Goal: Contribute content: Add original content to the website for others to see

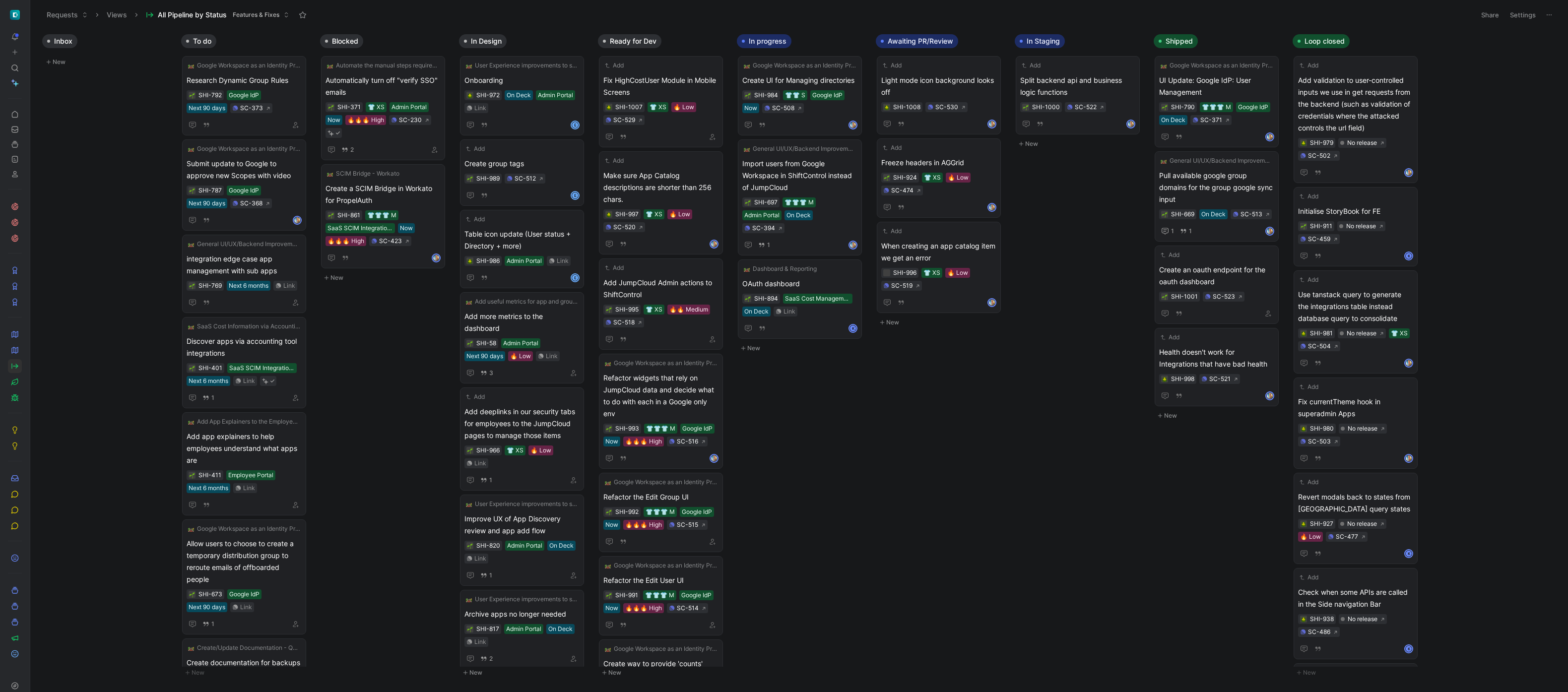
click at [1133, 412] on div "Inbox New To do Google Workspace as an Identity Provider (IdP) Integration Rese…" at bounding box center [799, 360] width 1538 height 662
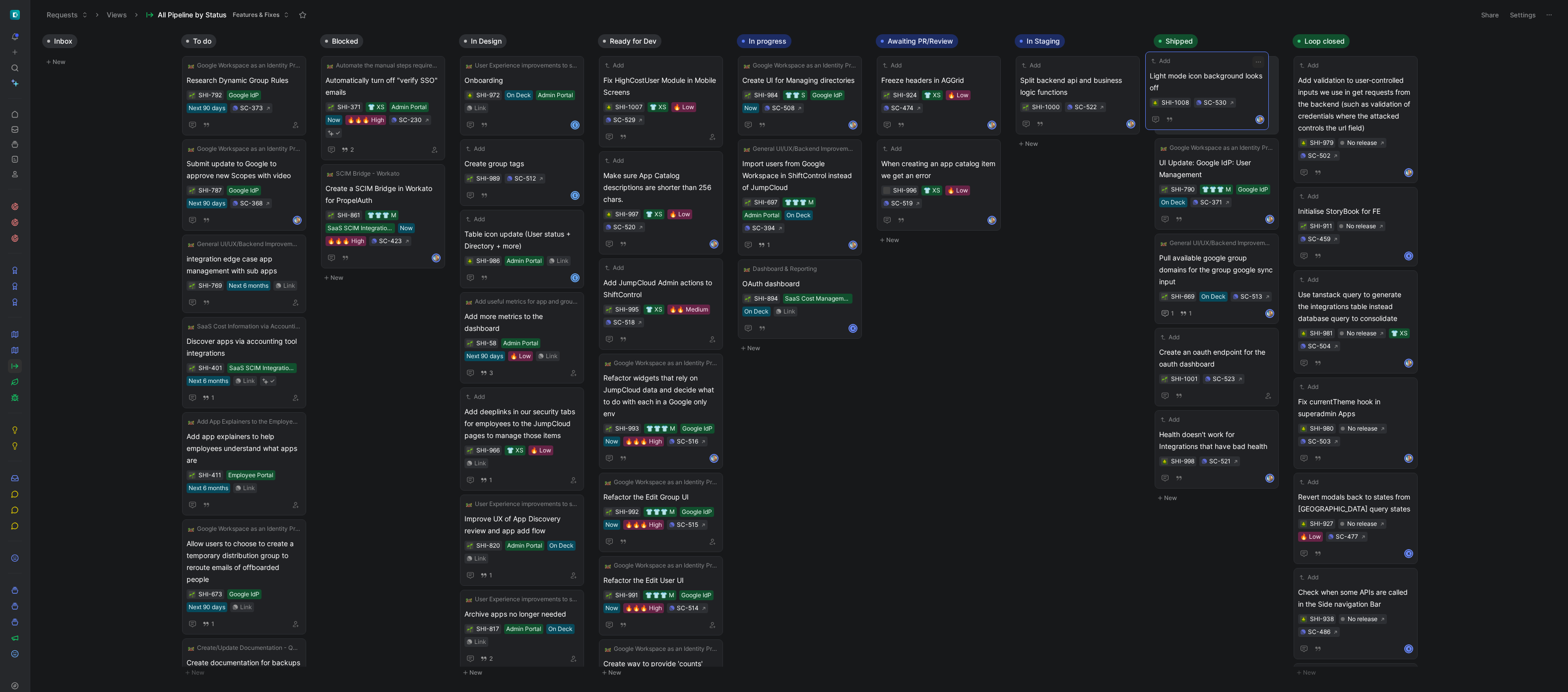
drag, startPoint x: 927, startPoint y: 83, endPoint x: 1196, endPoint y: 79, distance: 269.0
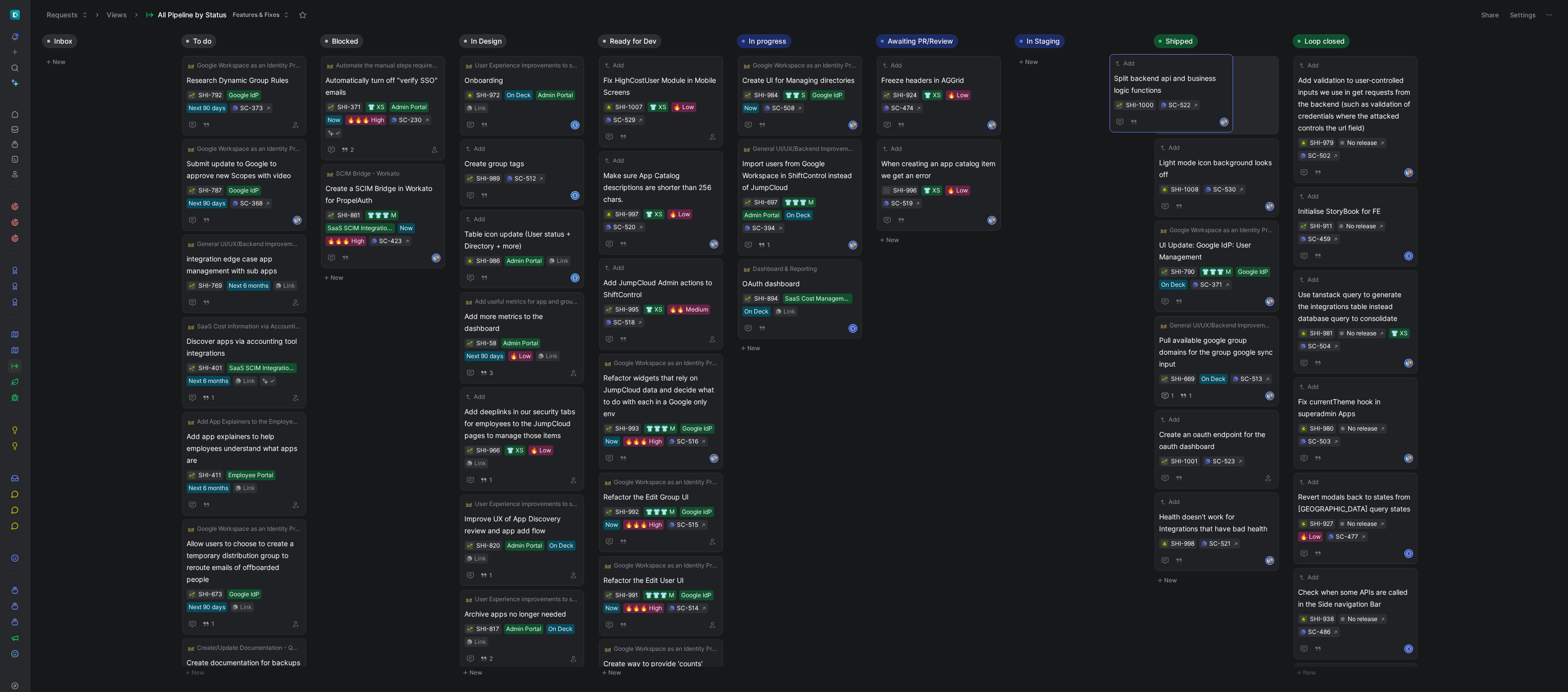
drag, startPoint x: 1116, startPoint y: 82, endPoint x: 1226, endPoint y: 80, distance: 110.0
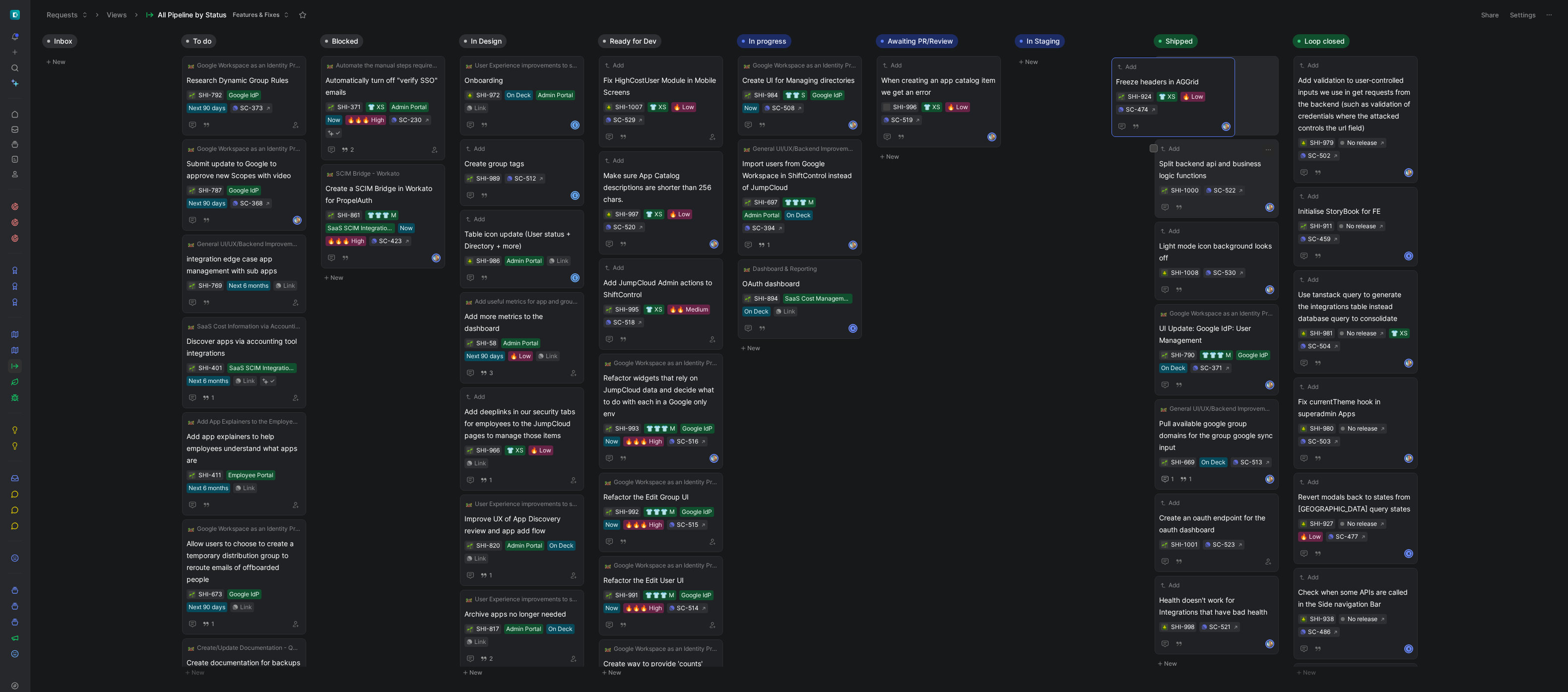
drag, startPoint x: 1152, startPoint y: 77, endPoint x: 1204, endPoint y: 78, distance: 52.0
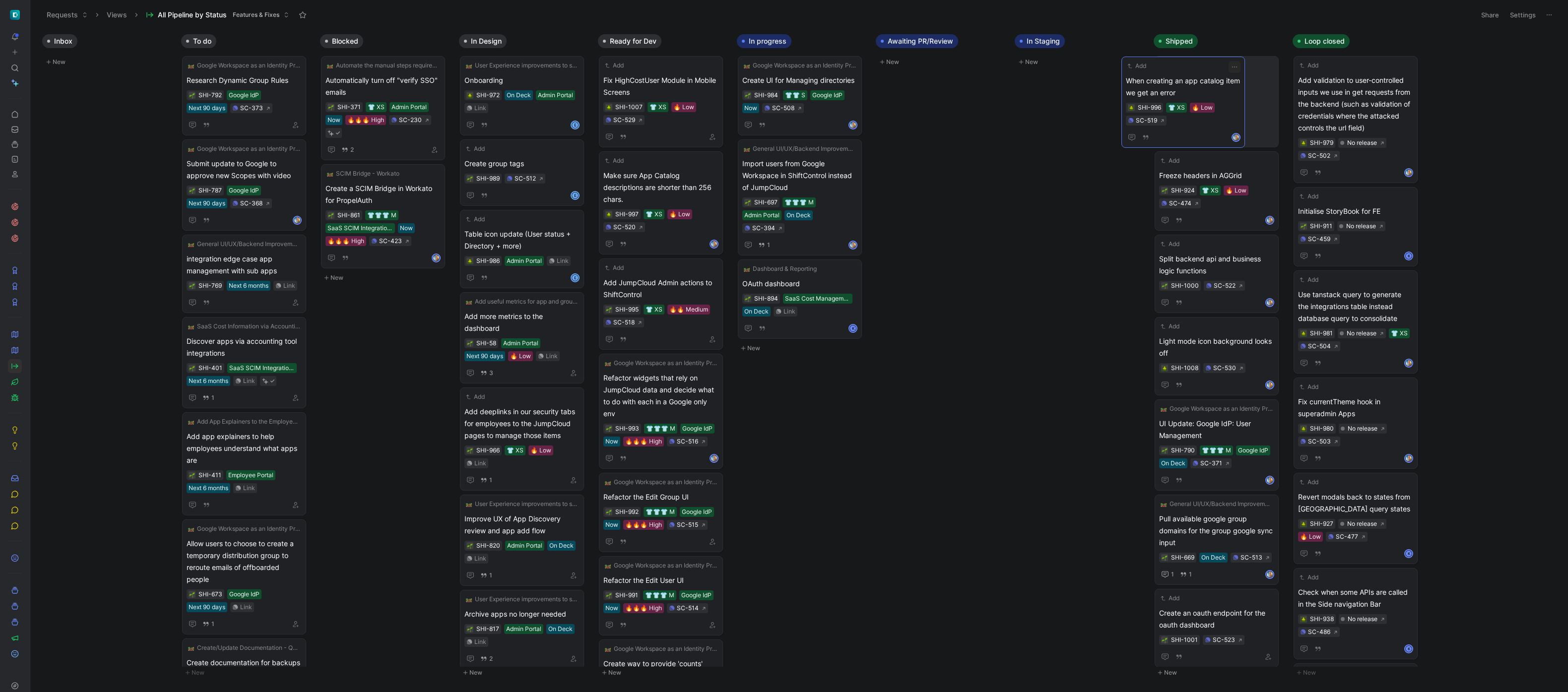
drag, startPoint x: 959, startPoint y: 77, endPoint x: 1194, endPoint y: 77, distance: 235.0
click at [1248, 82] on span "When creating an app catalog item we get an error" at bounding box center [1216, 86] width 115 height 24
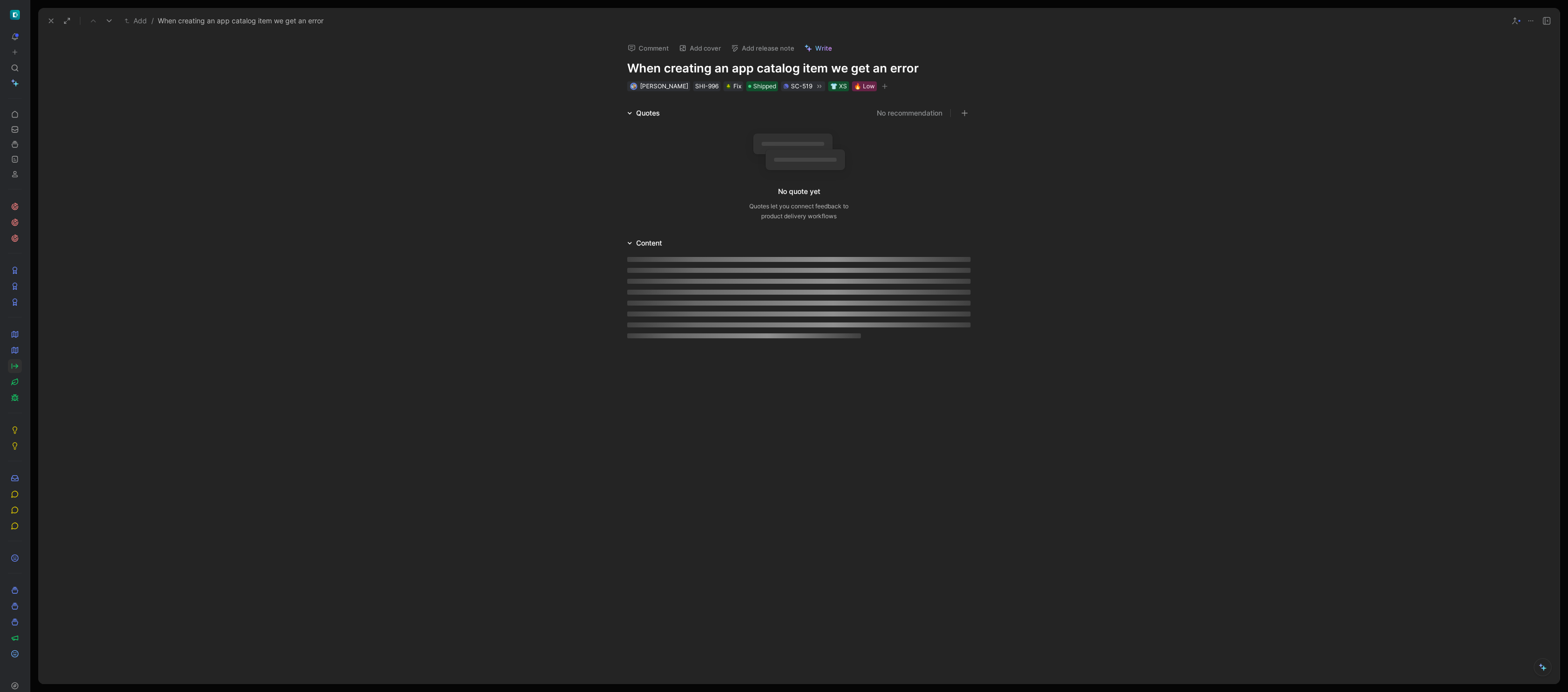
click at [765, 51] on button "Add release note" at bounding box center [762, 48] width 72 height 14
click at [763, 83] on span "No release" at bounding box center [748, 84] width 35 height 9
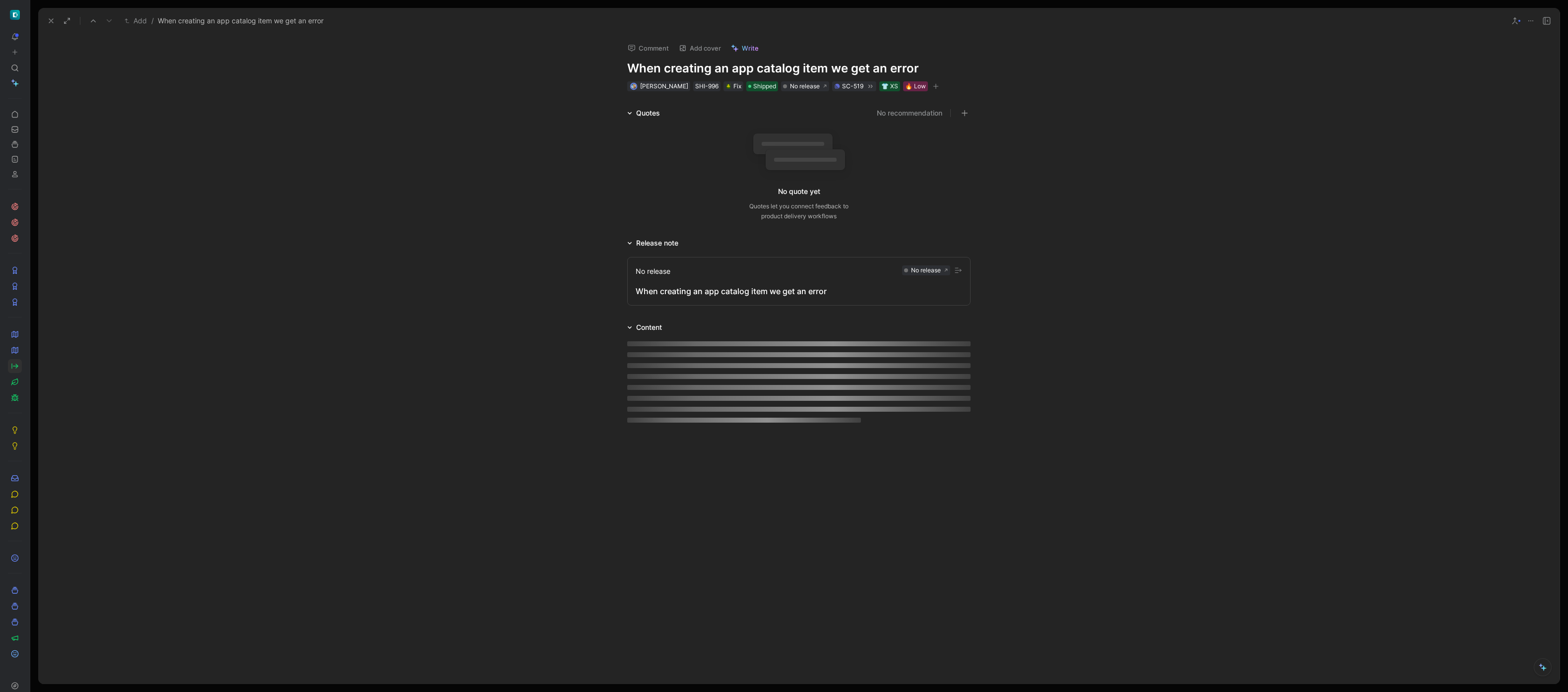
click at [52, 20] on icon at bounding box center [51, 21] width 8 height 8
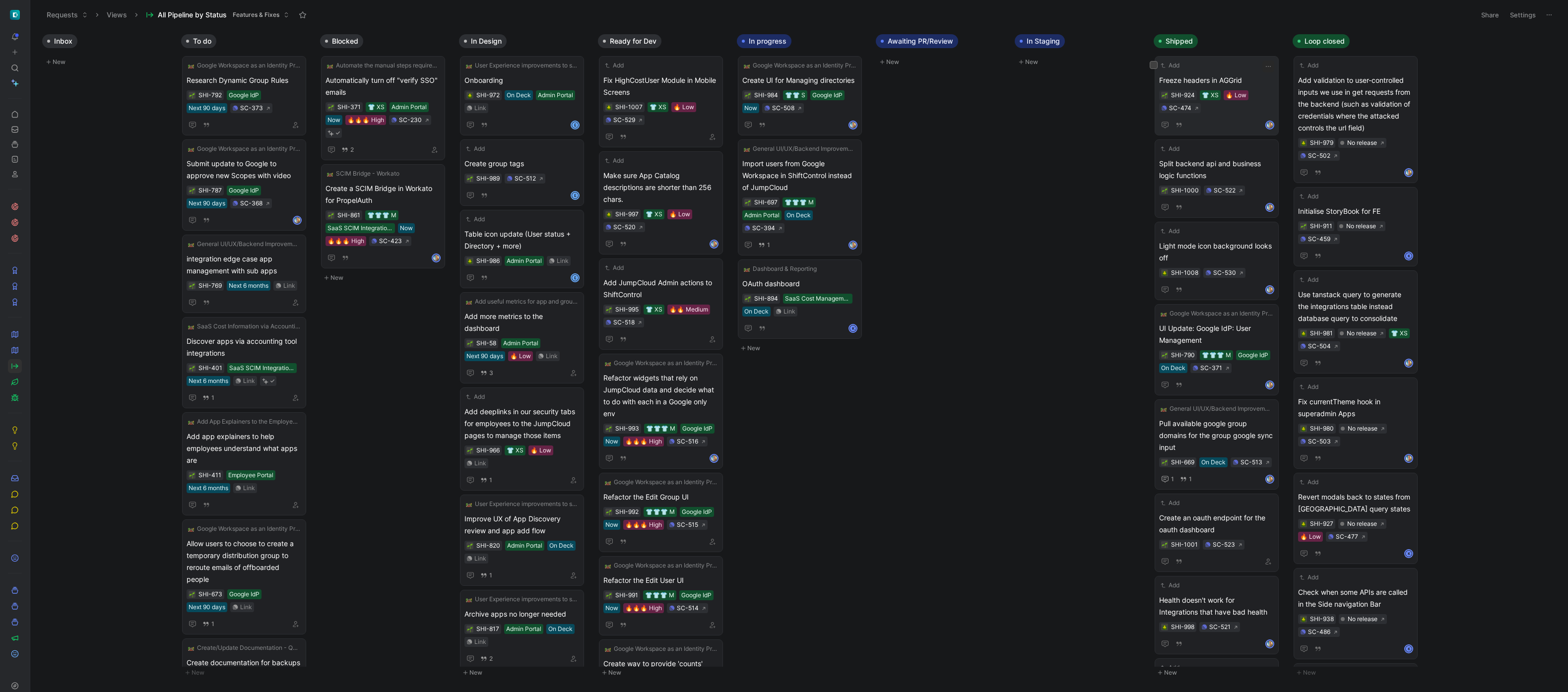
click at [1223, 75] on span "Freeze headers in AGGrid" at bounding box center [1216, 80] width 115 height 12
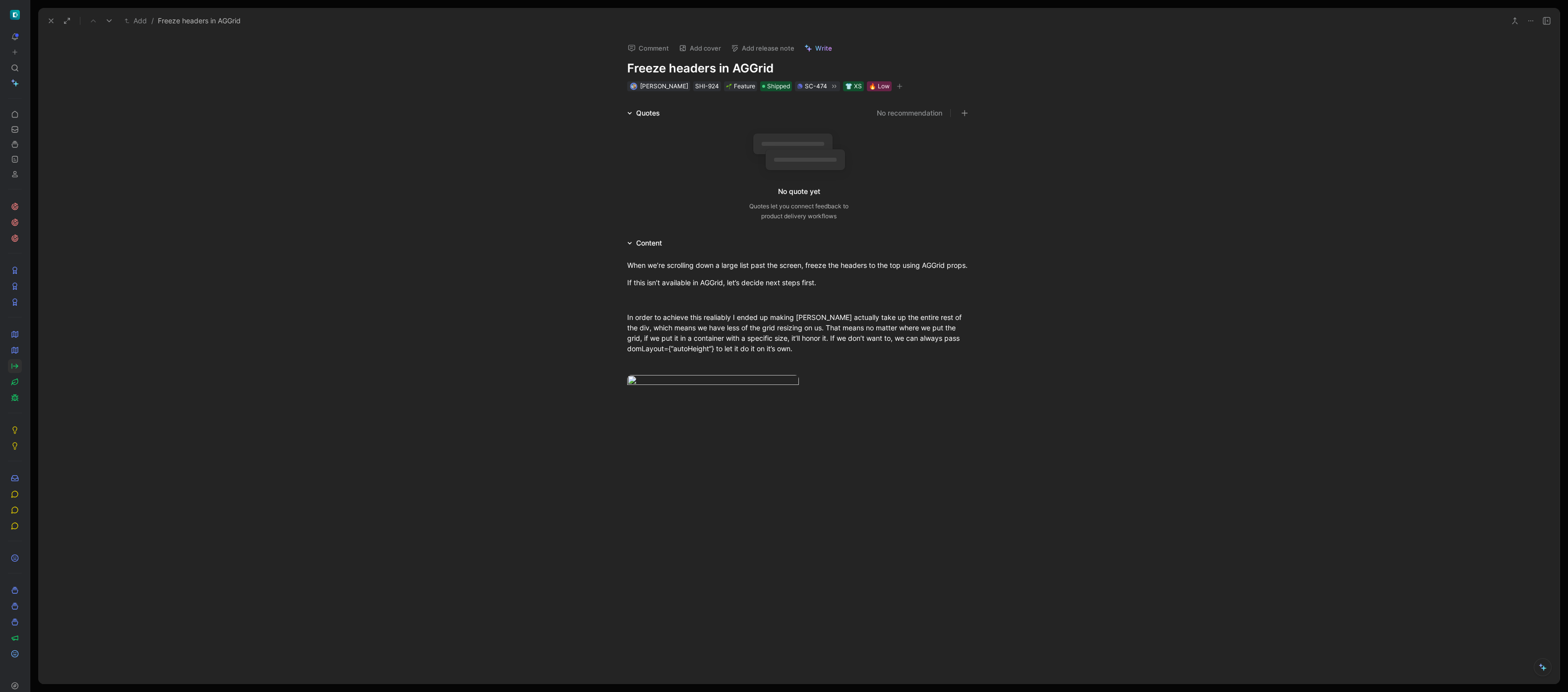
click at [758, 48] on button "Add release note" at bounding box center [762, 48] width 72 height 14
drag, startPoint x: 751, startPoint y: 82, endPoint x: 757, endPoint y: 99, distance: 18.0
click at [757, 98] on div "First pick a release No release New release" at bounding box center [786, 86] width 124 height 58
click at [757, 99] on div "New release" at bounding box center [791, 103] width 102 height 12
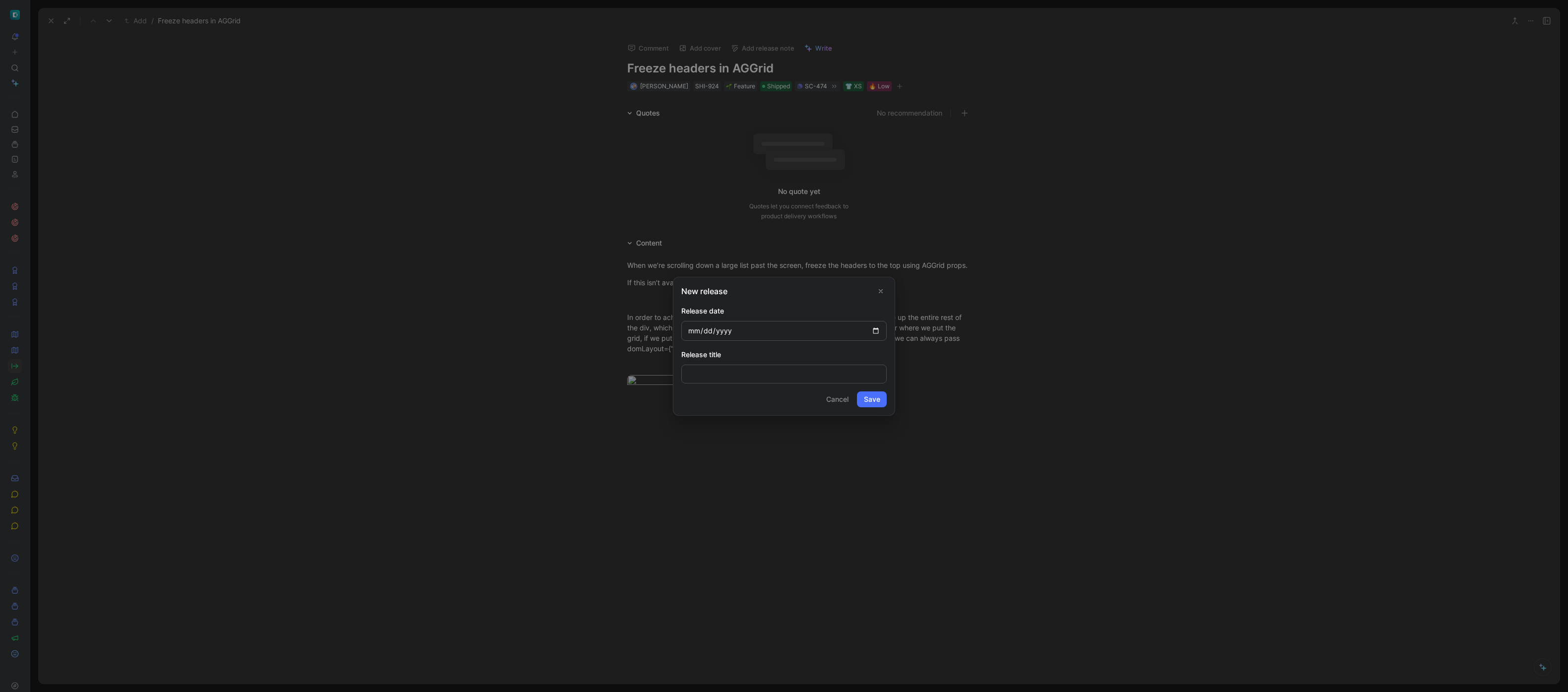
click at [880, 335] on input "date" at bounding box center [783, 330] width 205 height 20
click at [877, 333] on input "date" at bounding box center [783, 330] width 205 height 20
type input "[DATE]"
click at [872, 400] on button "Save" at bounding box center [872, 399] width 30 height 16
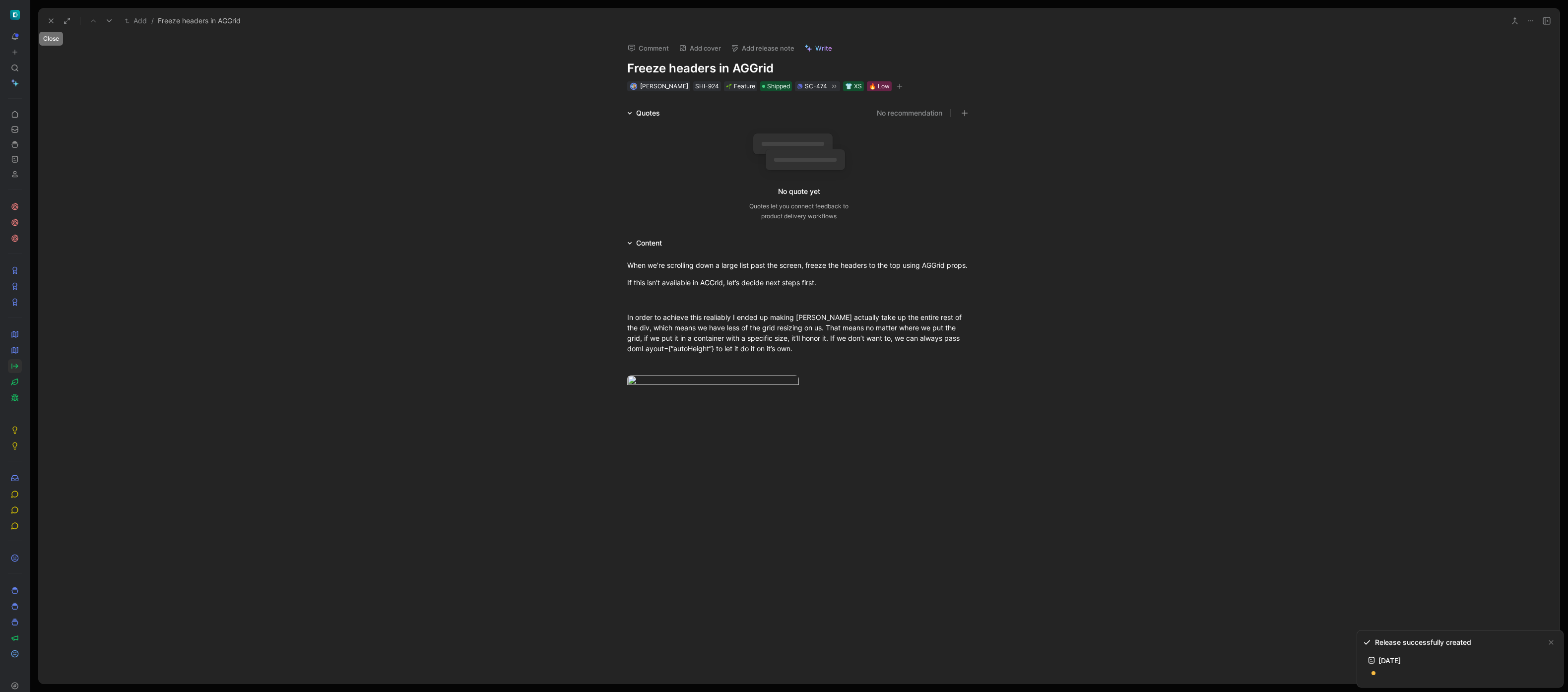
click at [49, 18] on icon at bounding box center [51, 21] width 8 height 8
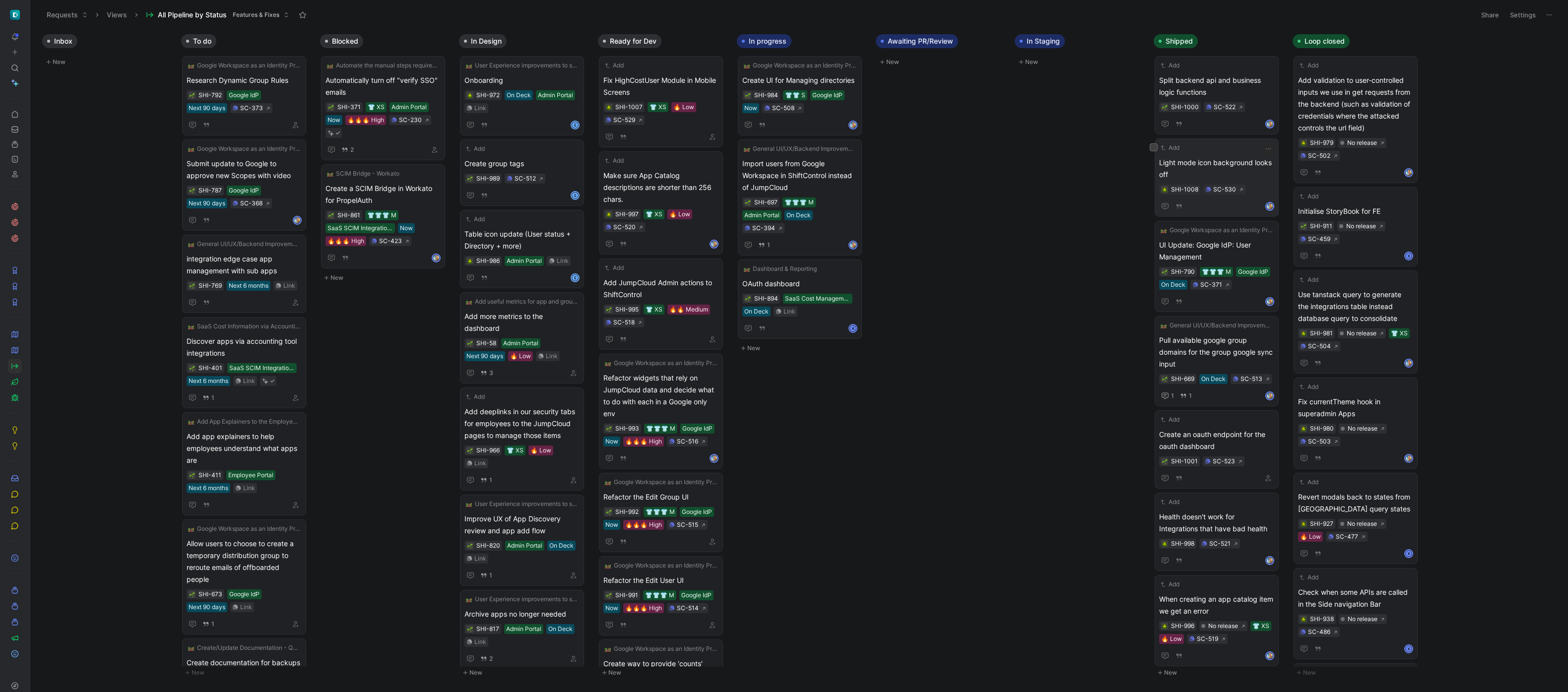
click at [1235, 161] on span "Light mode icon background looks off" at bounding box center [1216, 169] width 115 height 24
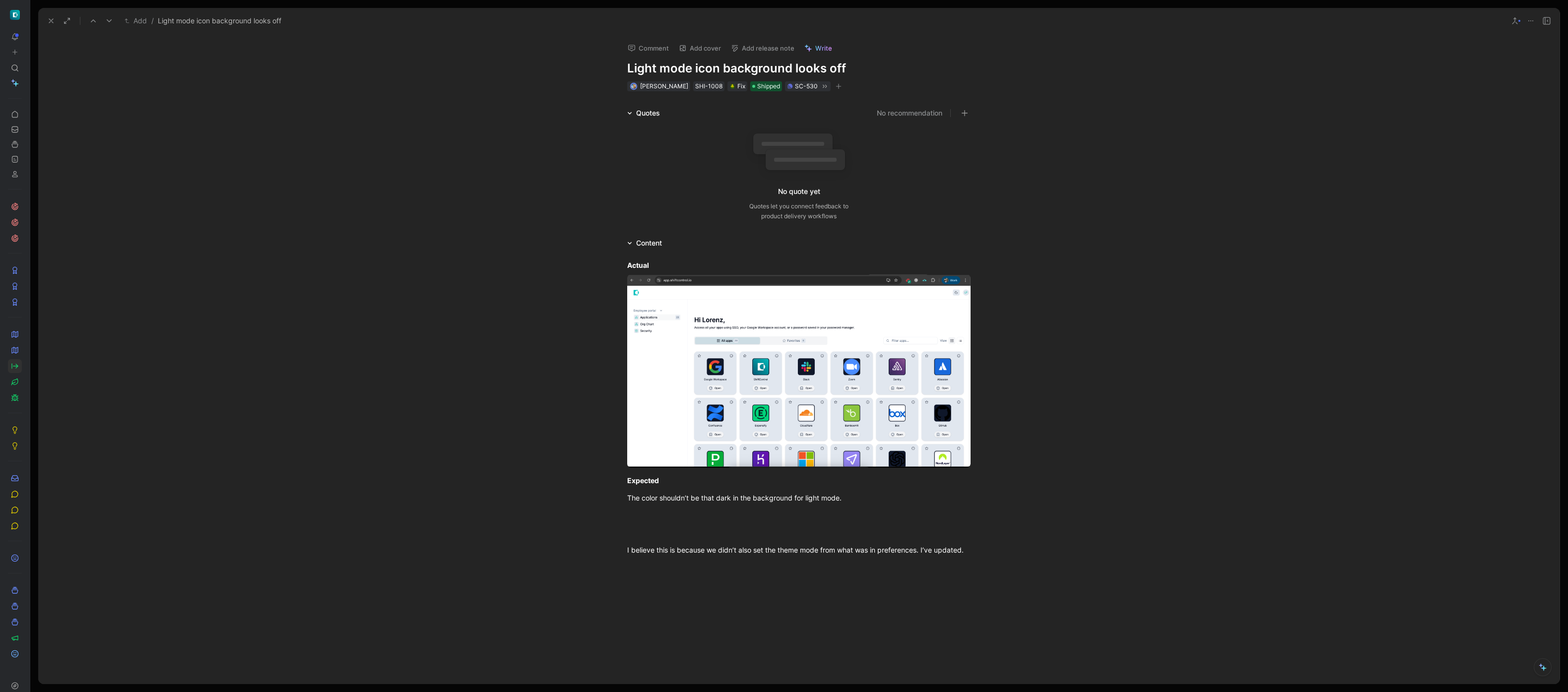
click at [758, 46] on button "Add release note" at bounding box center [762, 48] width 72 height 14
click at [780, 100] on div "[DATE]" at bounding box center [786, 99] width 115 height 12
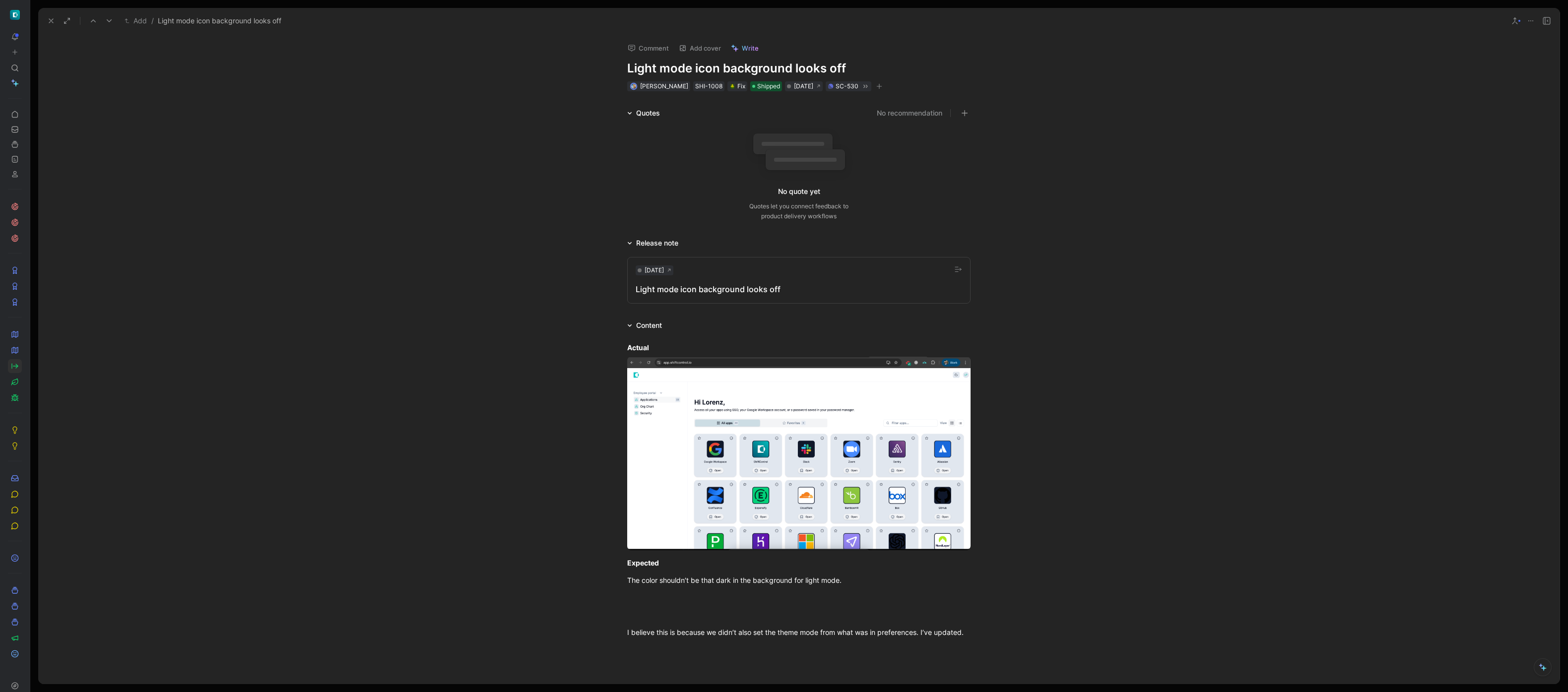
click at [51, 21] on use at bounding box center [51, 21] width 4 height 4
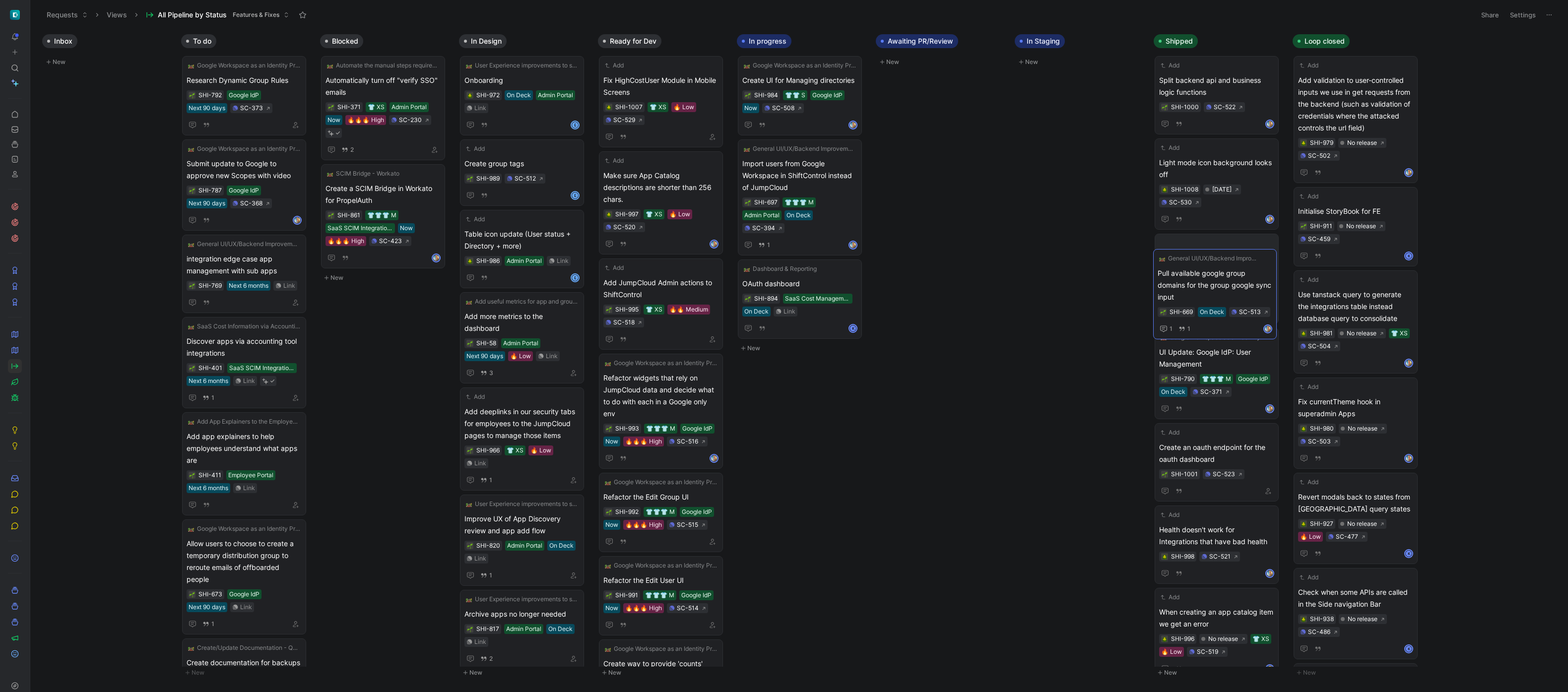
drag, startPoint x: 1230, startPoint y: 360, endPoint x: 1229, endPoint y: 271, distance: 89.0
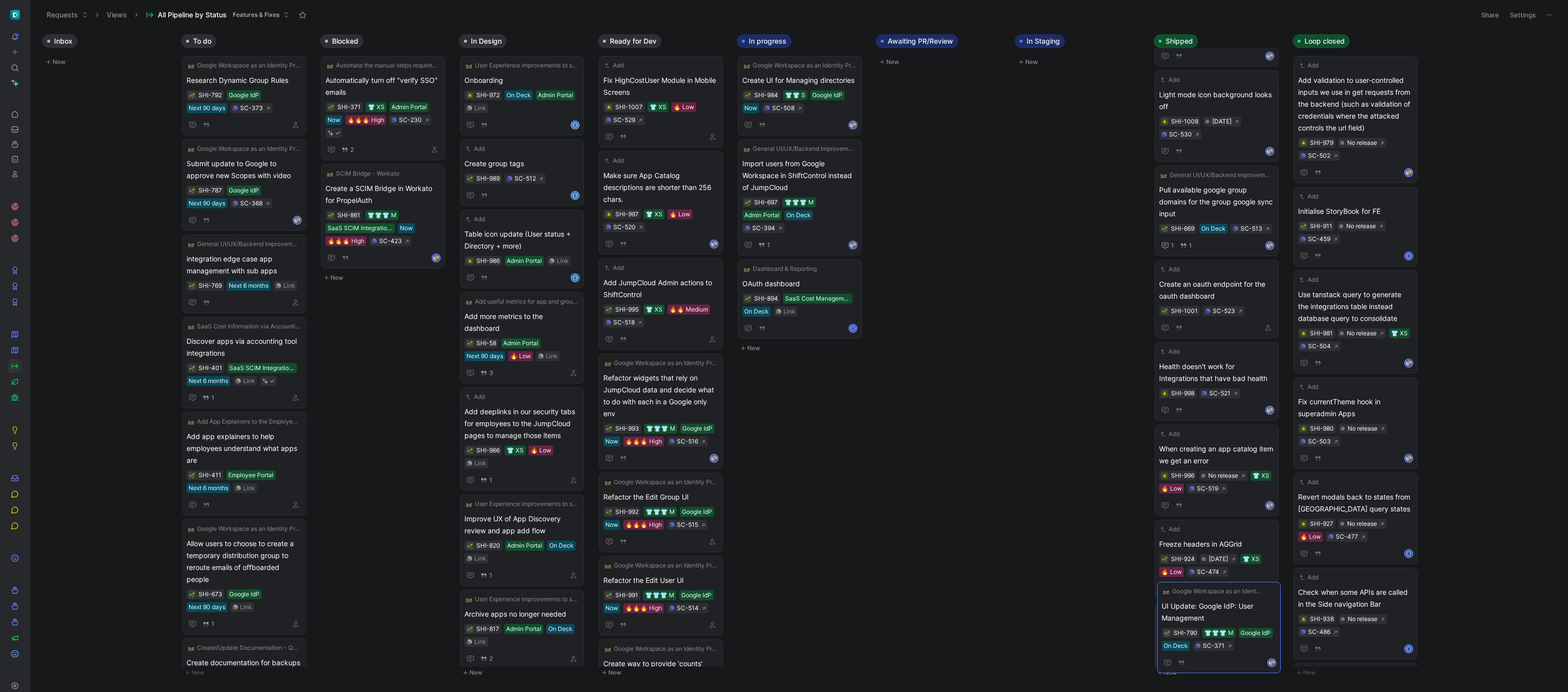
scroll to position [99, 0]
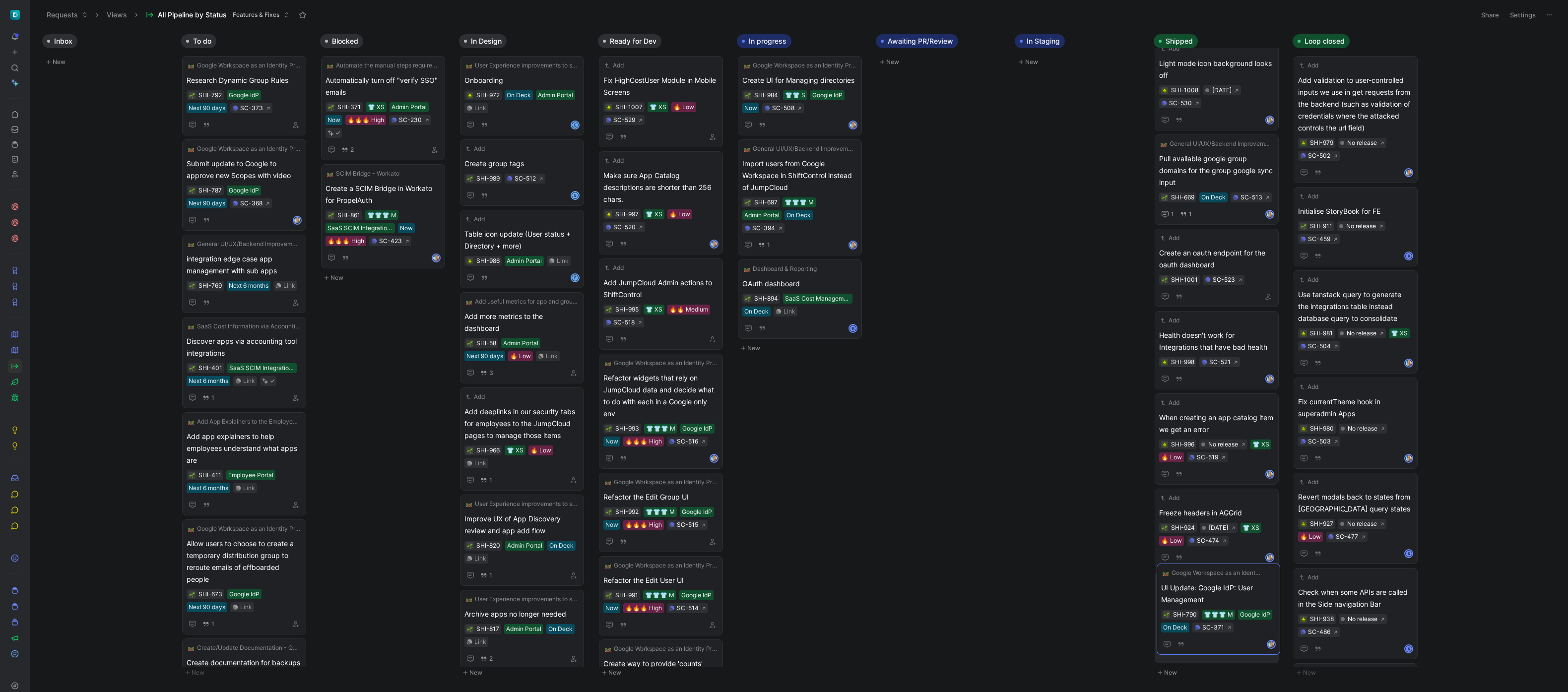
drag, startPoint x: 1220, startPoint y: 354, endPoint x: 1223, endPoint y: 592, distance: 238.0
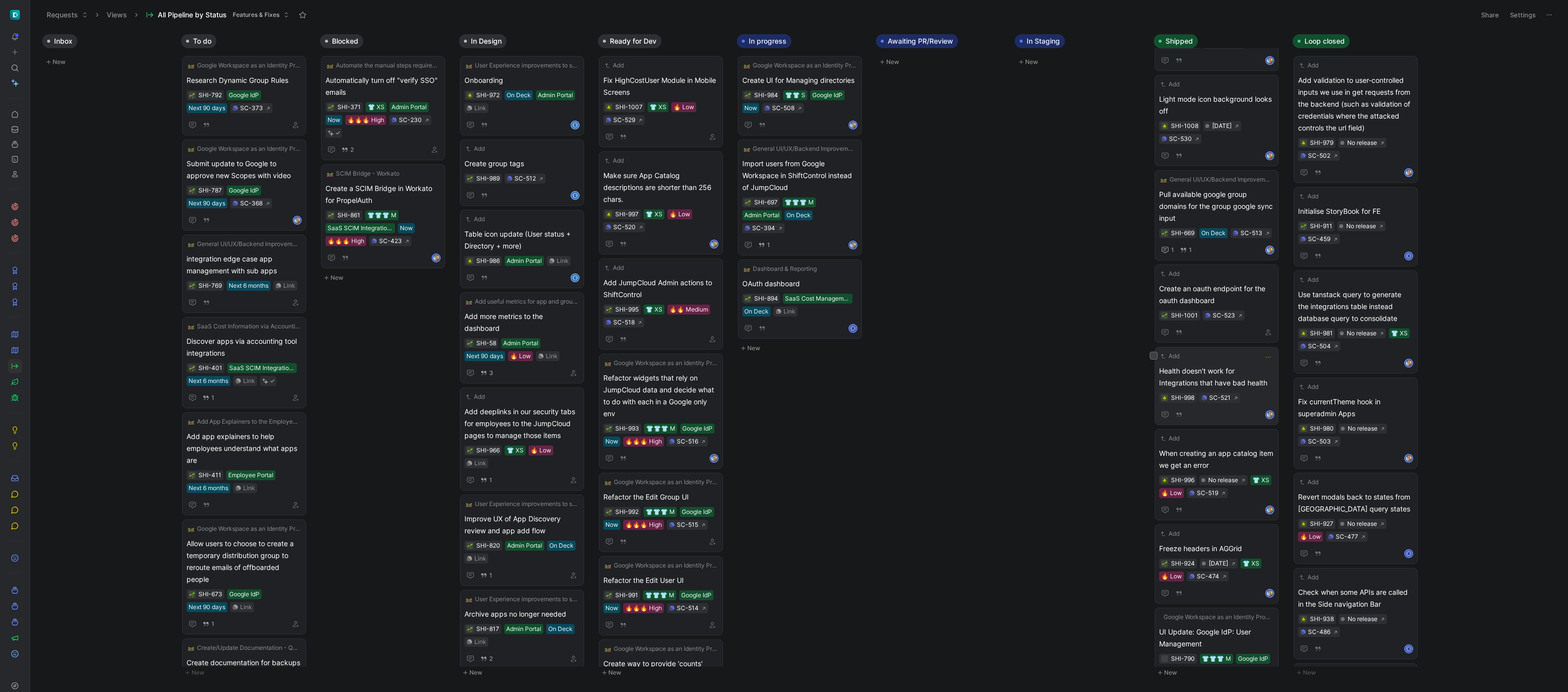
scroll to position [0, 0]
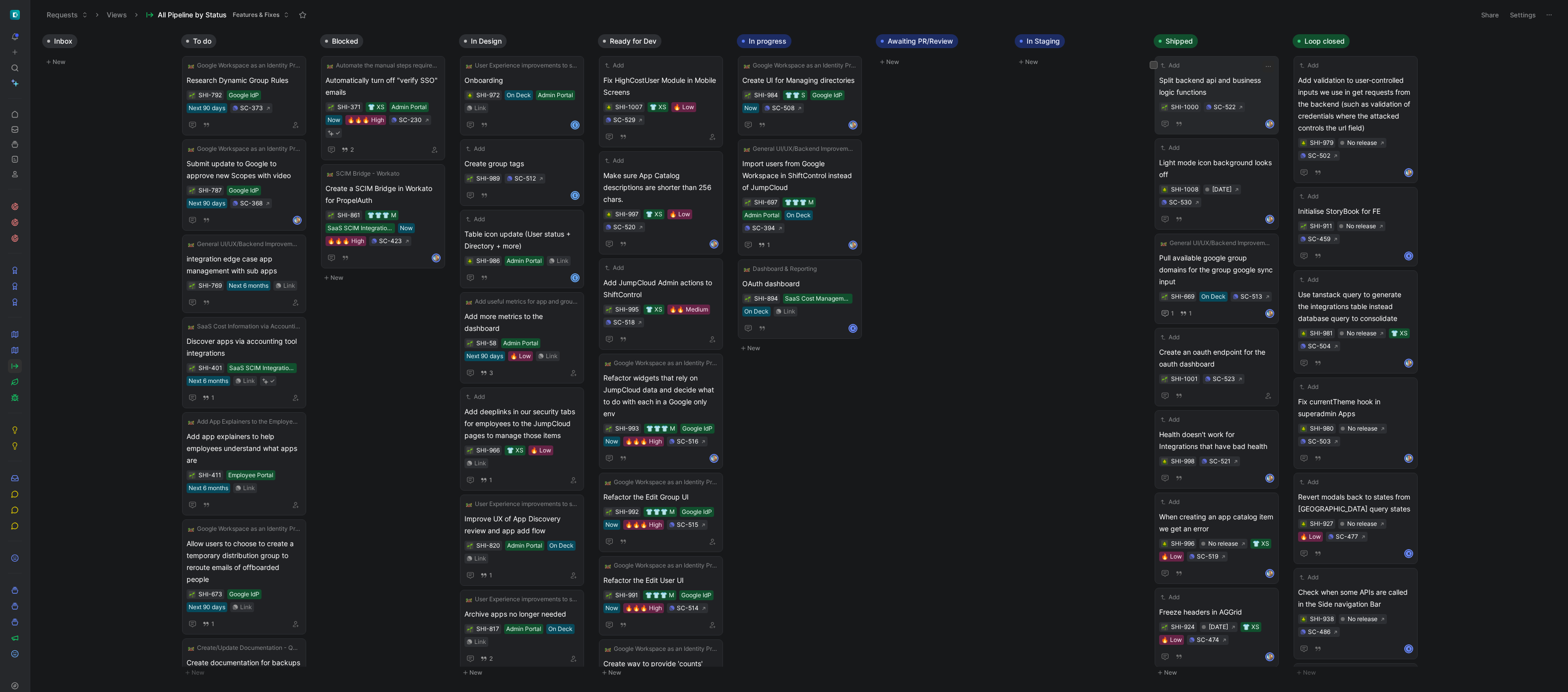
click at [1242, 83] on span "Split backend api and business logic functions" at bounding box center [1216, 86] width 115 height 24
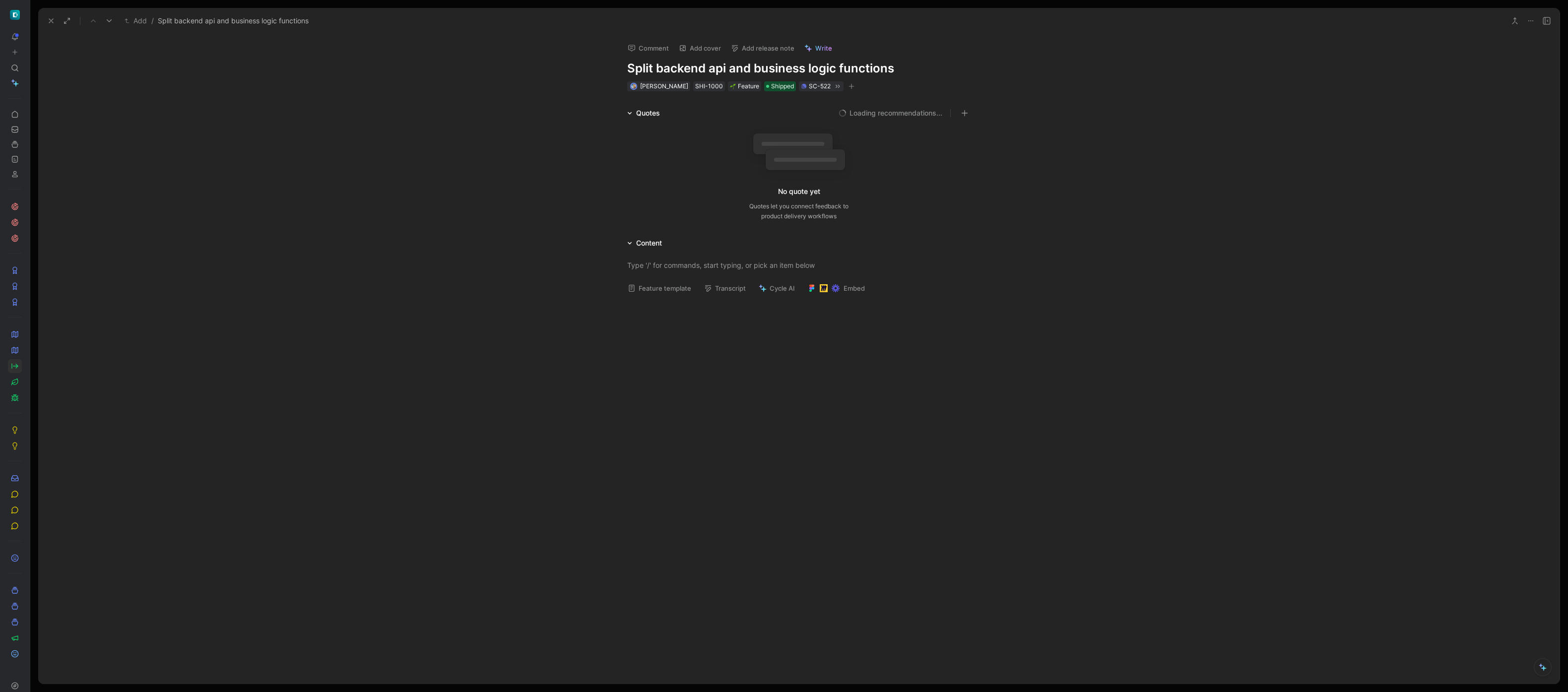
click at [749, 50] on button "Add release note" at bounding box center [762, 48] width 72 height 14
click at [760, 86] on span "No release" at bounding box center [748, 84] width 35 height 9
click at [52, 19] on icon at bounding box center [51, 21] width 8 height 8
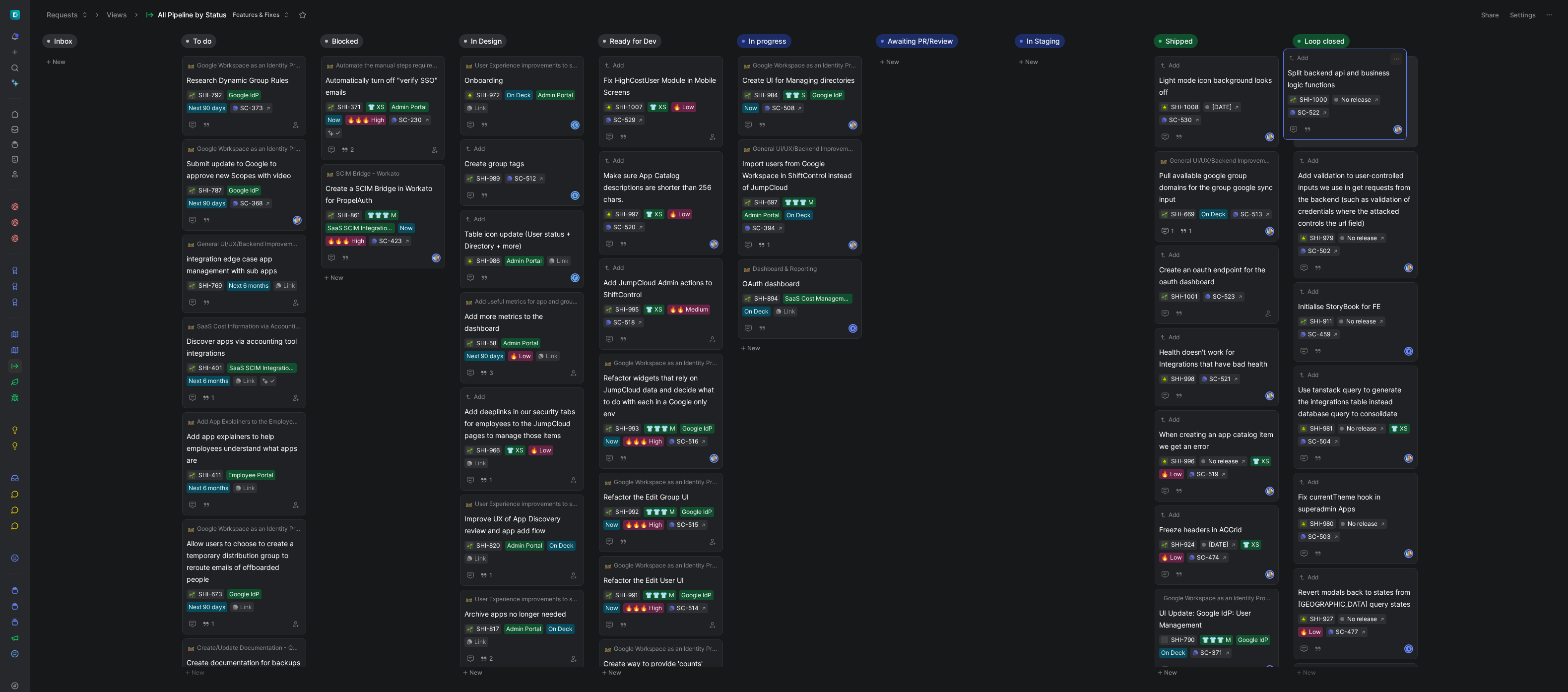
drag, startPoint x: 1227, startPoint y: 83, endPoint x: 1356, endPoint y: 76, distance: 129.2
click at [1232, 194] on span "Pull available google group domains for the group google sync input" at bounding box center [1216, 187] width 115 height 36
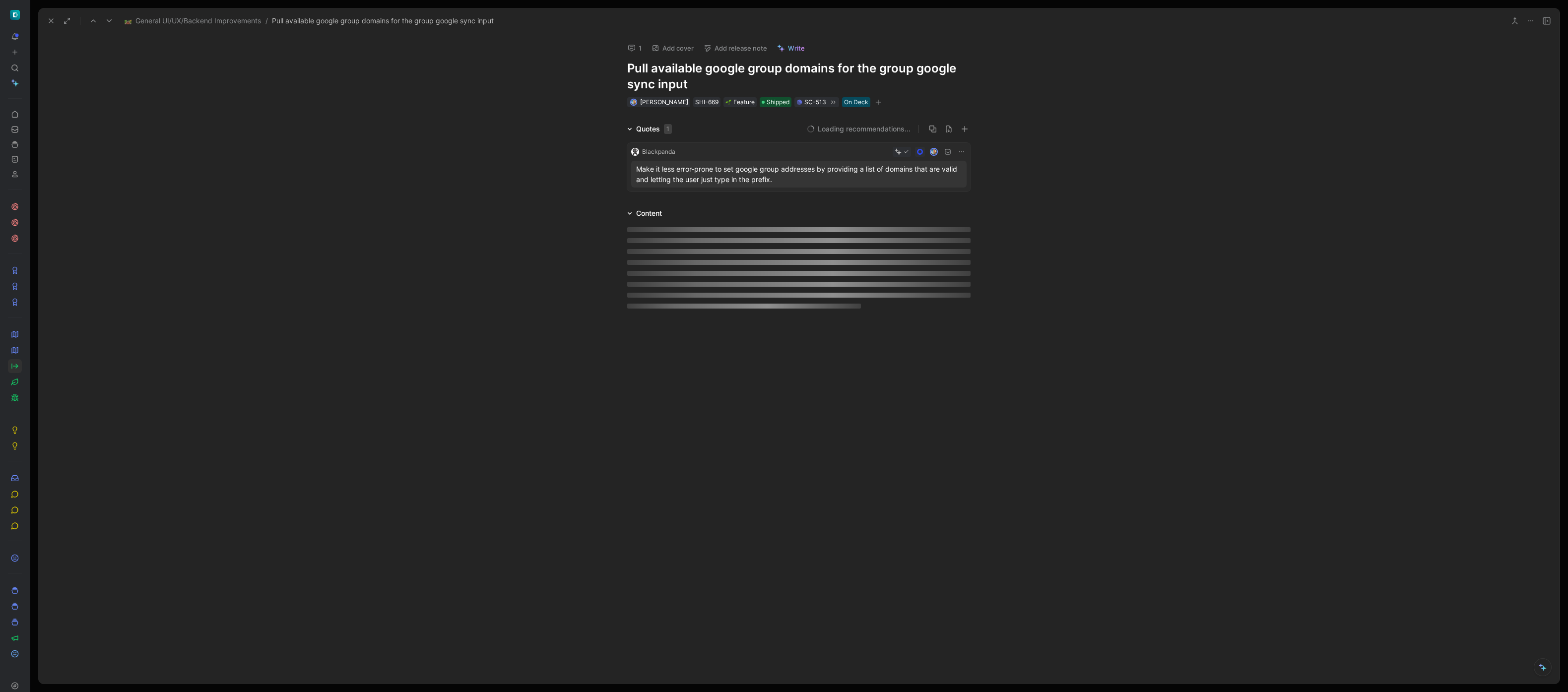
click at [741, 47] on button "Add release note" at bounding box center [735, 48] width 72 height 14
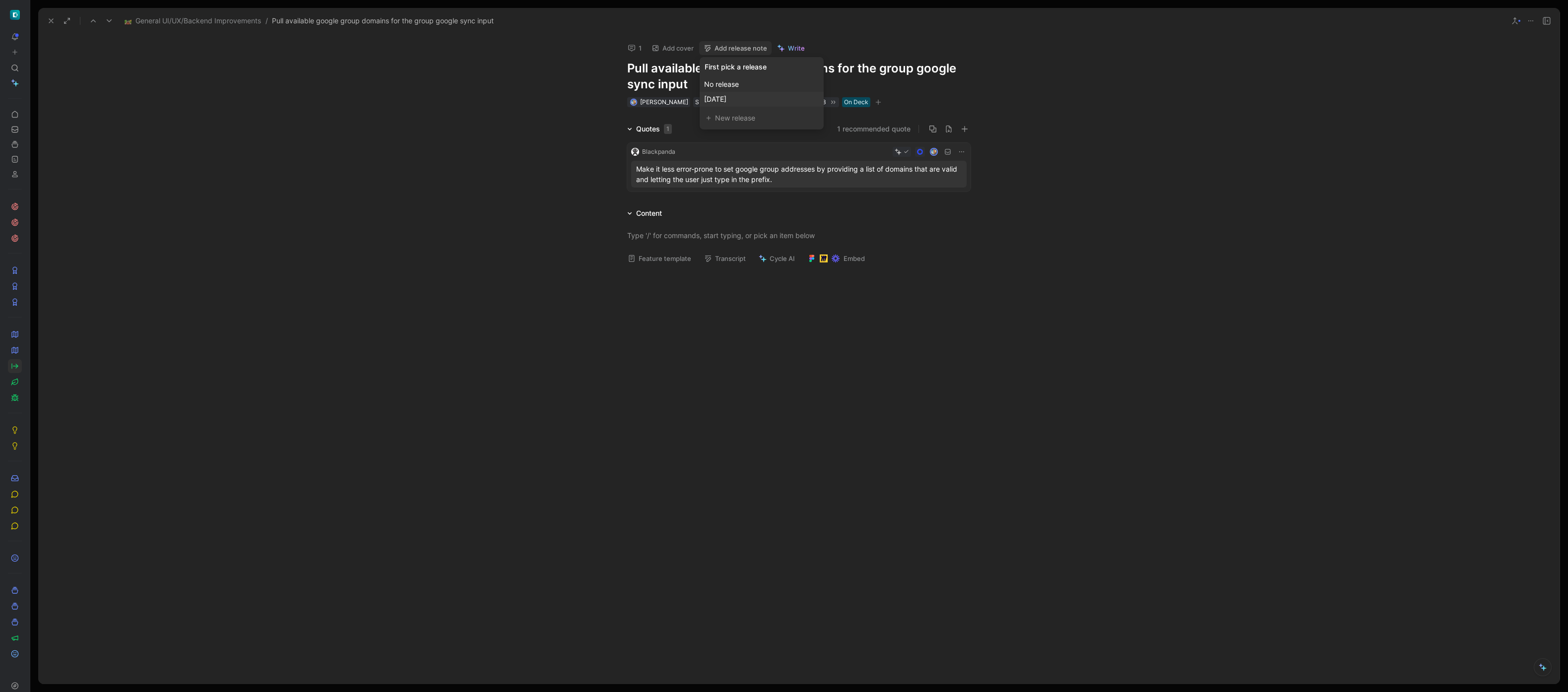
click at [726, 99] on span "[DATE]" at bounding box center [715, 99] width 23 height 9
click at [54, 20] on icon at bounding box center [51, 21] width 8 height 8
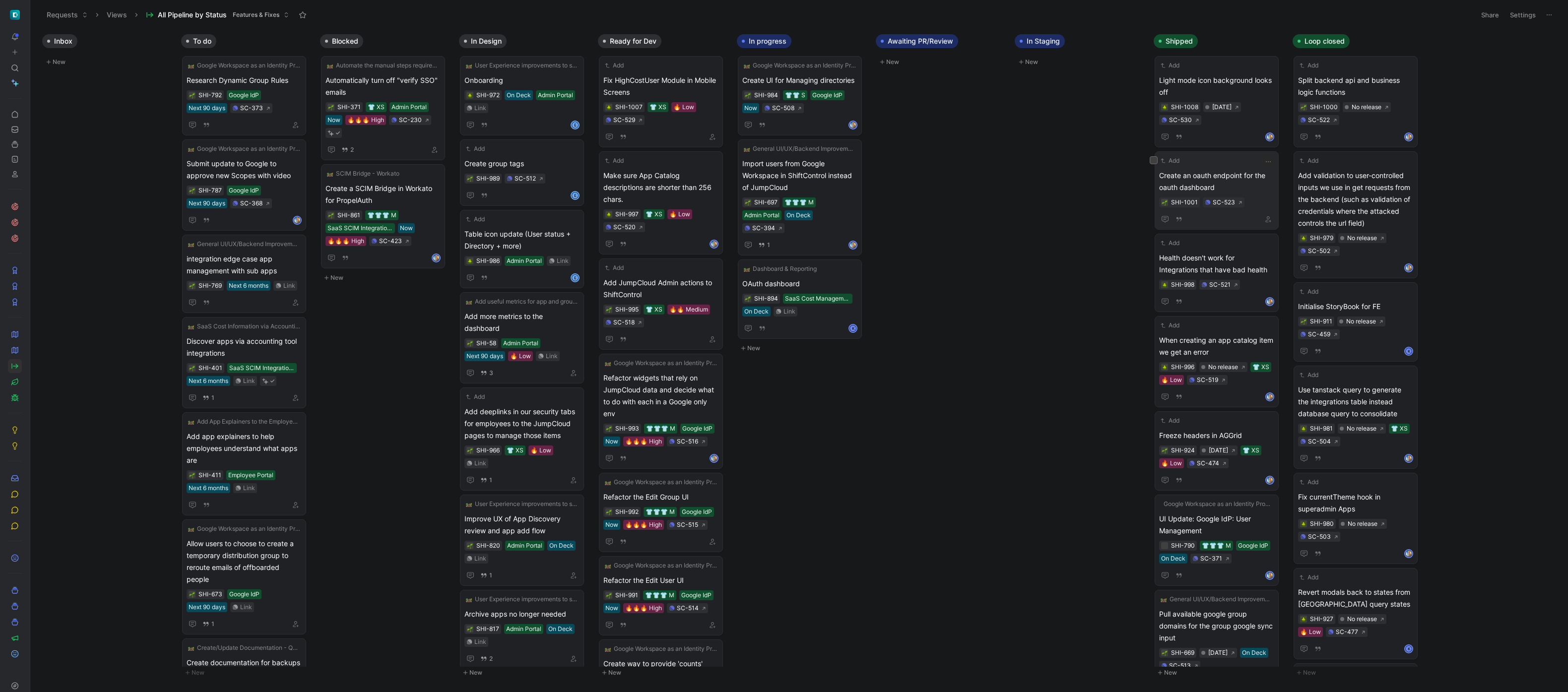
click at [1233, 176] on span "Create an oauth endpoint for the oauth dashboard" at bounding box center [1216, 181] width 115 height 24
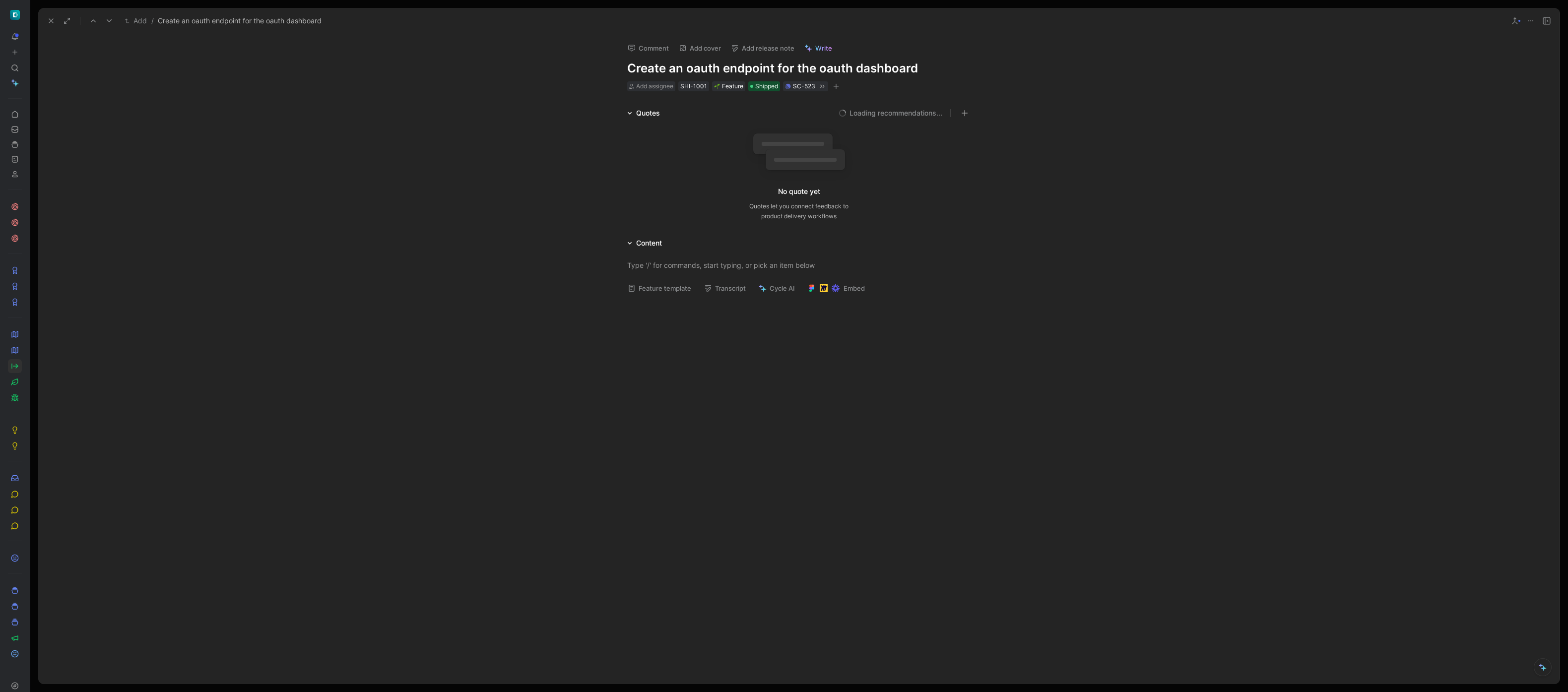
click at [775, 50] on button "Add release note" at bounding box center [762, 48] width 72 height 14
click at [783, 96] on div "[DATE]" at bounding box center [788, 99] width 115 height 12
click at [49, 18] on icon at bounding box center [51, 21] width 8 height 8
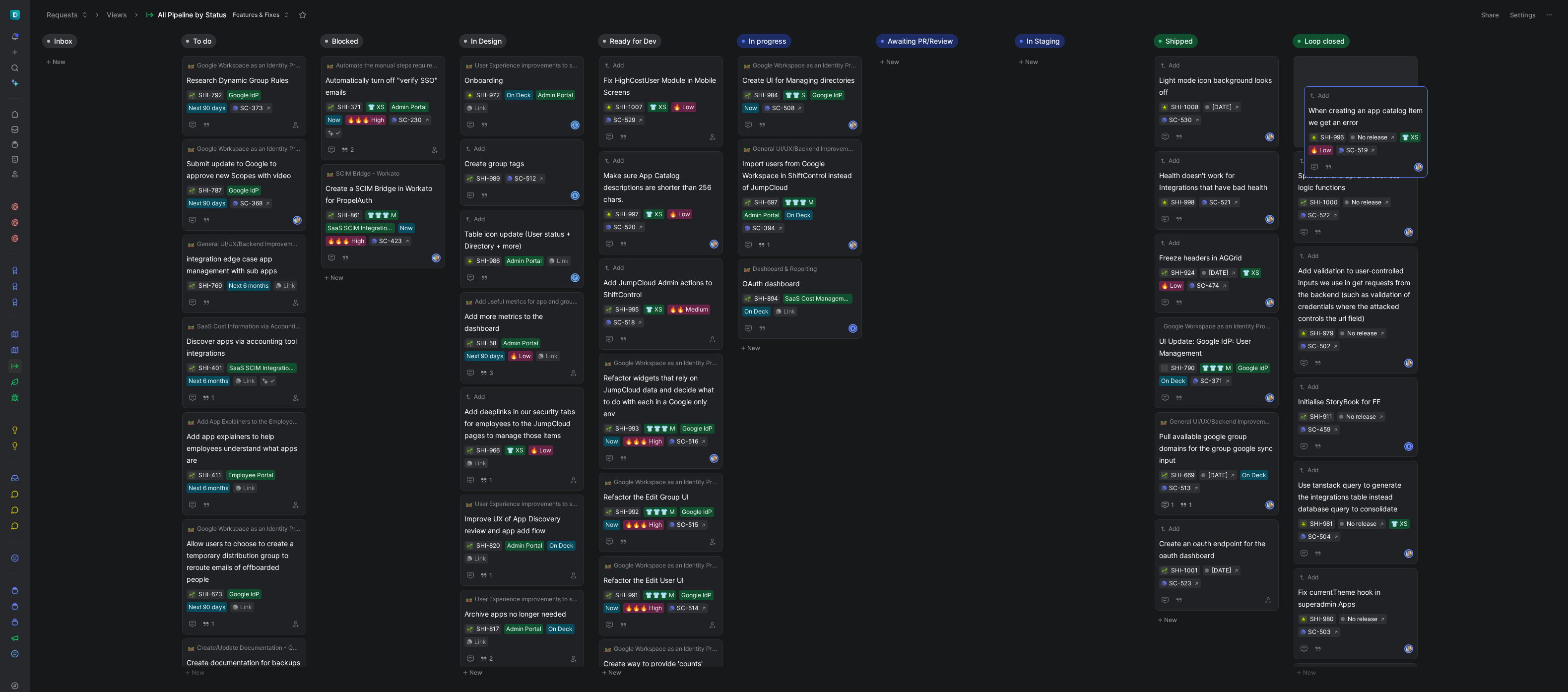
drag, startPoint x: 1219, startPoint y: 259, endPoint x: 1368, endPoint y: 111, distance: 210.0
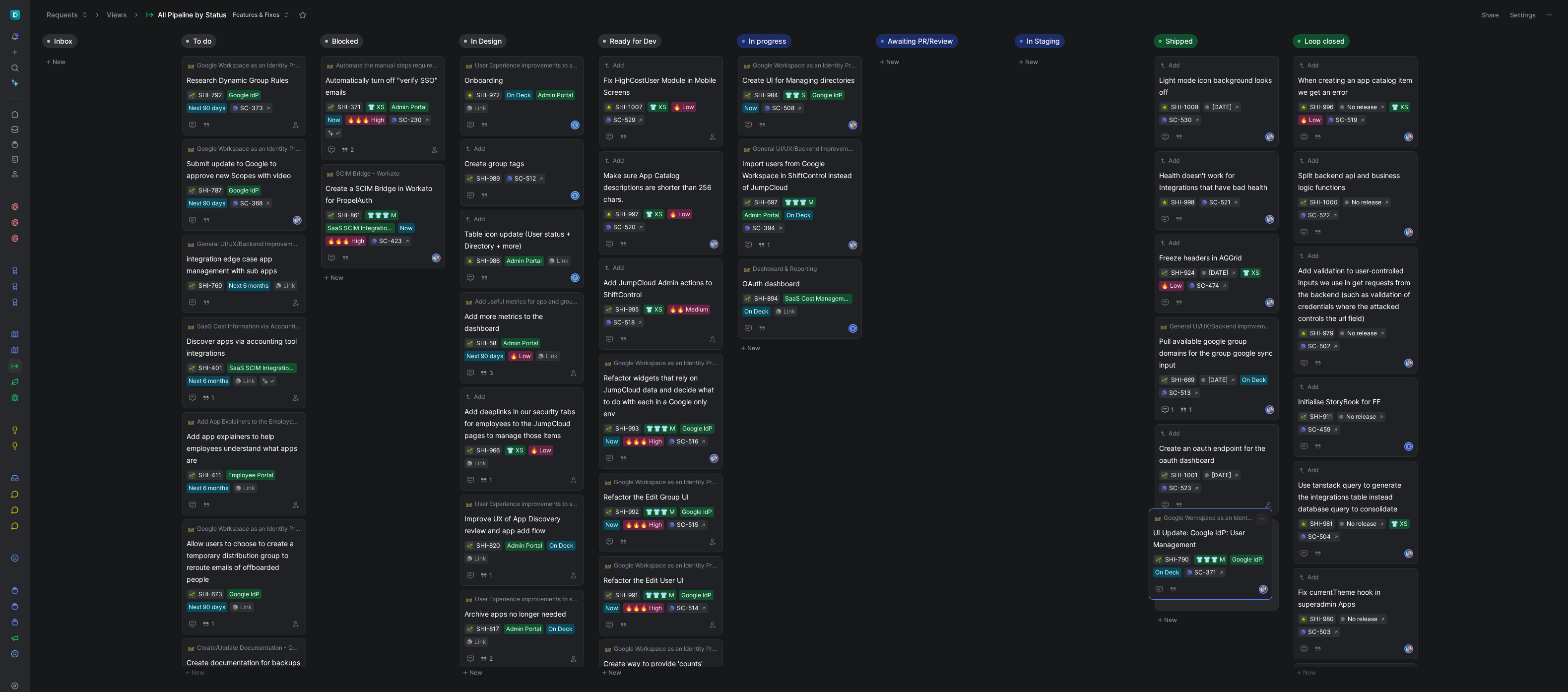
drag, startPoint x: 1219, startPoint y: 340, endPoint x: 1214, endPoint y: 531, distance: 191.1
click at [1226, 176] on span "Health doesn't work for Integrations that have bad health" at bounding box center [1216, 181] width 115 height 24
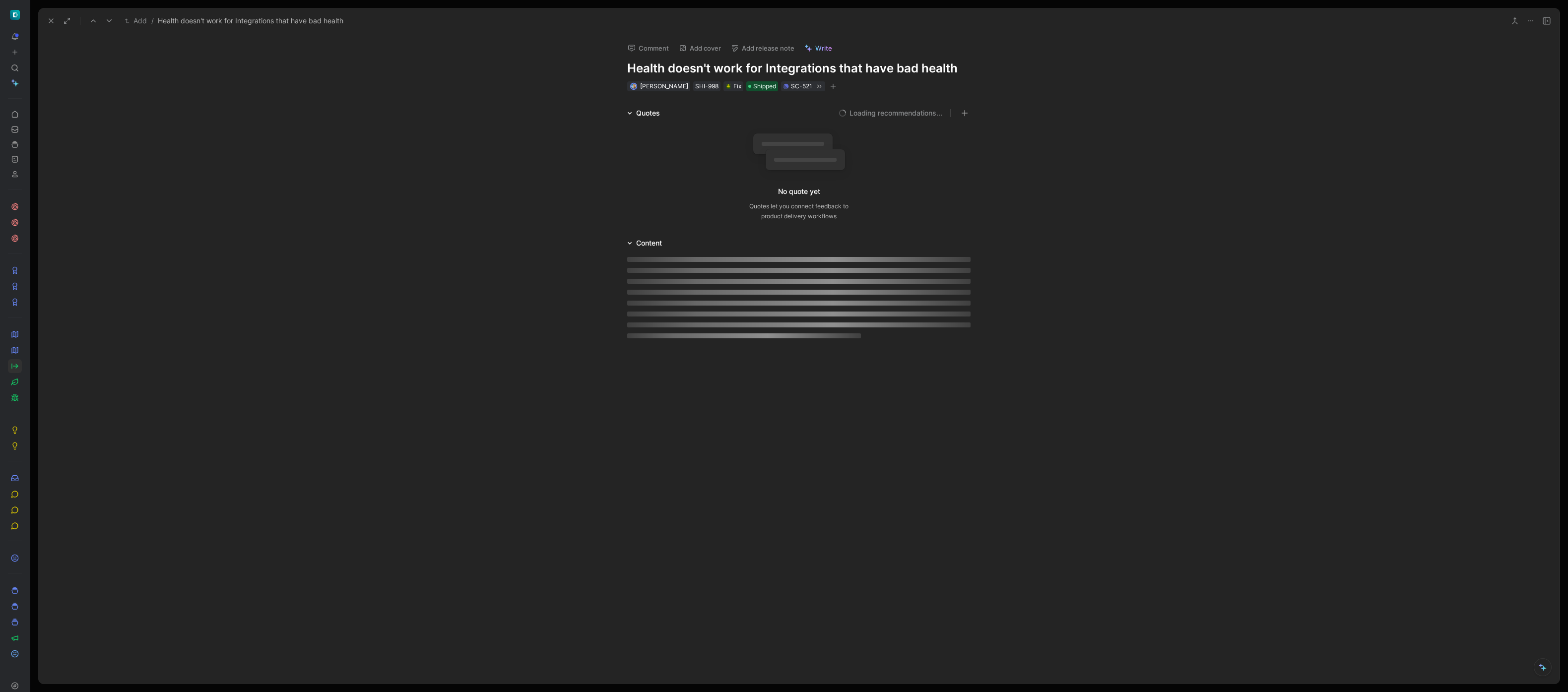
click at [766, 43] on button "Add release note" at bounding box center [762, 48] width 72 height 14
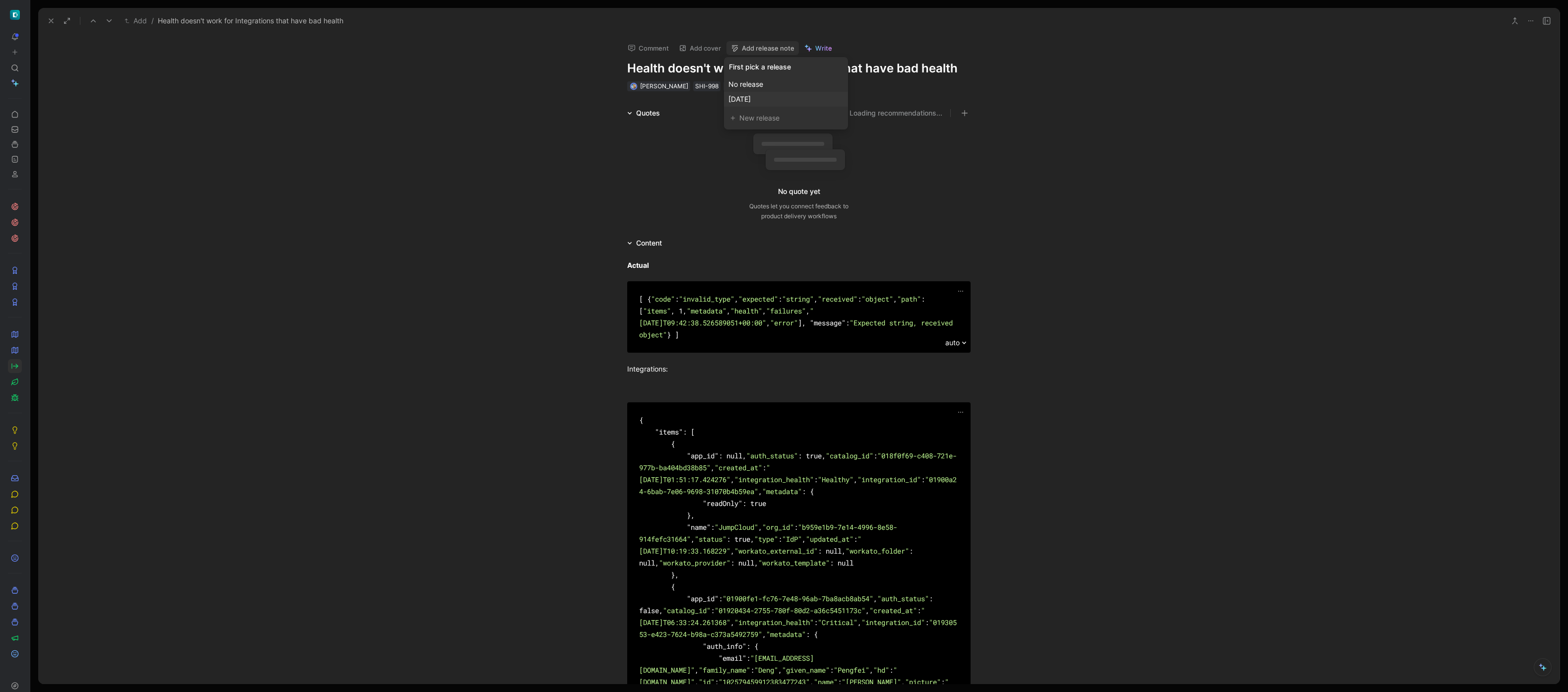
click at [751, 96] on span "[DATE]" at bounding box center [740, 99] width 23 height 9
click at [438, 141] on div "Quotes Loading recommendations... No quote yet Quotes let you connect feedback …" at bounding box center [799, 166] width 1521 height 118
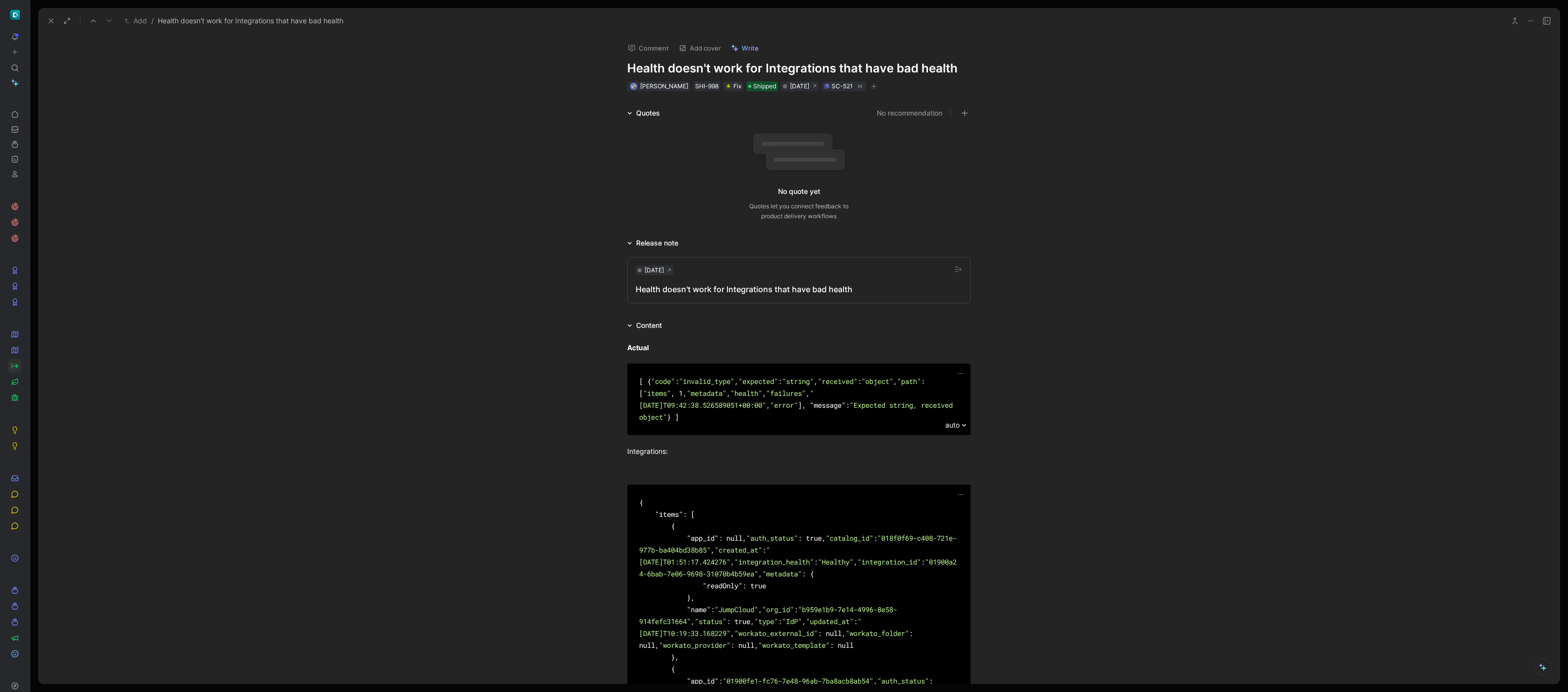
click at [52, 21] on use at bounding box center [51, 21] width 4 height 4
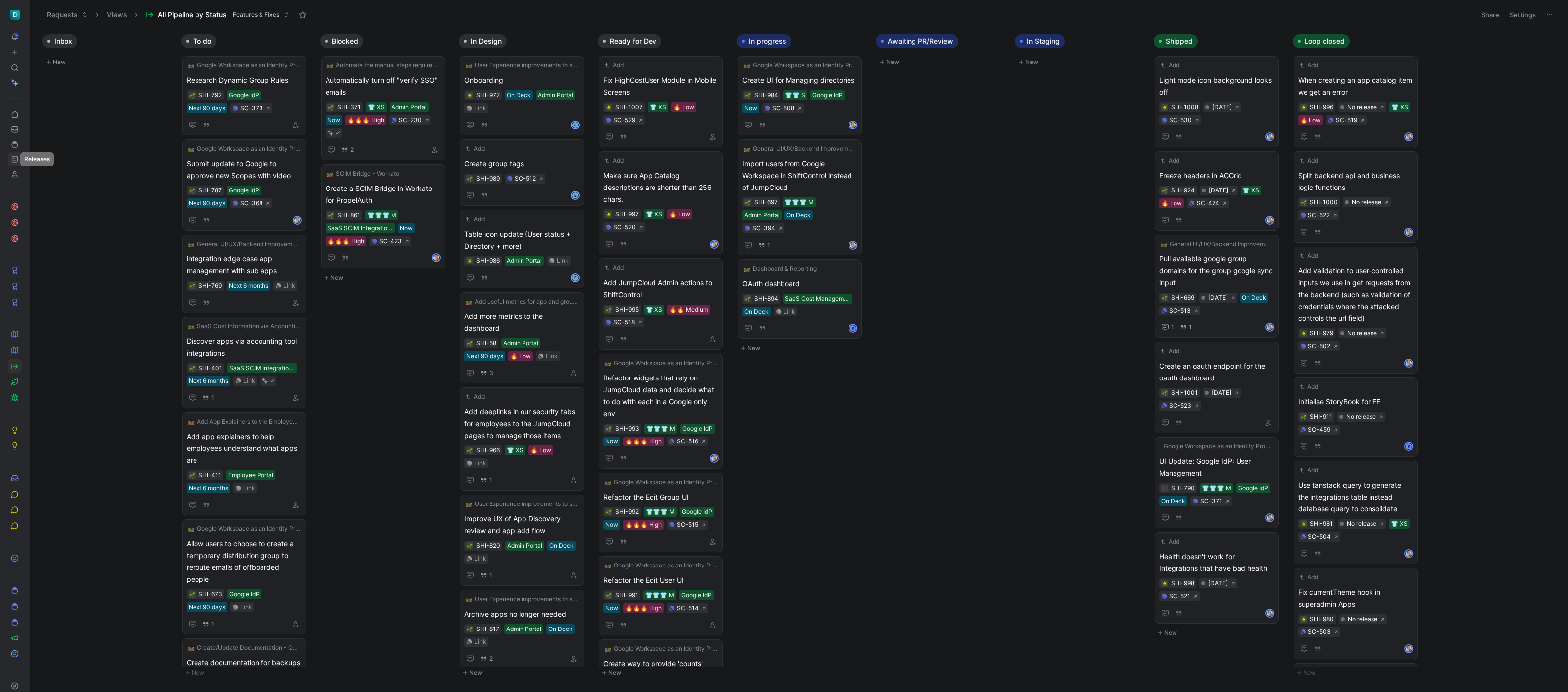
click at [15, 155] on icon at bounding box center [15, 159] width 8 height 8
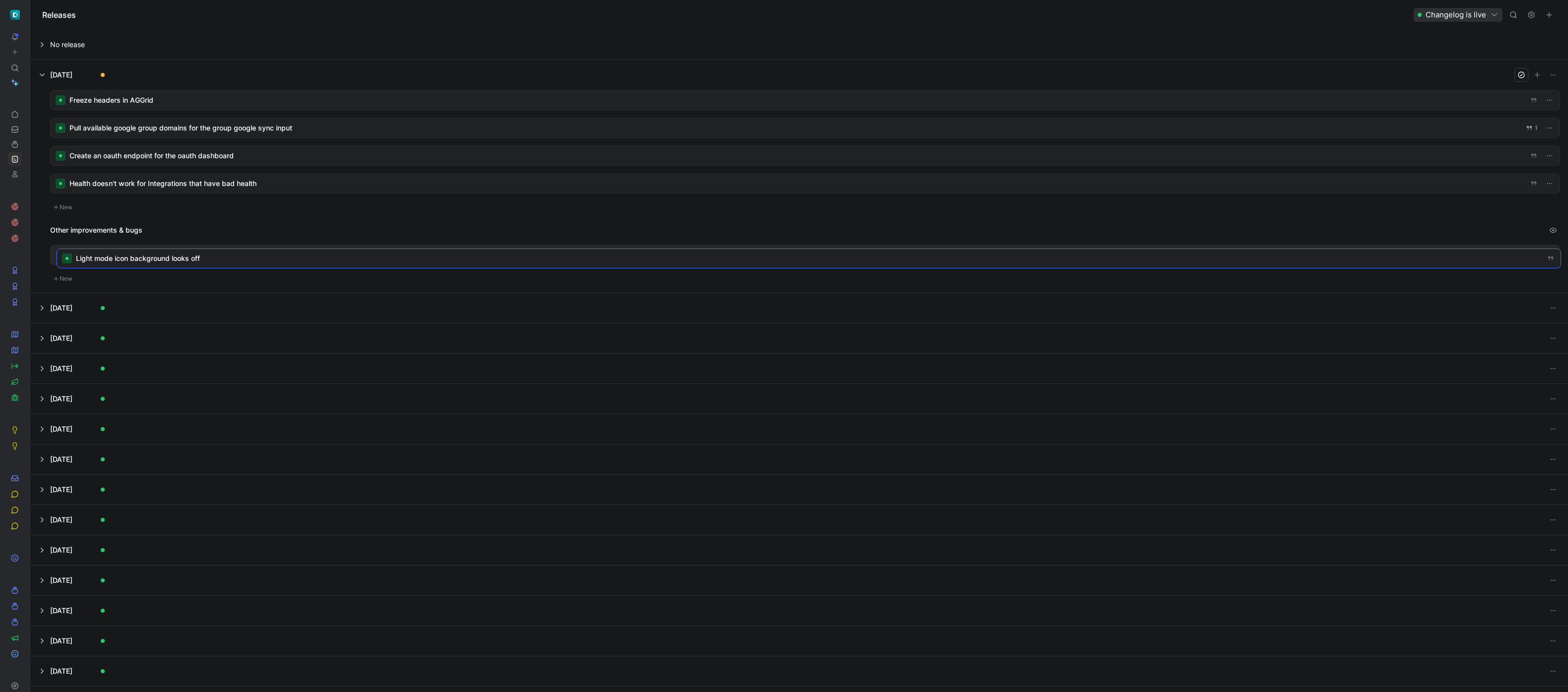
drag, startPoint x: 201, startPoint y: 127, endPoint x: 206, endPoint y: 256, distance: 129.1
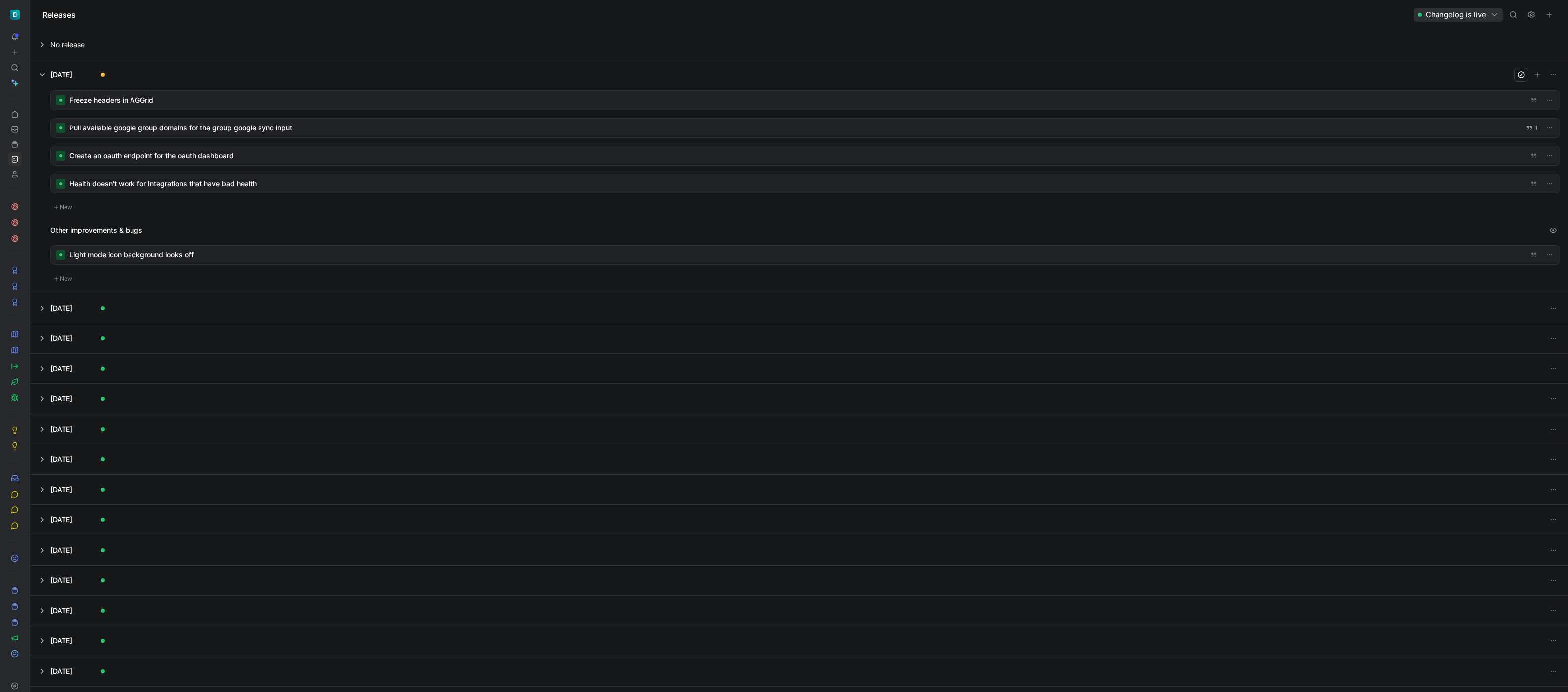
click at [192, 259] on div at bounding box center [805, 255] width 1509 height 19
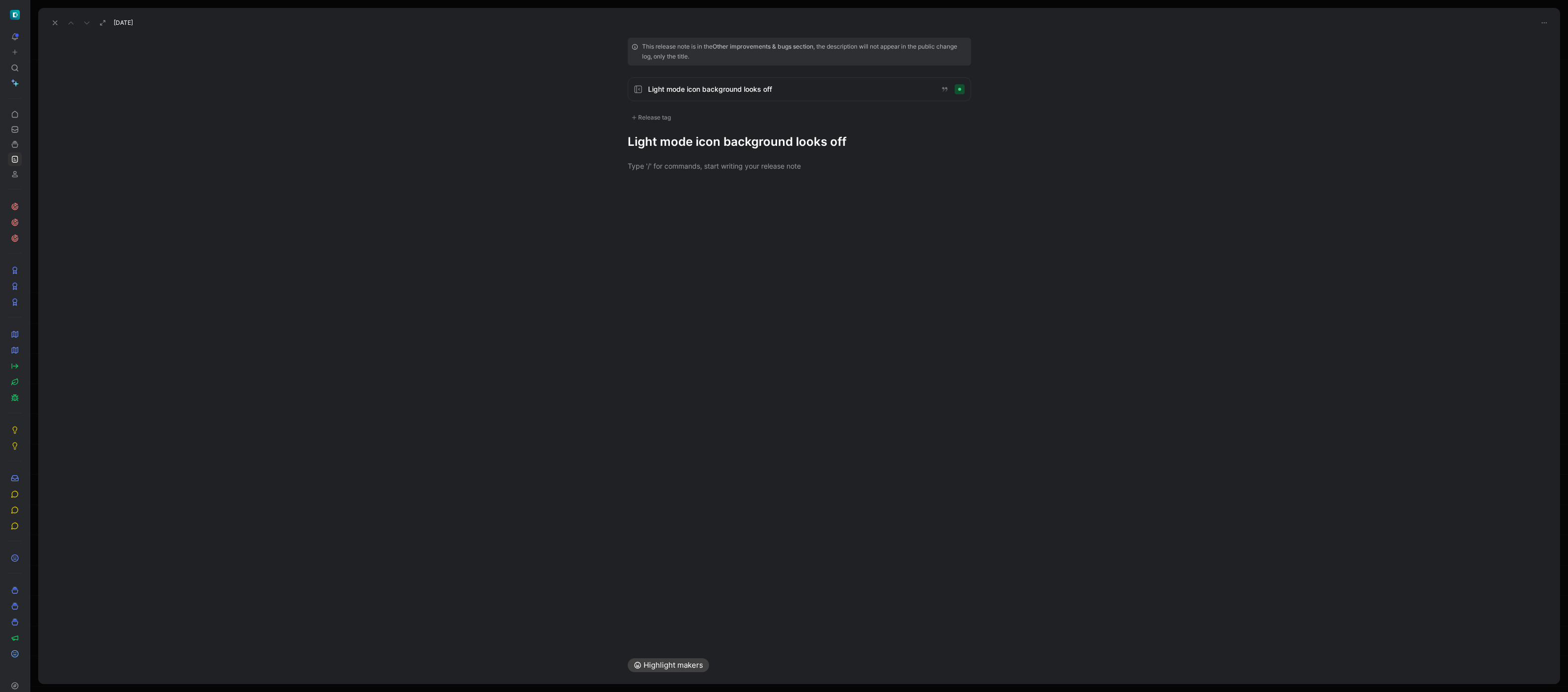
click at [787, 149] on h1 "Light mode icon background looks off" at bounding box center [799, 142] width 343 height 16
click at [664, 118] on div "Release tag" at bounding box center [651, 117] width 47 height 12
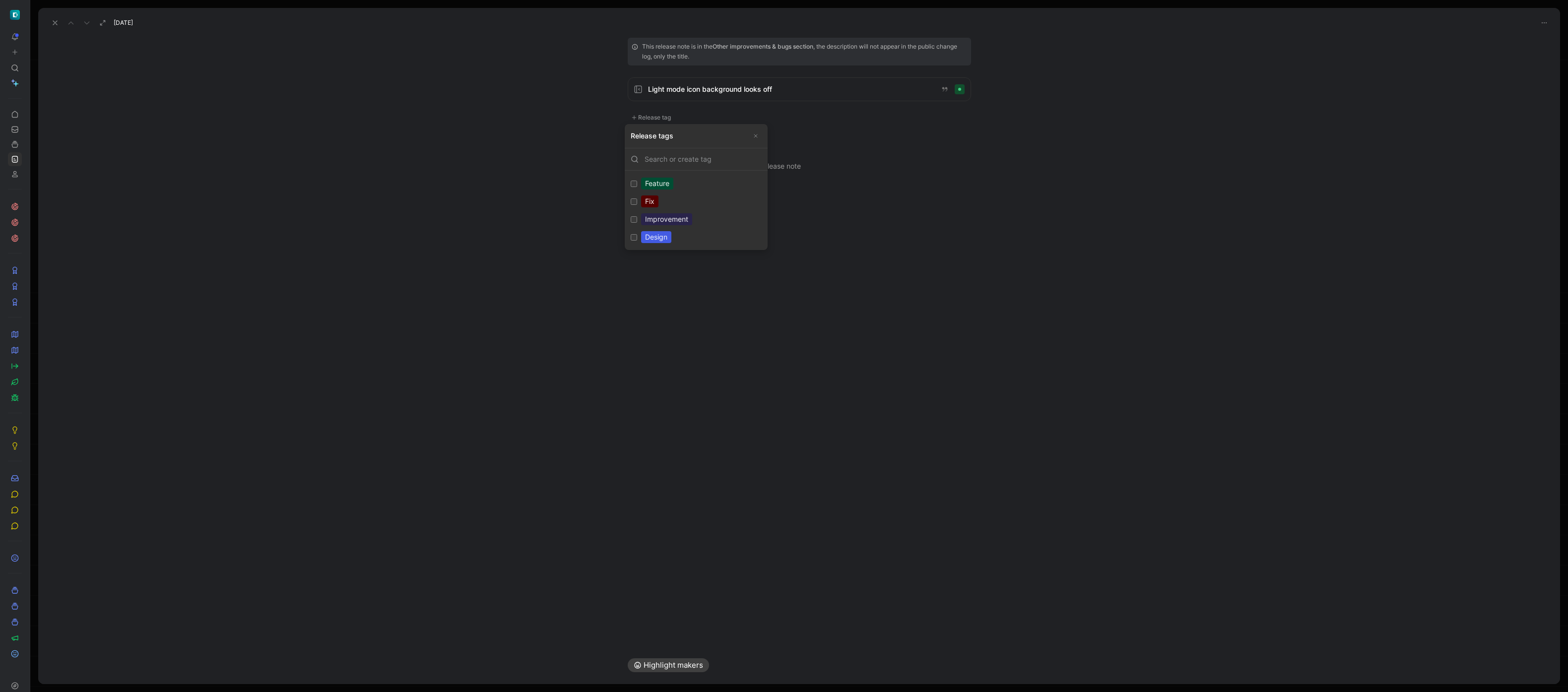
click at [661, 199] on label "Fix Edit" at bounding box center [696, 201] width 139 height 18
click at [637, 199] on input "Fix Edit" at bounding box center [634, 201] width 7 height 7
checkbox input "true"
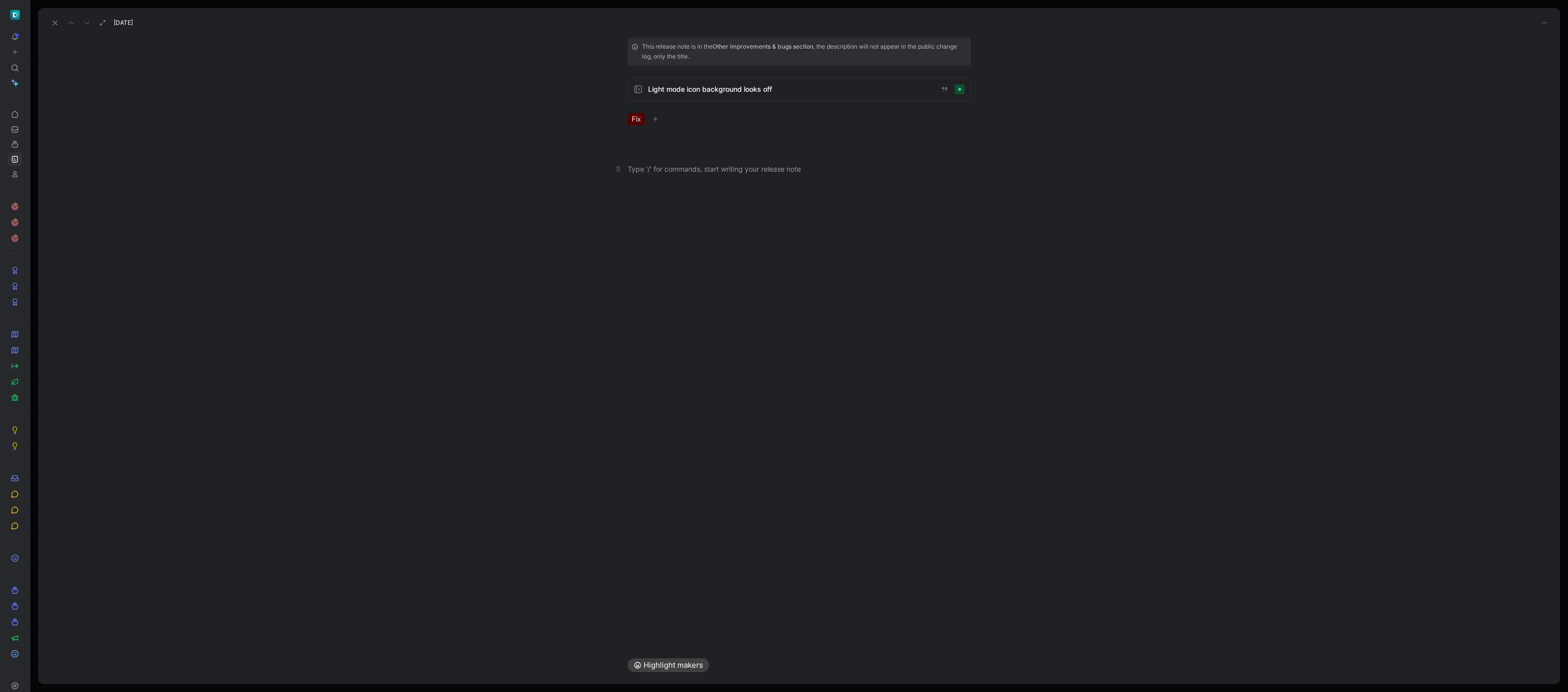
click at [772, 162] on p at bounding box center [799, 169] width 381 height 16
click at [737, 139] on h1 at bounding box center [799, 145] width 343 height 16
click at [525, 219] on div at bounding box center [799, 223] width 1522 height 12
click at [53, 23] on icon at bounding box center [55, 23] width 8 height 8
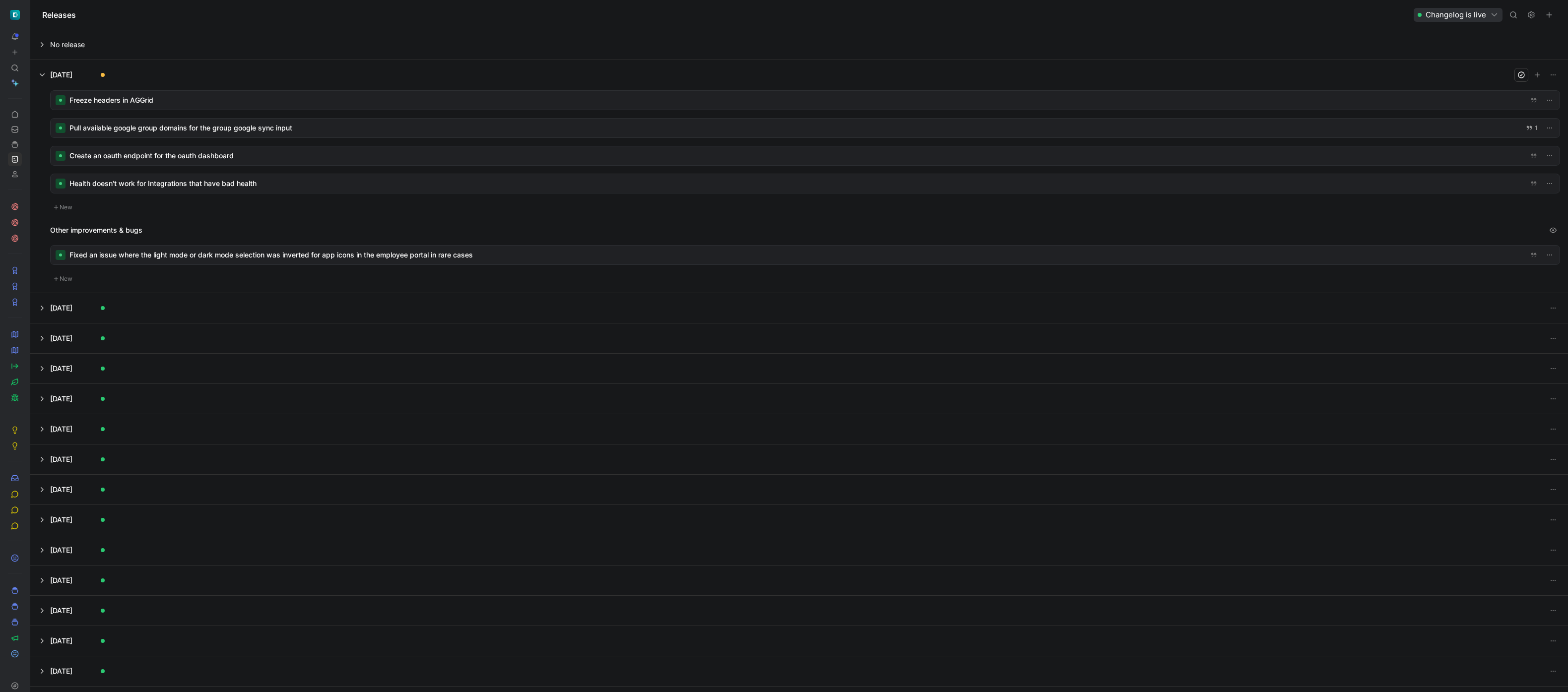
click at [264, 186] on div at bounding box center [805, 183] width 1509 height 19
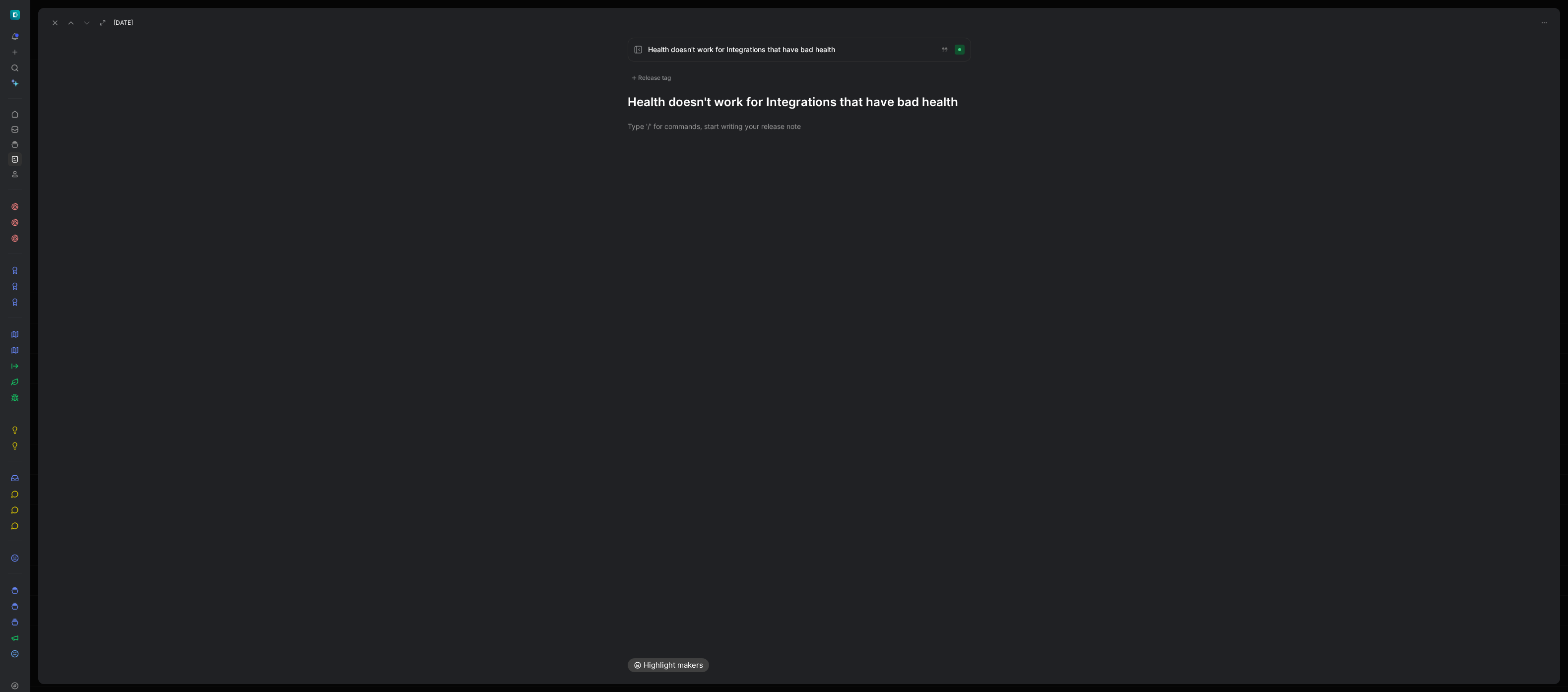
click at [665, 77] on div "Release tag" at bounding box center [651, 78] width 47 height 12
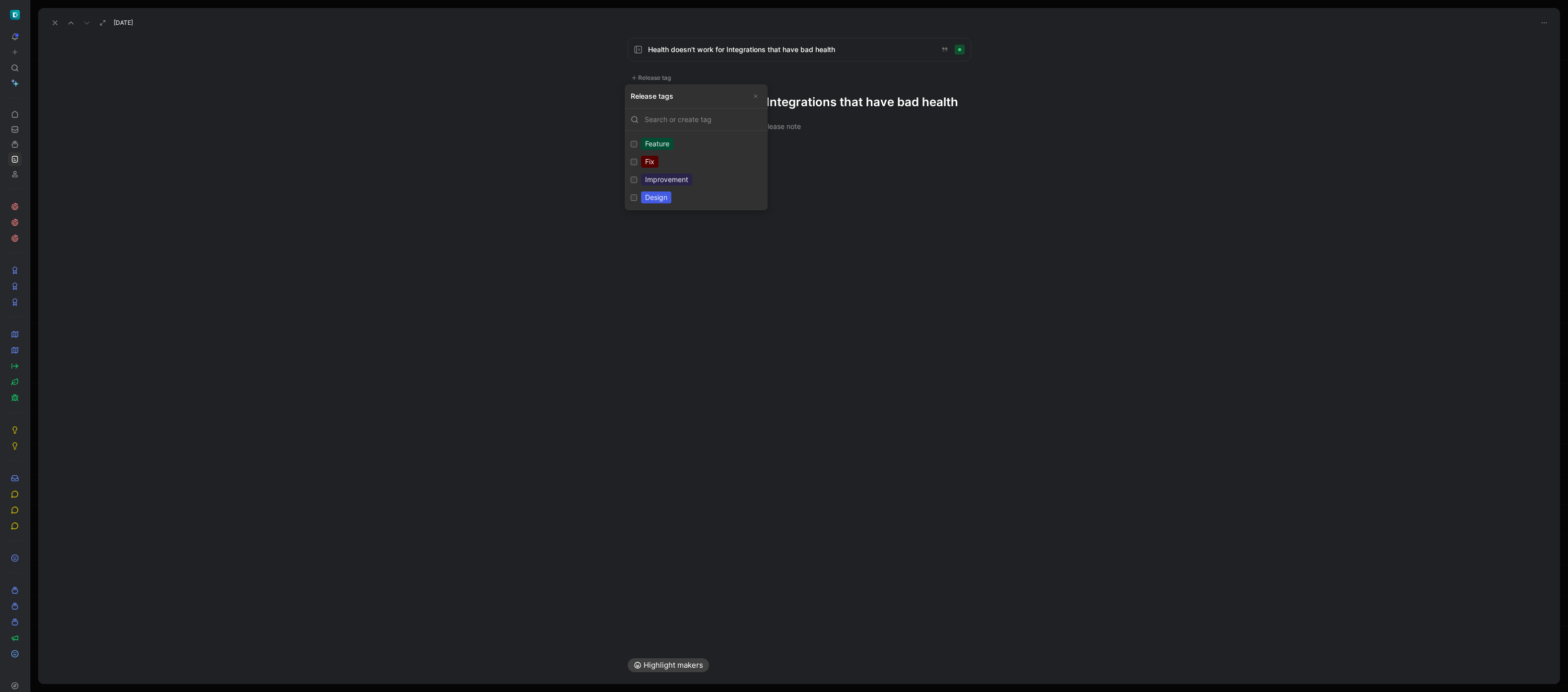
click at [656, 161] on div "Fix" at bounding box center [649, 162] width 18 height 12
click at [637, 161] on input "Fix Edit" at bounding box center [634, 162] width 7 height 7
checkbox input "true"
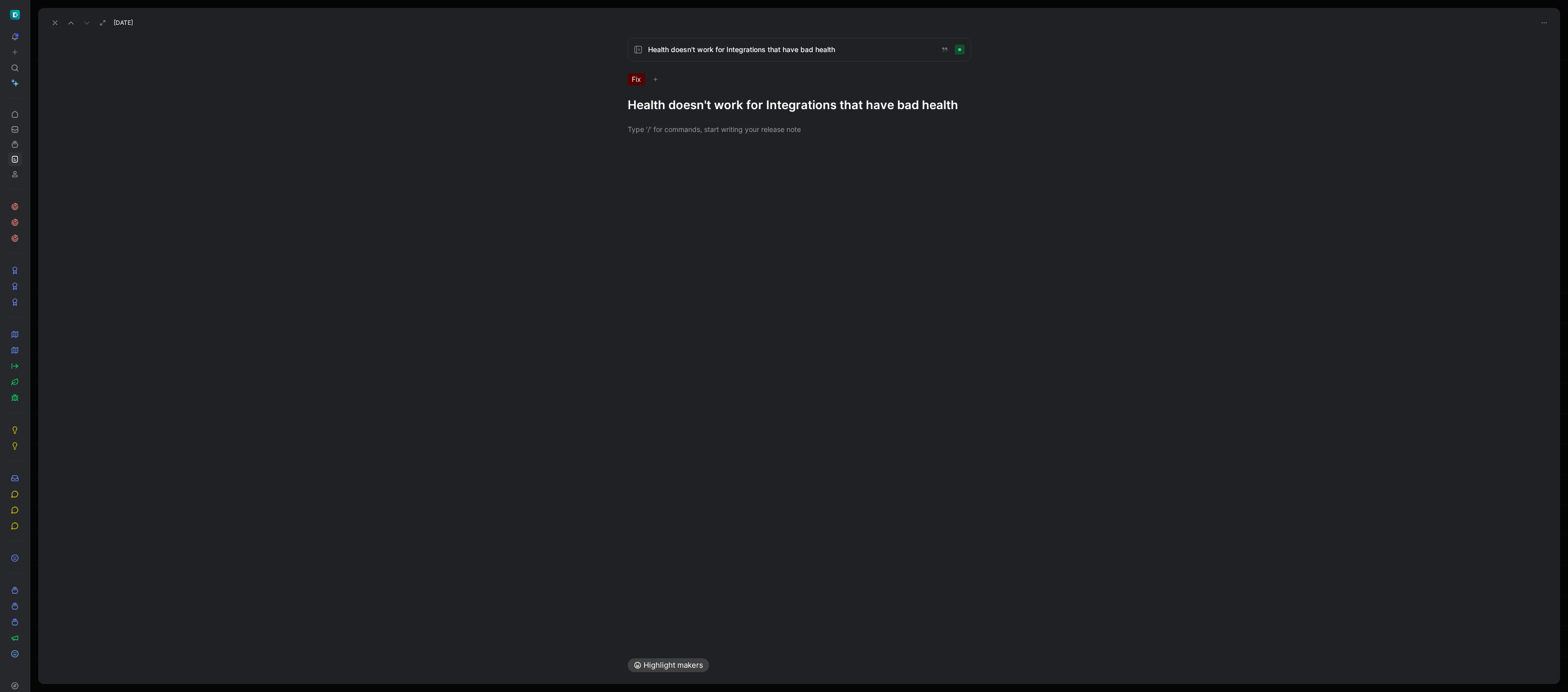
click at [825, 105] on h1 "Health doesn't work for Integrations that have bad health" at bounding box center [799, 105] width 343 height 16
drag, startPoint x: 694, startPoint y: 104, endPoint x: 614, endPoint y: 98, distance: 80.2
click at [614, 98] on div "Health doesn't work for Integrations that have bad health Fix Updates the parsi…" at bounding box center [799, 83] width 381 height 91
click at [421, 353] on div "Health doesn't work for Integrations that have bad health Fix Fixed improper pa…" at bounding box center [799, 338] width 1522 height 617
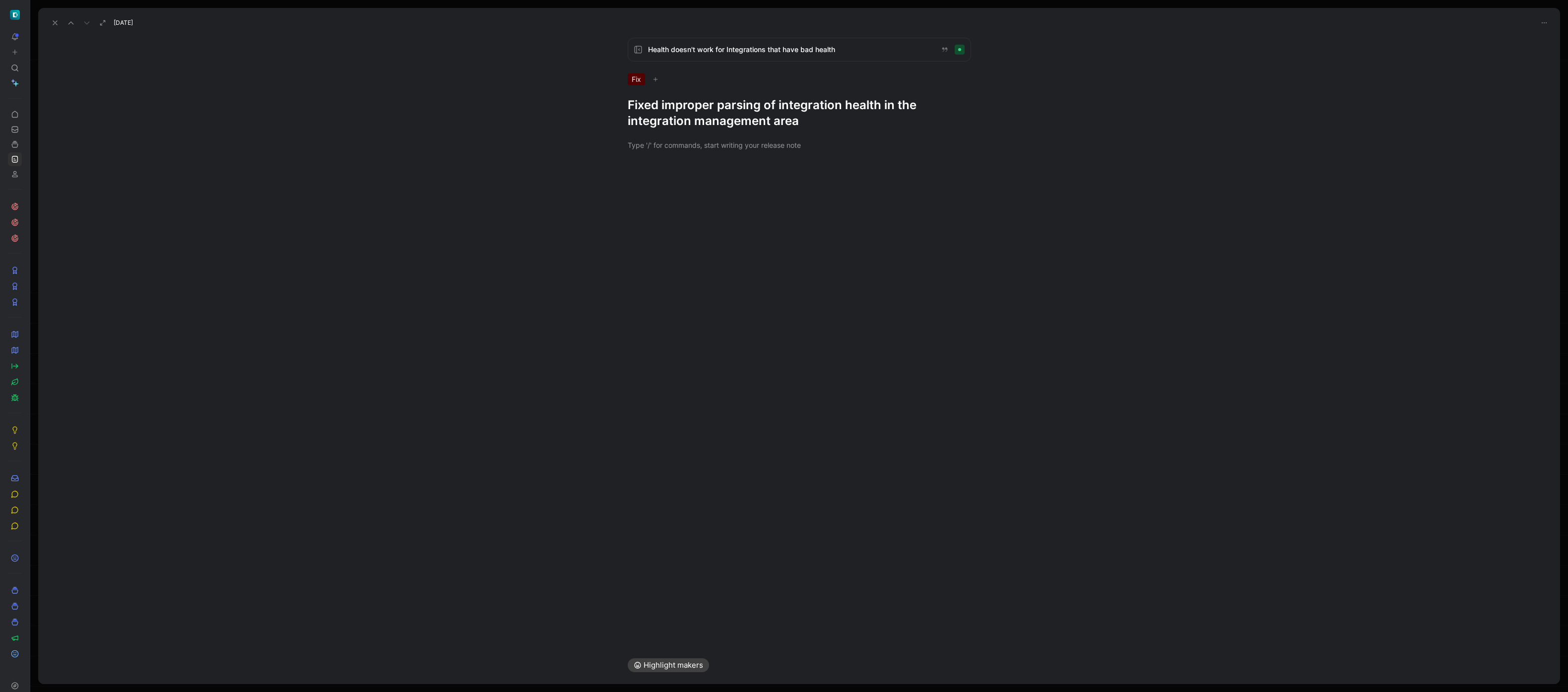
click at [55, 27] on button at bounding box center [55, 23] width 14 height 14
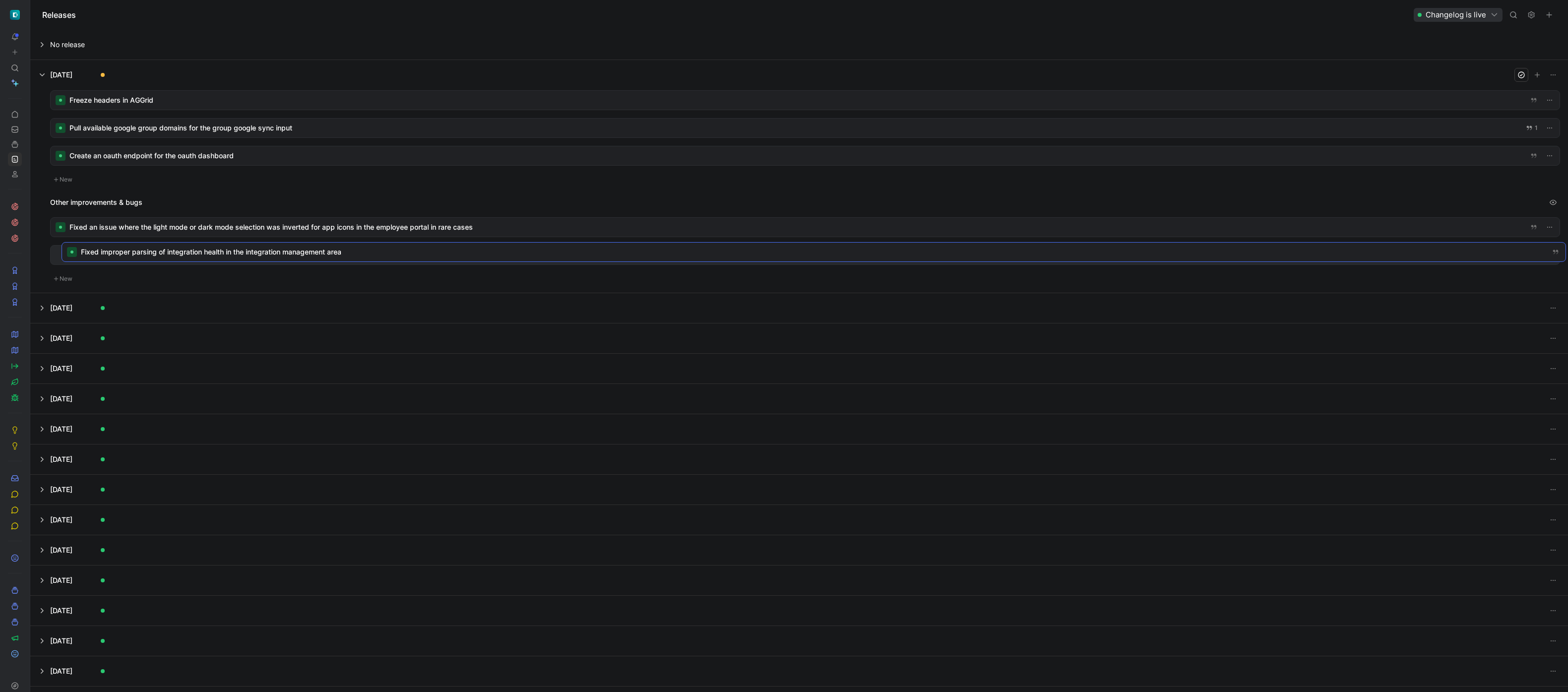
drag, startPoint x: 167, startPoint y: 183, endPoint x: 173, endPoint y: 249, distance: 66.3
click at [149, 155] on div at bounding box center [805, 155] width 1509 height 19
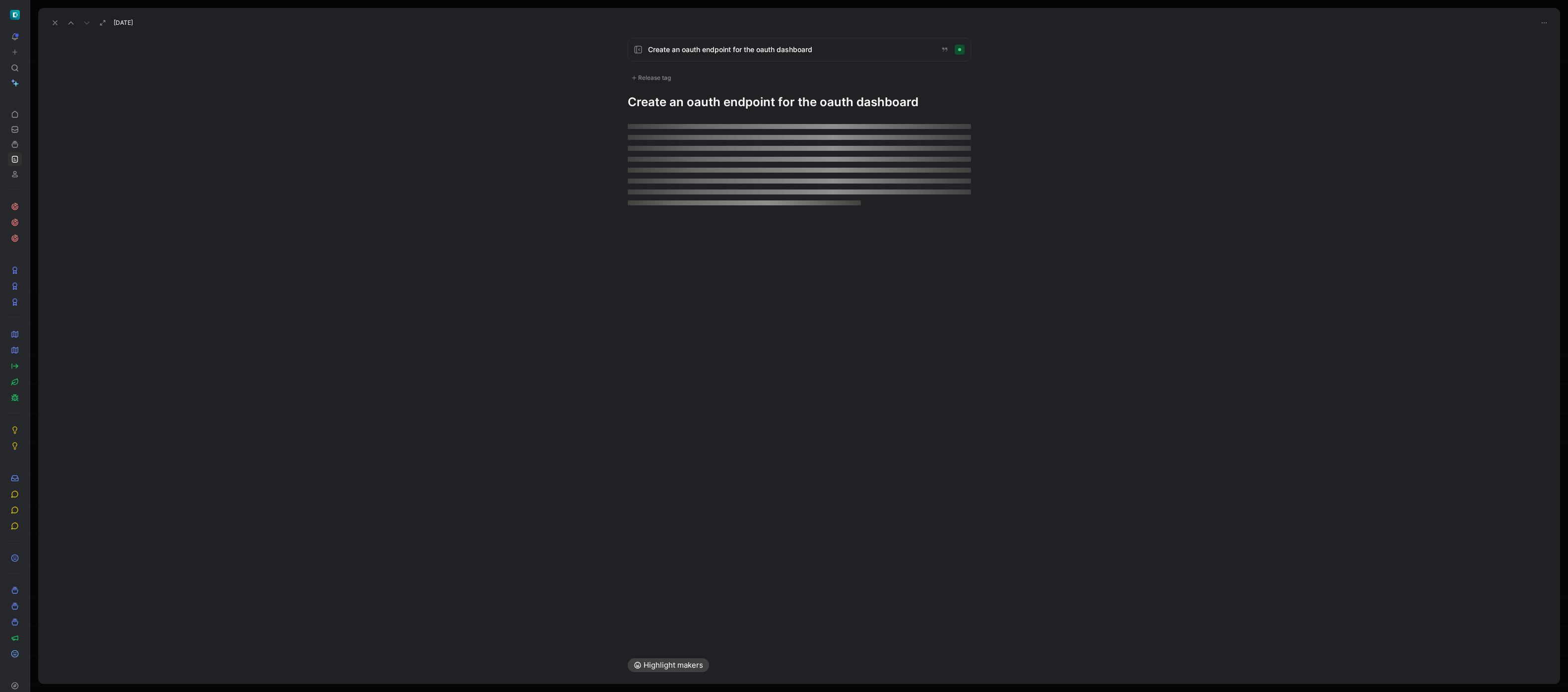
click at [702, 98] on h1 "Create an oauth endpoint for the oauth dashboard" at bounding box center [799, 102] width 343 height 16
drag, startPoint x: 702, startPoint y: 98, endPoint x: 695, endPoint y: 93, distance: 8.6
click at [702, 98] on h1 "Create an oauth endpoint for the oauth dashboard" at bounding box center [799, 102] width 343 height 16
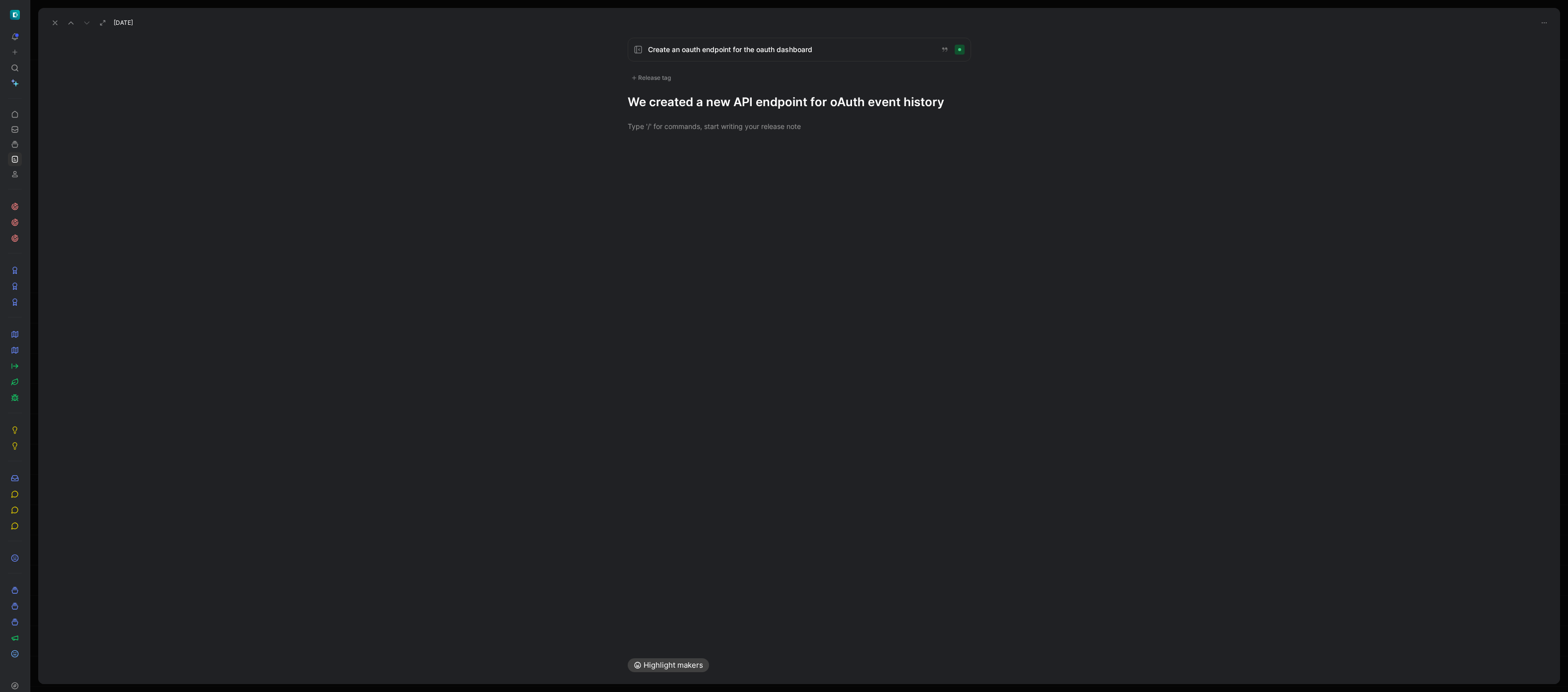
click at [657, 73] on div "Release tag" at bounding box center [651, 78] width 47 height 12
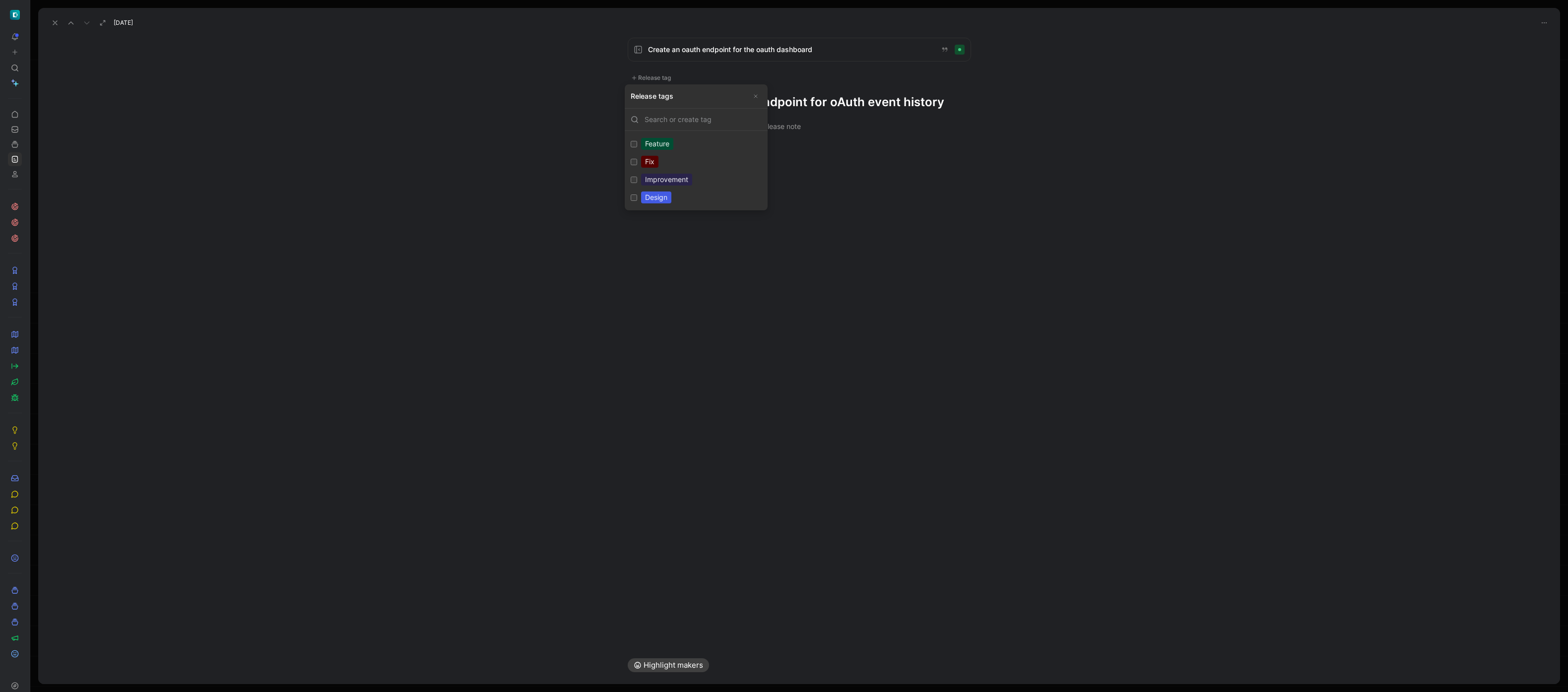
click at [661, 178] on div "Improvement" at bounding box center [667, 180] width 51 height 12
click at [637, 178] on input "Improvement Edit" at bounding box center [634, 180] width 7 height 7
checkbox input "true"
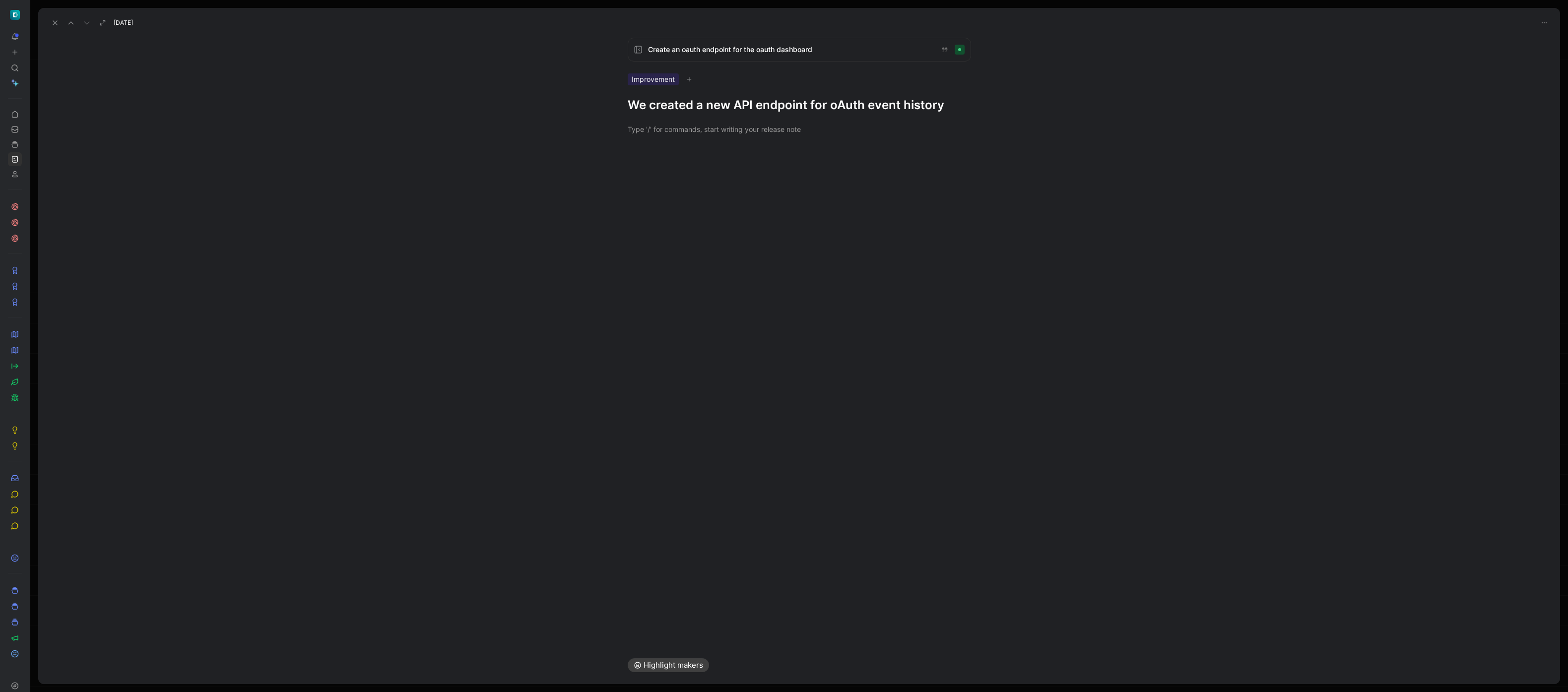
click at [53, 21] on icon at bounding box center [55, 23] width 8 height 8
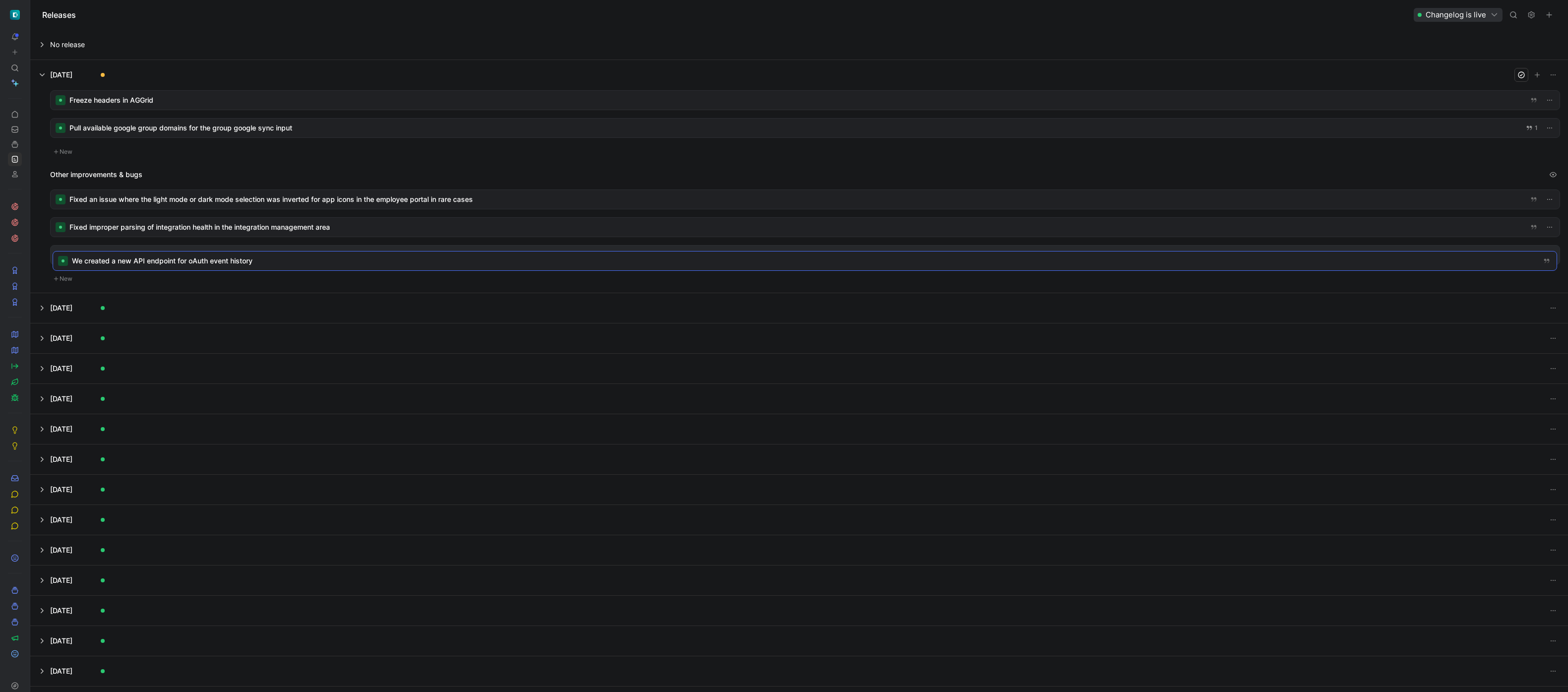
drag, startPoint x: 167, startPoint y: 170, endPoint x: 170, endPoint y: 262, distance: 92.0
click at [160, 132] on div at bounding box center [805, 128] width 1509 height 19
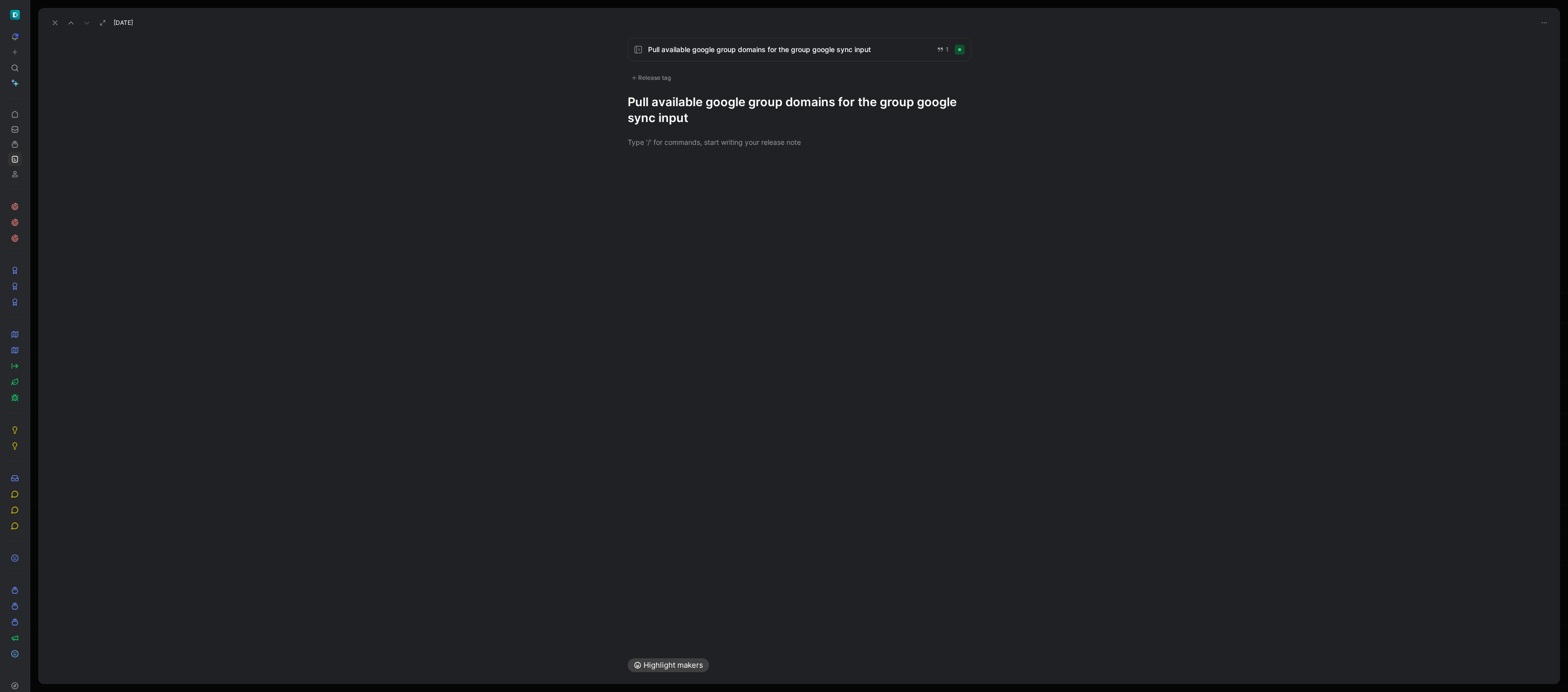
click at [661, 75] on div "Release tag" at bounding box center [651, 78] width 47 height 12
click at [659, 78] on div "Release tag" at bounding box center [651, 78] width 47 height 12
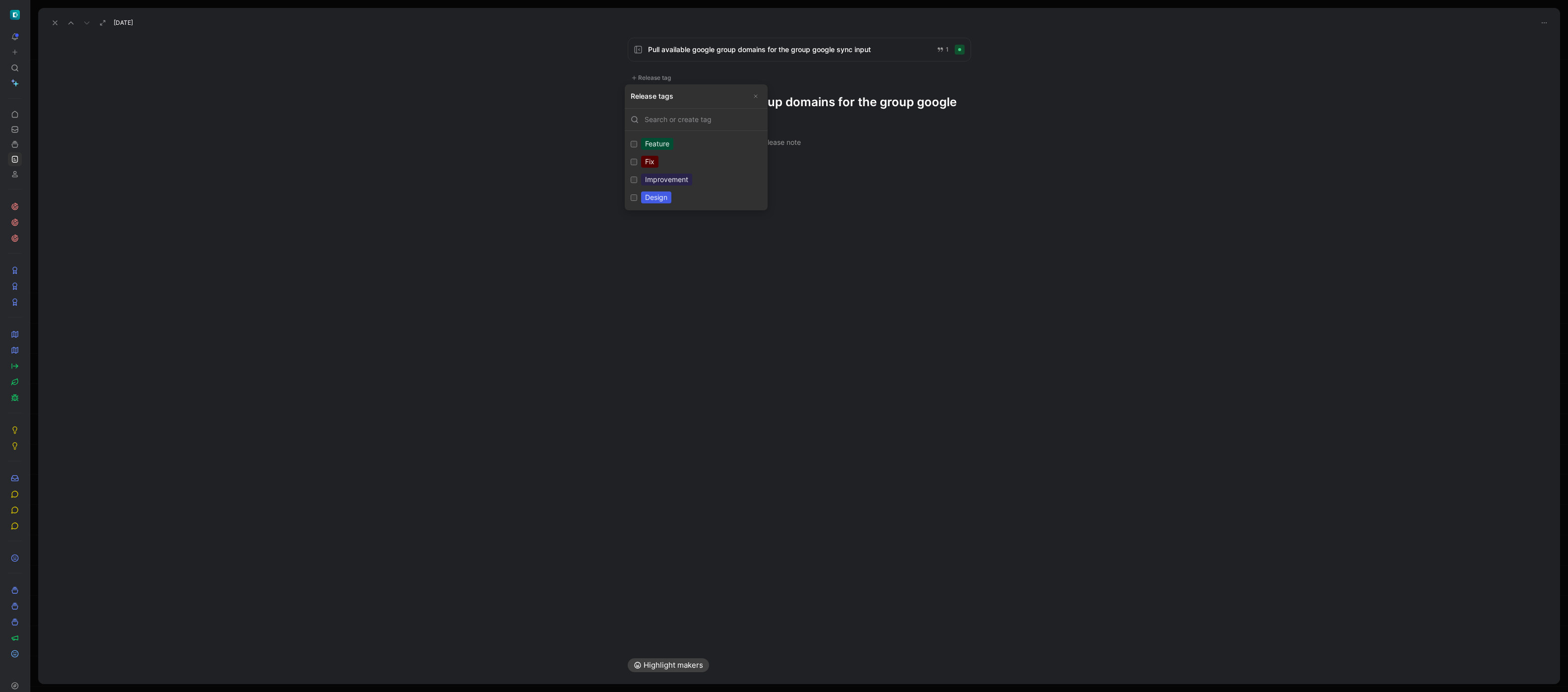
click at [645, 178] on div "Improvement" at bounding box center [667, 180] width 51 height 12
click at [637, 178] on input "Improvement Edit" at bounding box center [634, 180] width 7 height 7
checkbox input "true"
click at [774, 116] on h1 "Pull available google group domains for the group google sync input" at bounding box center [799, 113] width 343 height 32
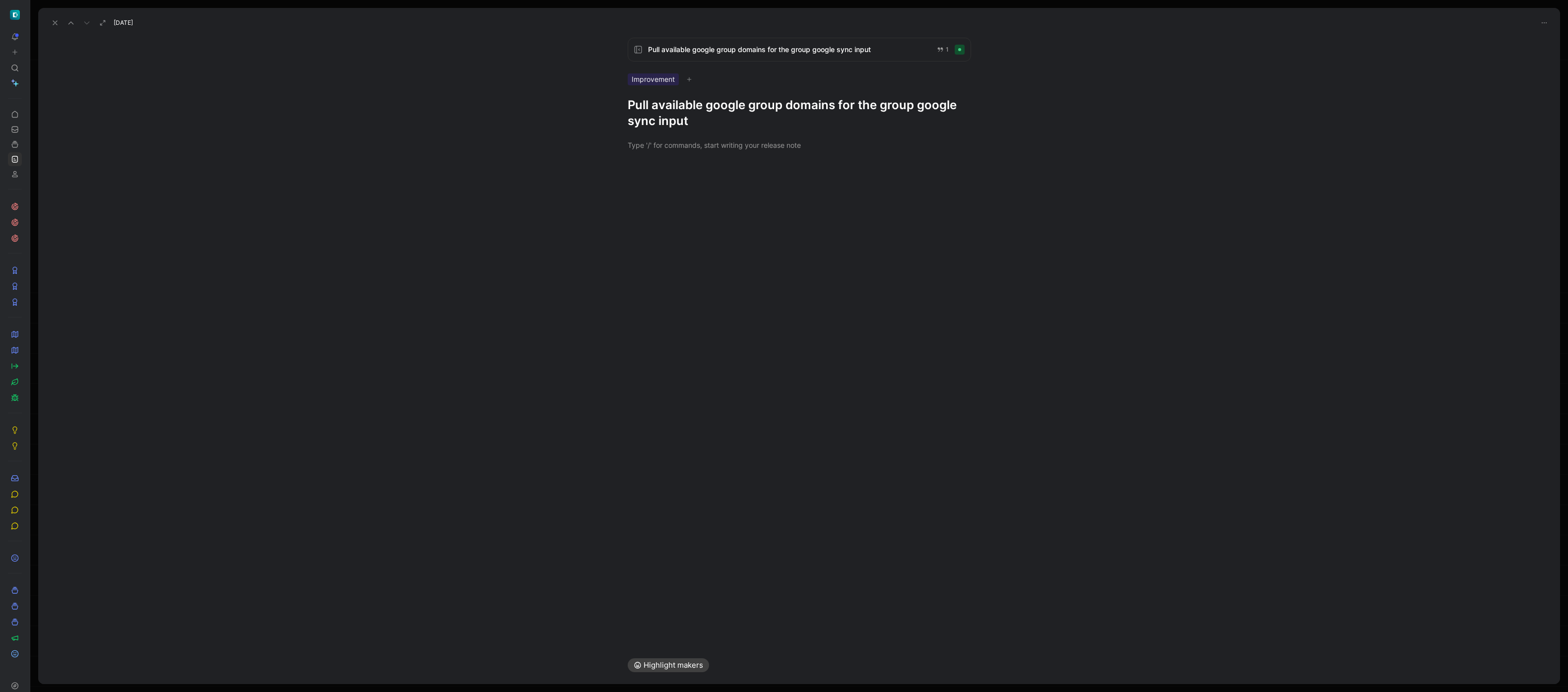
click at [699, 108] on h1 "Pull available google group domains for the group google sync input" at bounding box center [799, 113] width 343 height 32
click at [763, 252] on div "Pull available google group domains for the group google sync input 1 Improveme…" at bounding box center [799, 338] width 1522 height 617
click at [764, 141] on div at bounding box center [799, 129] width 1522 height 32
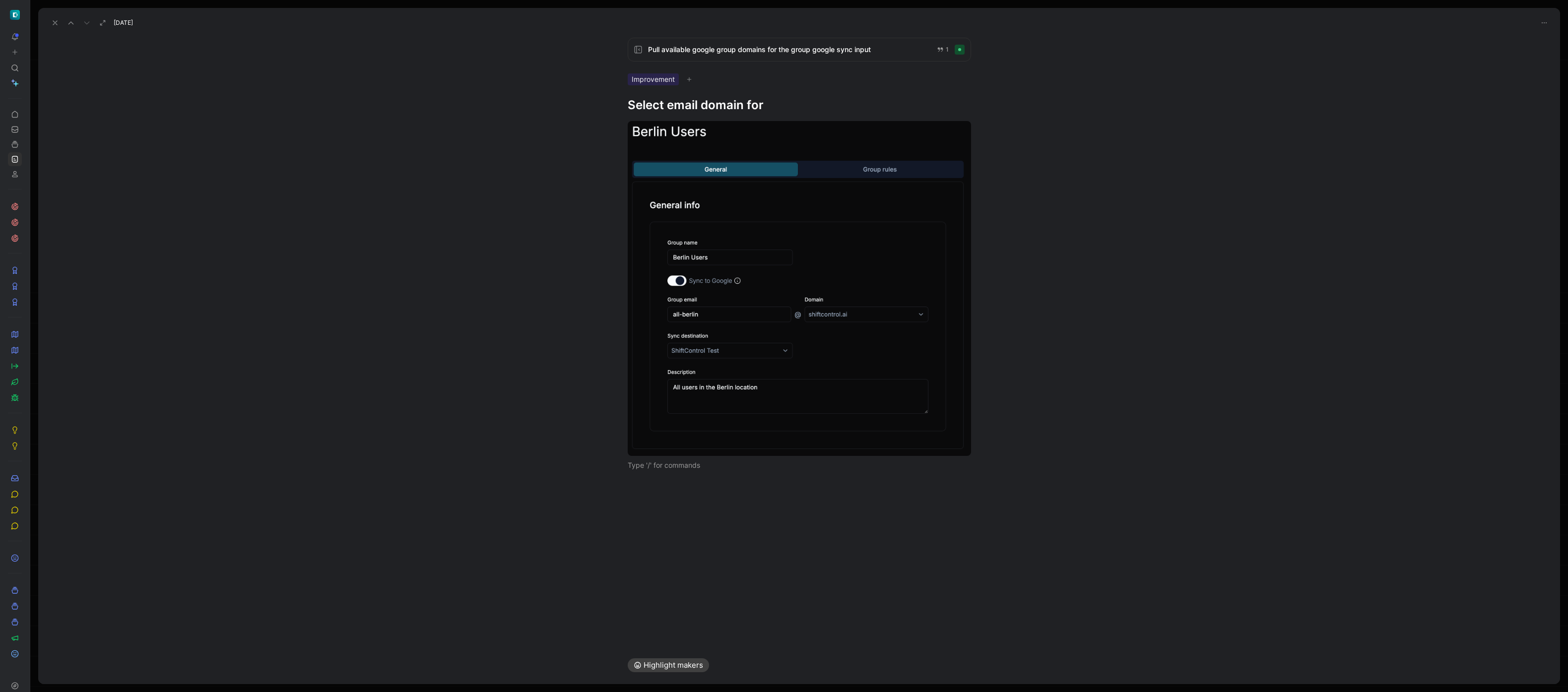
click at [670, 102] on h1 "Select email domain for" at bounding box center [799, 105] width 343 height 16
click at [691, 483] on div at bounding box center [799, 488] width 1522 height 12
click at [648, 126] on body "To pick up a draggable item, press the space bar. While dragging, use the arrow…" at bounding box center [784, 346] width 1568 height 692
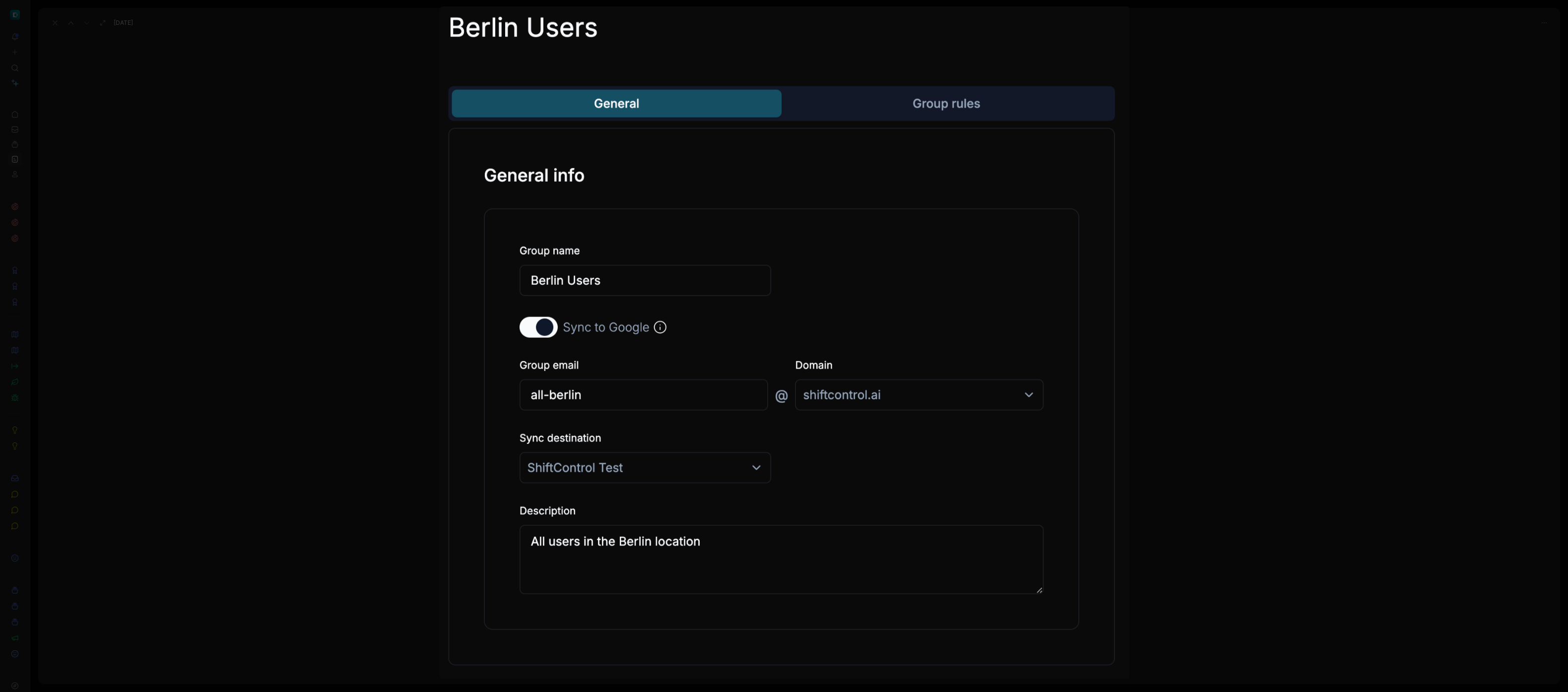
click at [648, 135] on img at bounding box center [785, 343] width 690 height 673
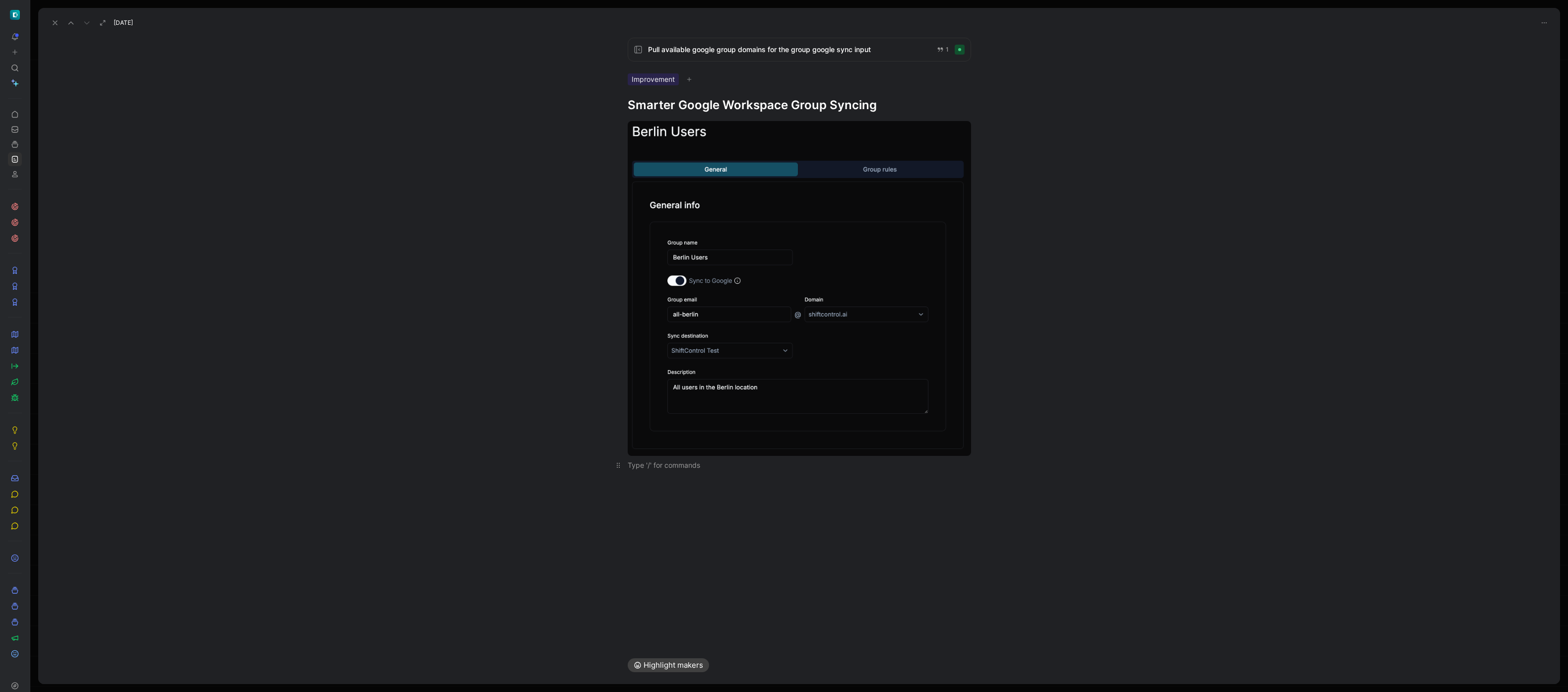
click at [807, 469] on div at bounding box center [799, 465] width 343 height 10
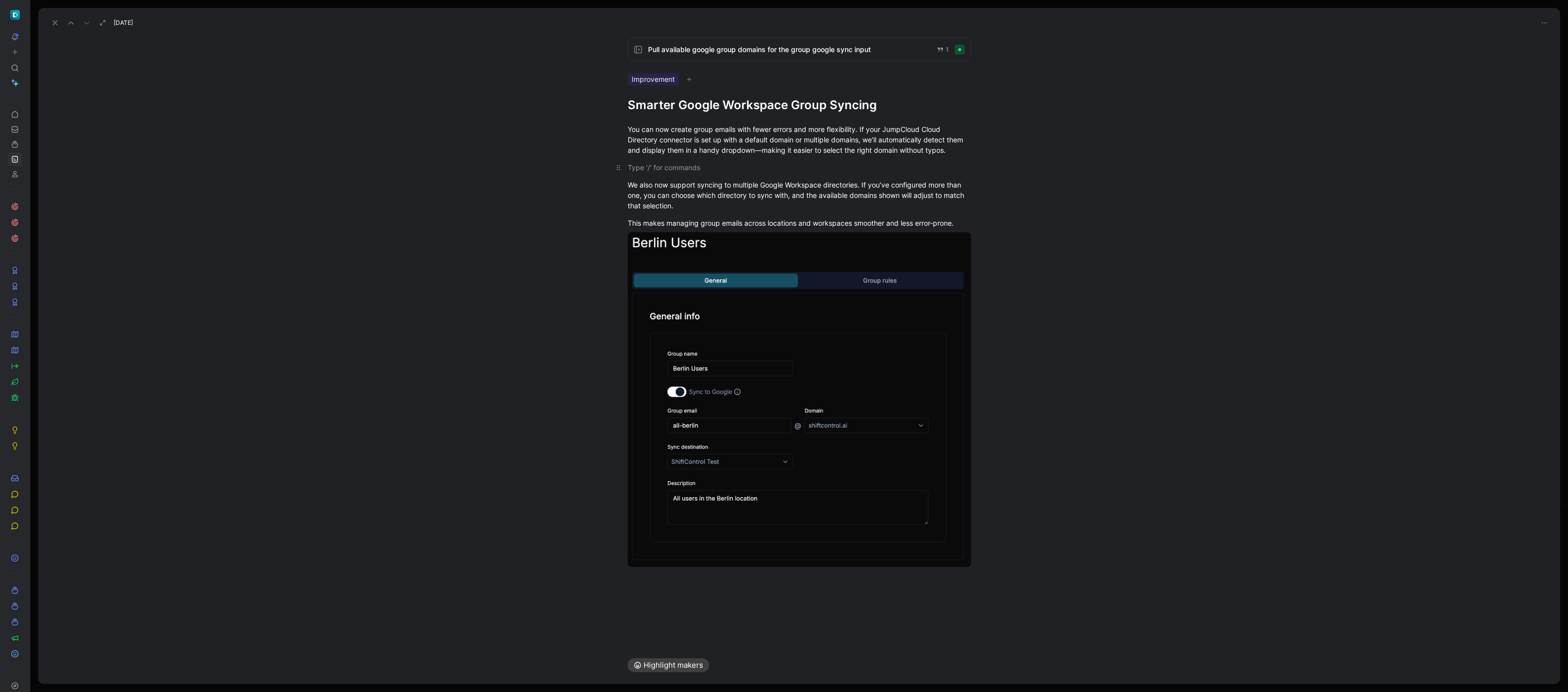
click at [685, 172] on div at bounding box center [799, 167] width 343 height 10
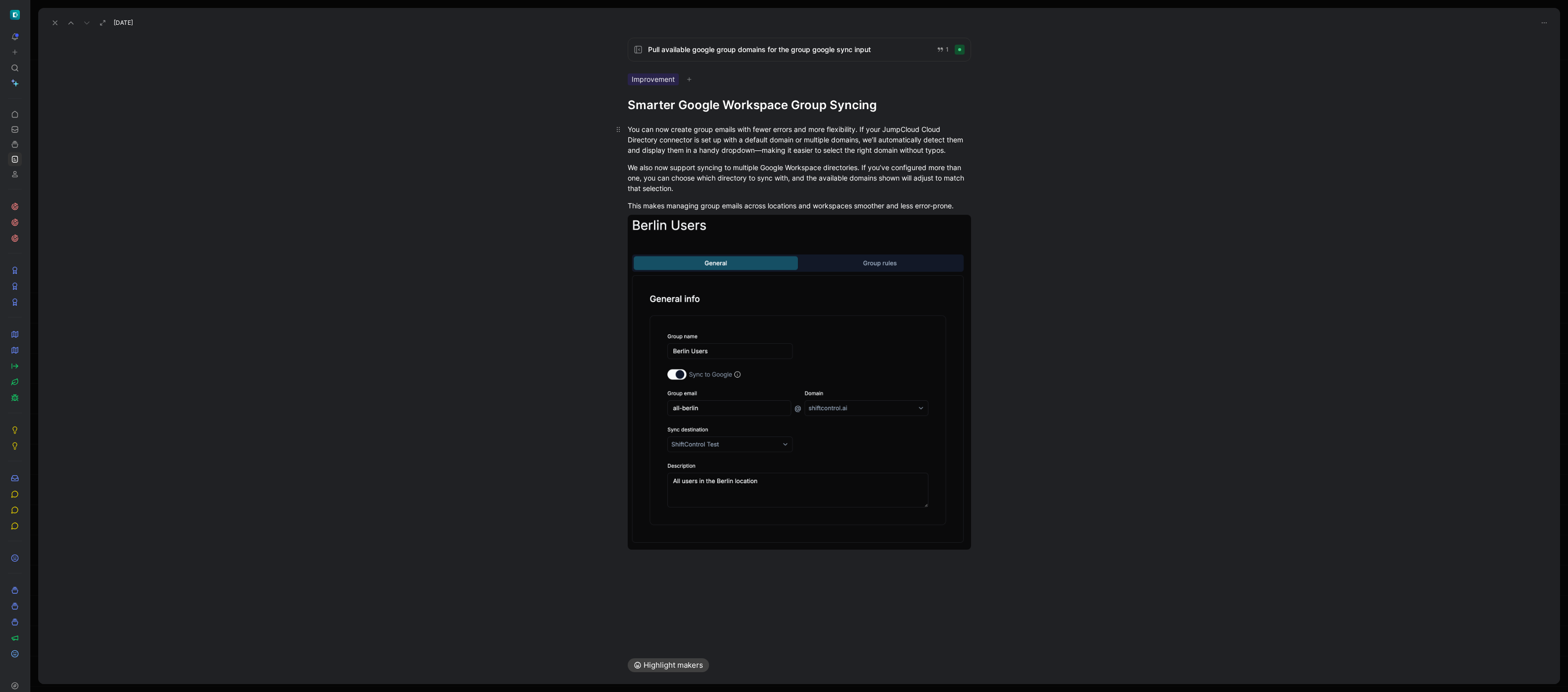
click at [755, 153] on div "You can now create group emails with fewer errors and more flexibility. If your…" at bounding box center [799, 139] width 343 height 31
click at [772, 589] on div "Pull available google group domains for the group google sync input 1 Improveme…" at bounding box center [799, 338] width 1522 height 617
click at [772, 562] on div at bounding box center [799, 559] width 343 height 10
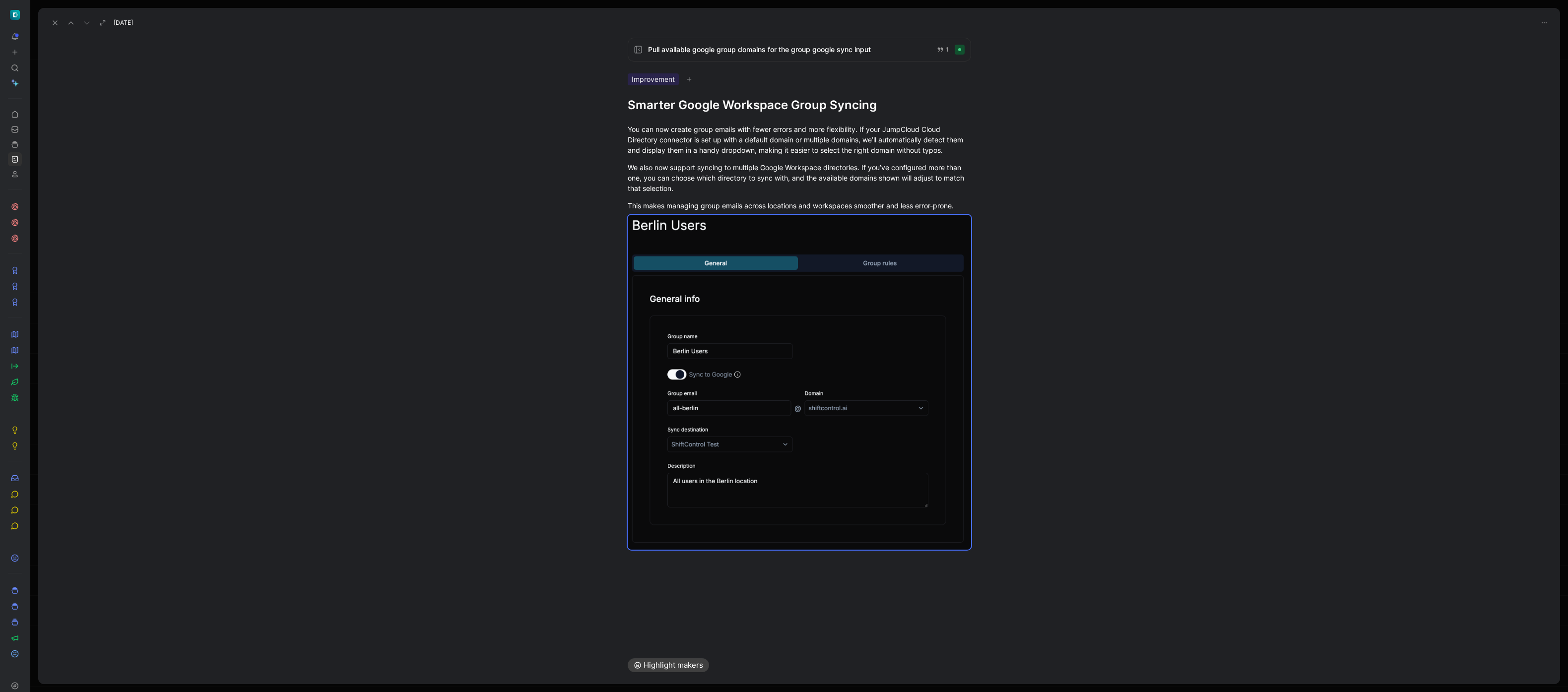
click at [52, 21] on icon at bounding box center [55, 23] width 8 height 8
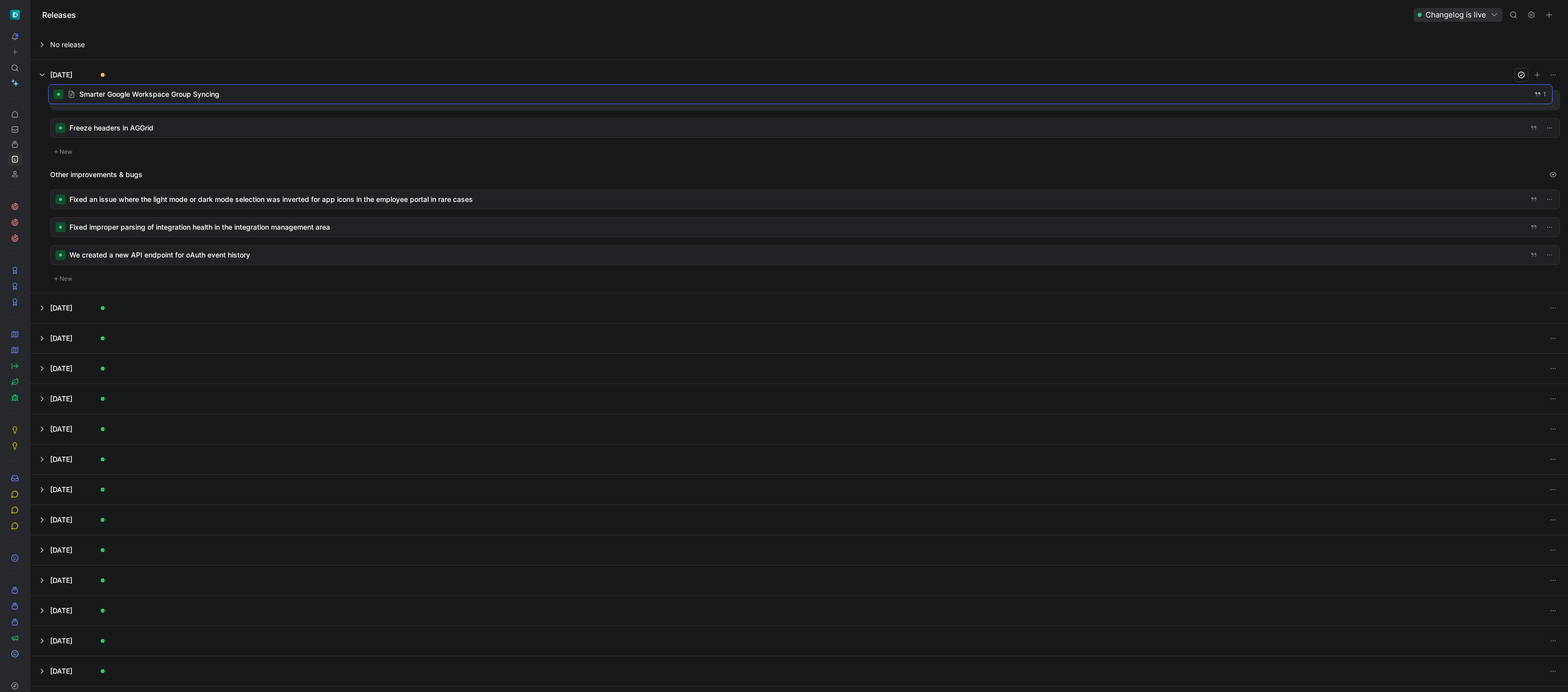
drag, startPoint x: 248, startPoint y: 125, endPoint x: 246, endPoint y: 90, distance: 35.1
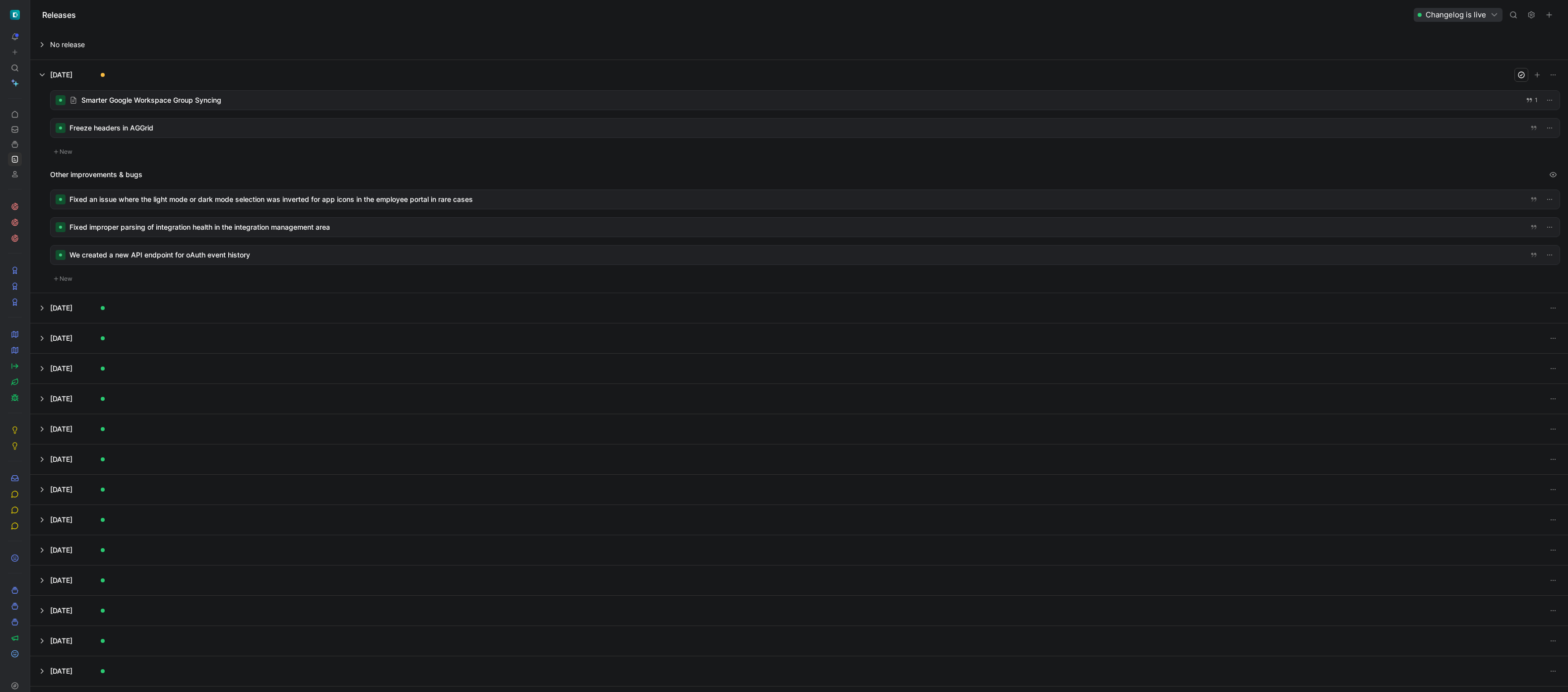
click at [243, 127] on div at bounding box center [805, 128] width 1509 height 19
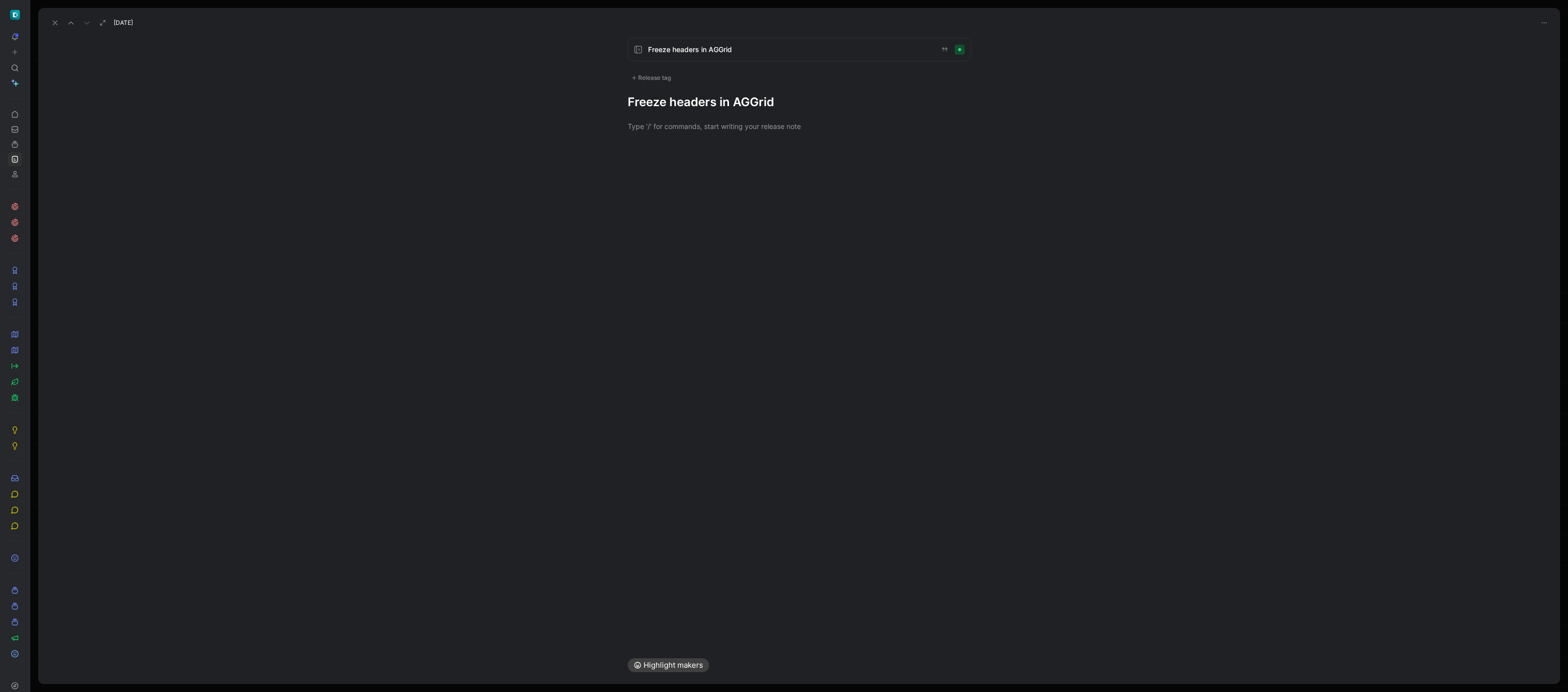
click at [724, 141] on div at bounding box center [799, 126] width 1522 height 32
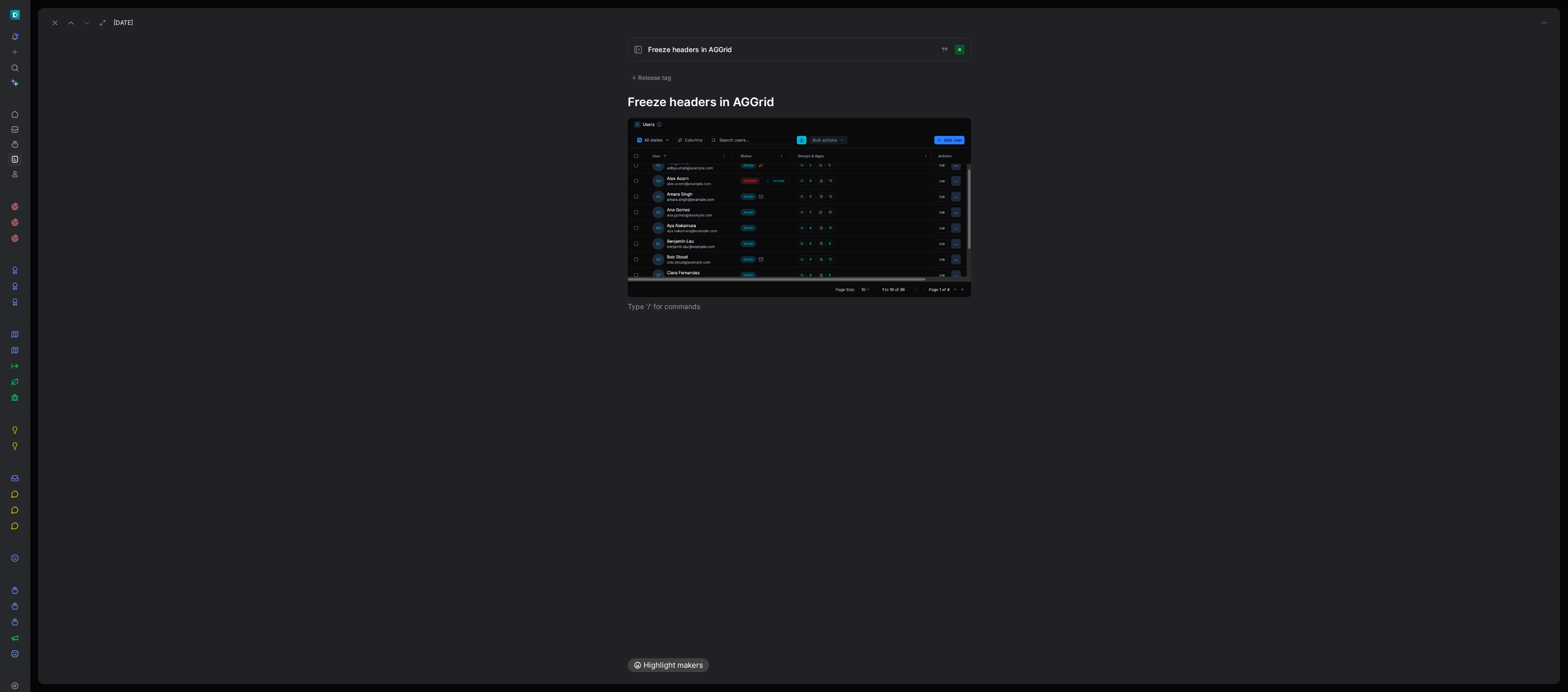
click at [655, 75] on div "Release tag" at bounding box center [651, 78] width 47 height 12
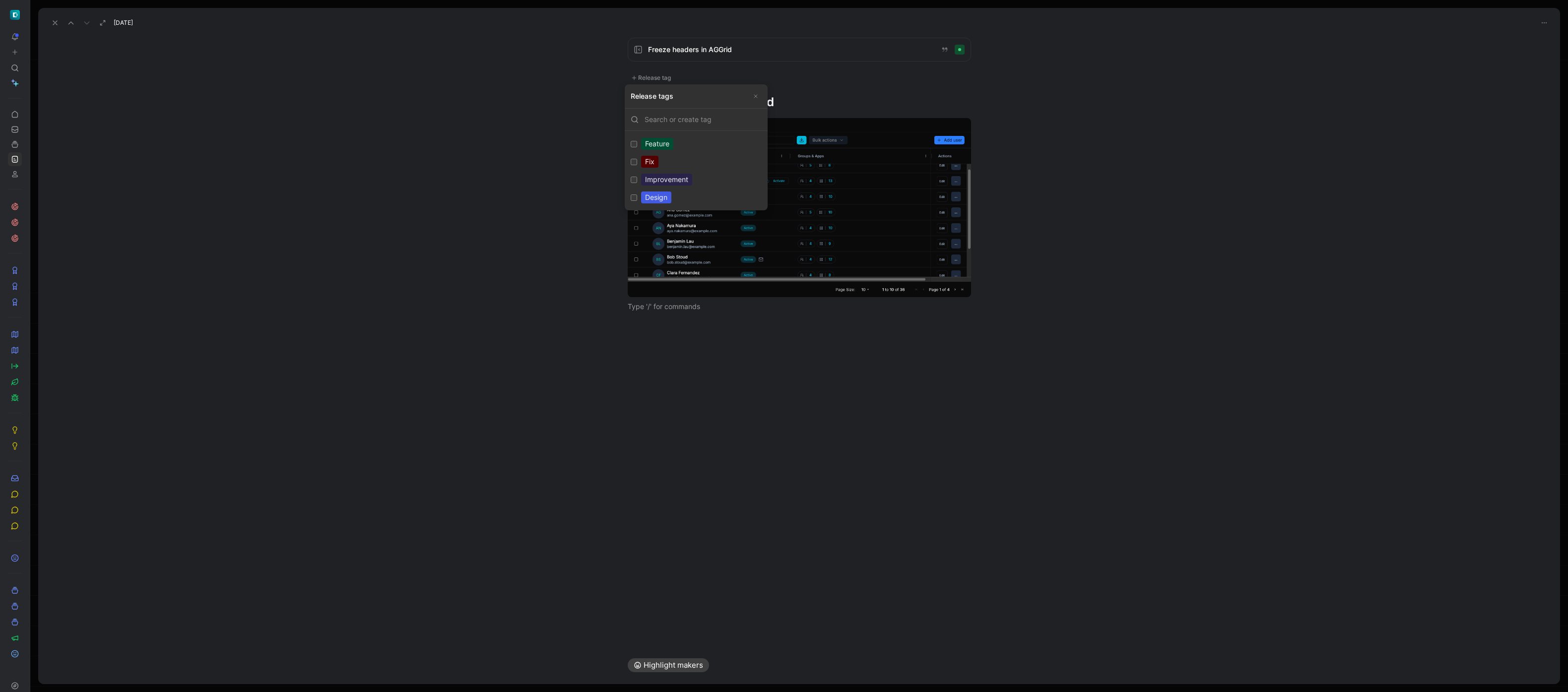
click at [648, 176] on div "Improvement" at bounding box center [667, 180] width 51 height 12
click at [637, 176] on input "Improvement Edit" at bounding box center [634, 180] width 7 height 7
checkbox input "true"
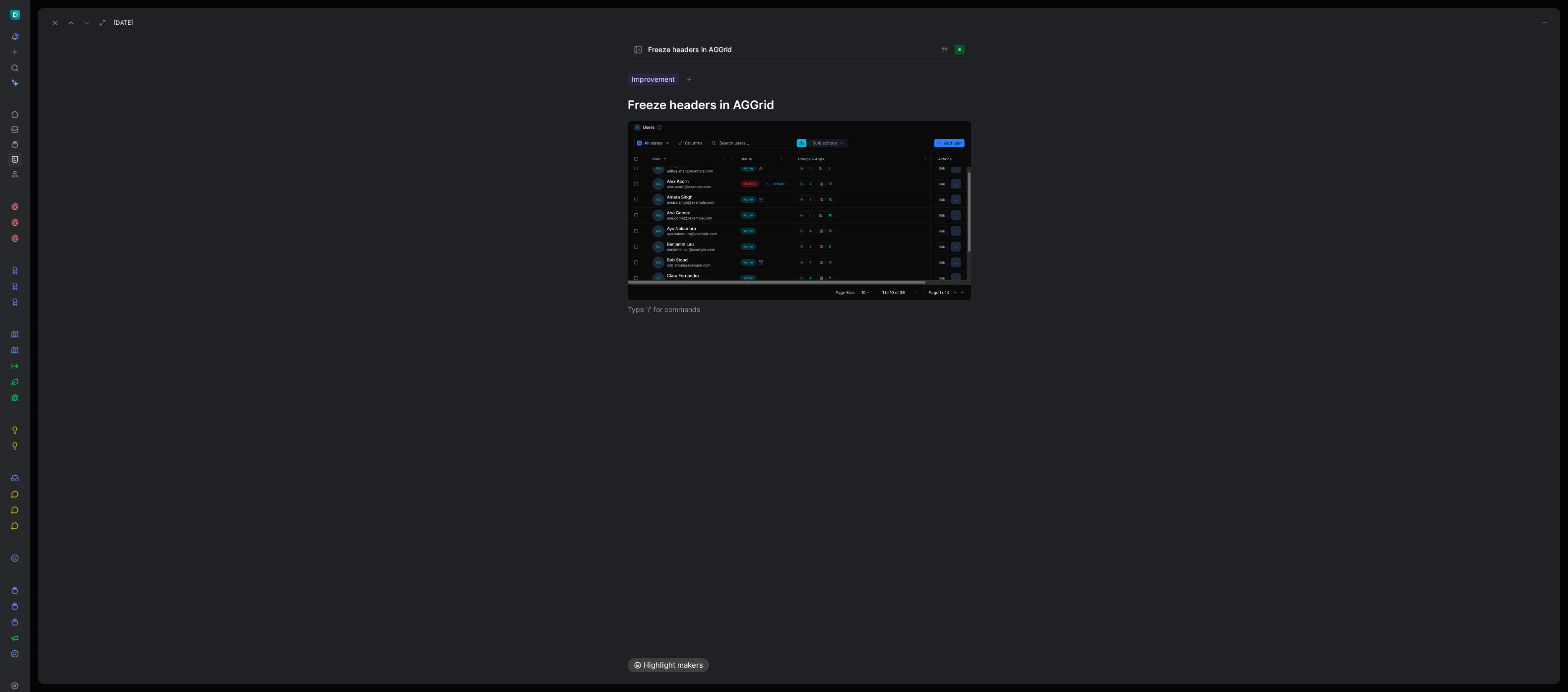
click at [657, 111] on h1 "Freeze headers in AGGrid" at bounding box center [799, 105] width 343 height 16
click at [599, 201] on div at bounding box center [799, 219] width 1522 height 212
click at [633, 122] on div at bounding box center [799, 226] width 1522 height 225
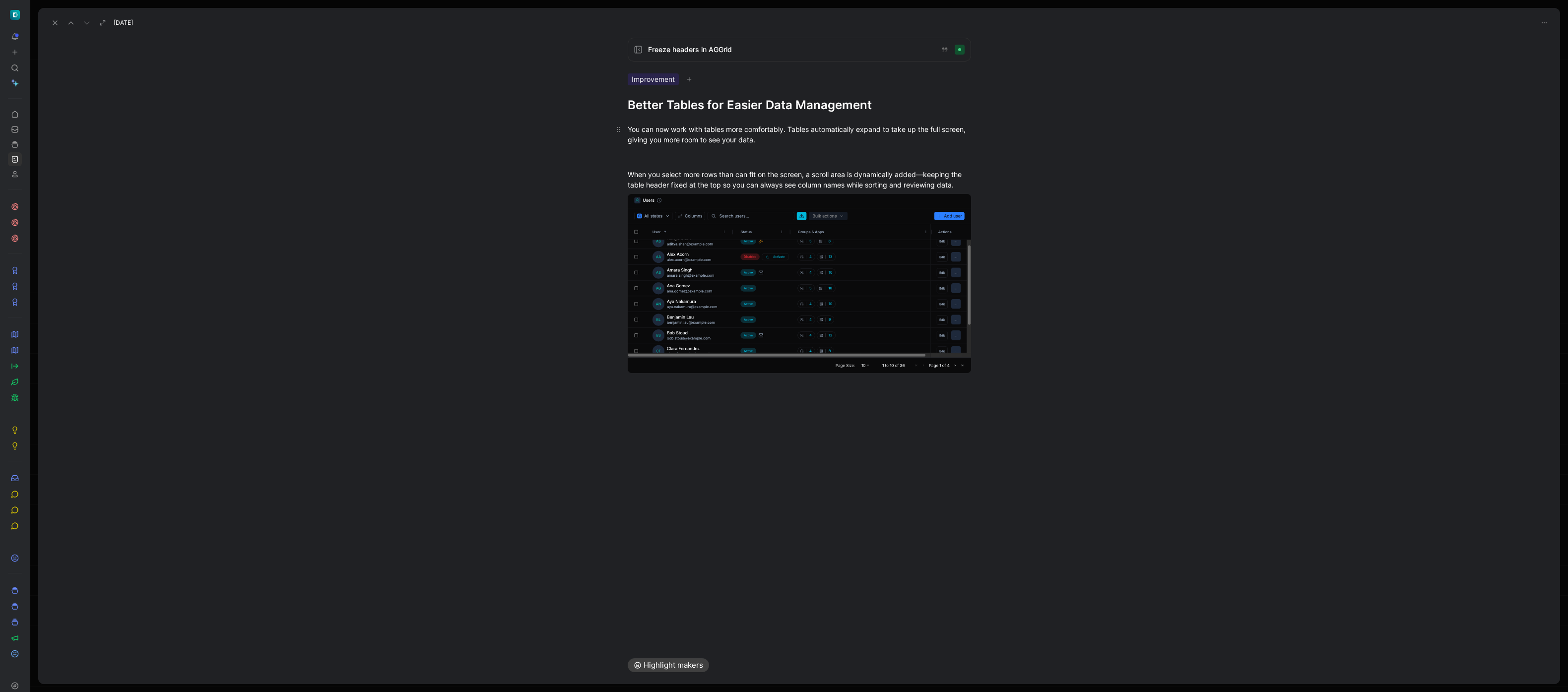
click at [691, 143] on div "You can now work with tables more comfortably. Tables automatically expand to t…" at bounding box center [799, 135] width 343 height 21
click at [688, 157] on div at bounding box center [799, 156] width 343 height 10
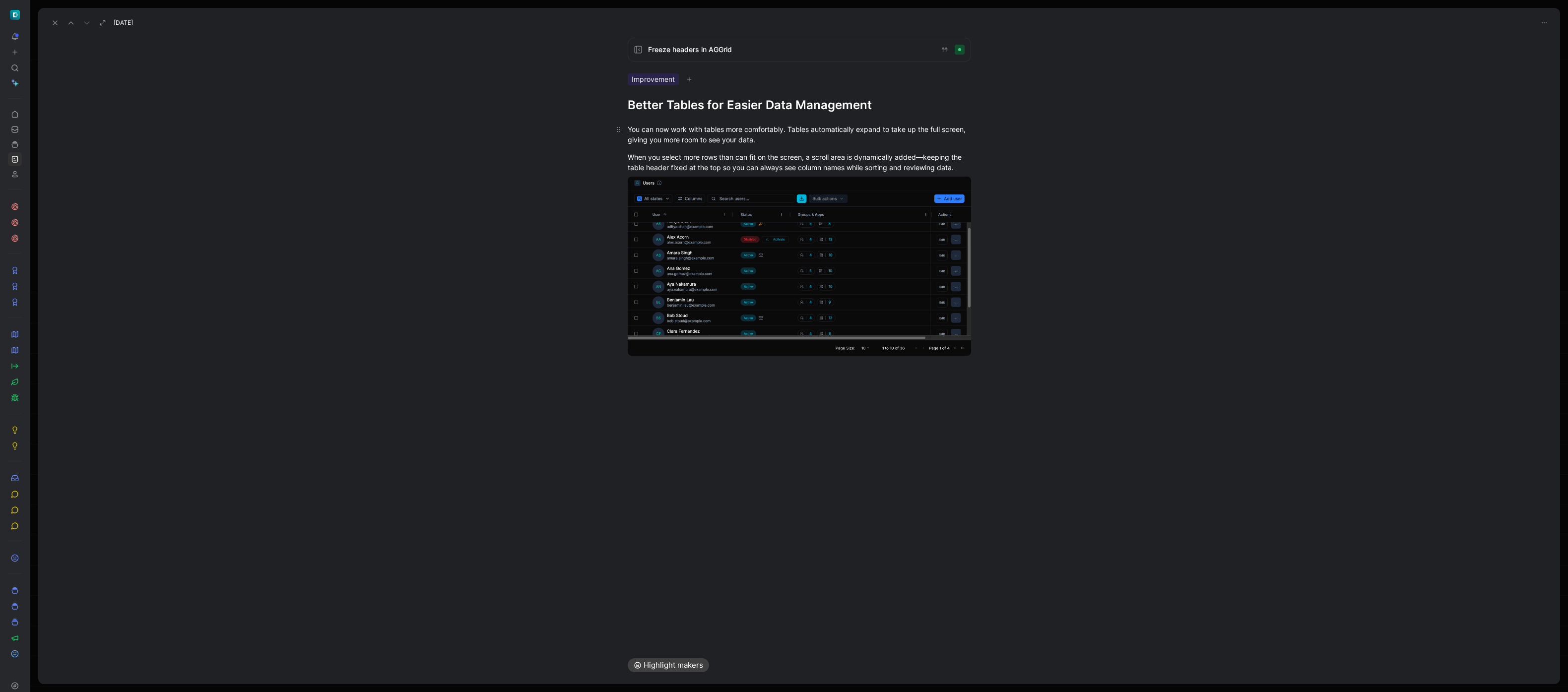
drag, startPoint x: 922, startPoint y: 157, endPoint x: 936, endPoint y: 144, distance: 19.1
click at [922, 157] on div "When you select more rows than can fit on the screen, a scroll area is dynamica…" at bounding box center [799, 162] width 343 height 21
click at [353, 187] on div "You can now work with tables more comfortably. Tables automatically expand to t…" at bounding box center [799, 247] width 1522 height 268
click at [56, 23] on icon at bounding box center [55, 23] width 8 height 8
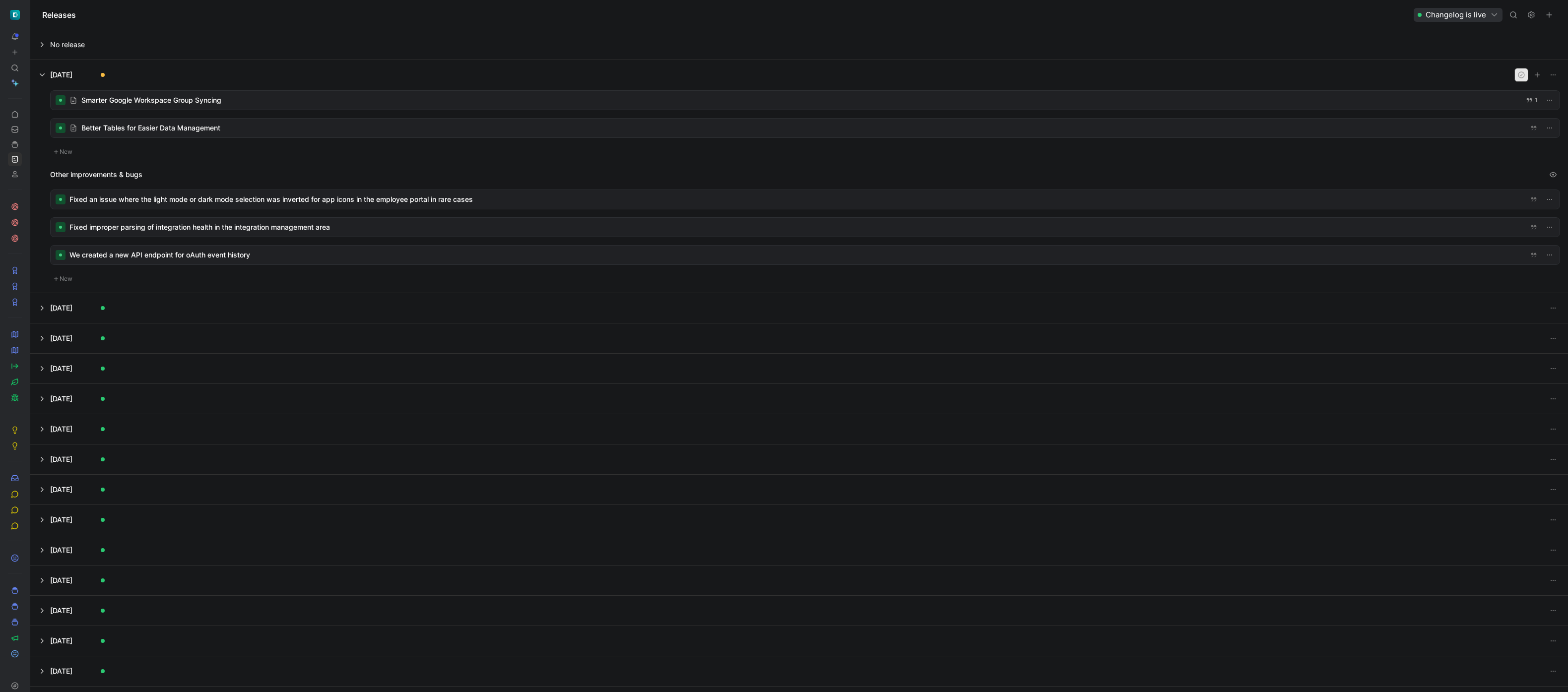
click at [1517, 75] on icon "button" at bounding box center [1521, 75] width 8 height 8
click at [1549, 76] on icon "button" at bounding box center [1553, 75] width 8 height 8
click at [1496, 136] on span "Open in Changelog" at bounding box center [1500, 139] width 63 height 9
click at [19, 365] on link at bounding box center [15, 366] width 14 height 14
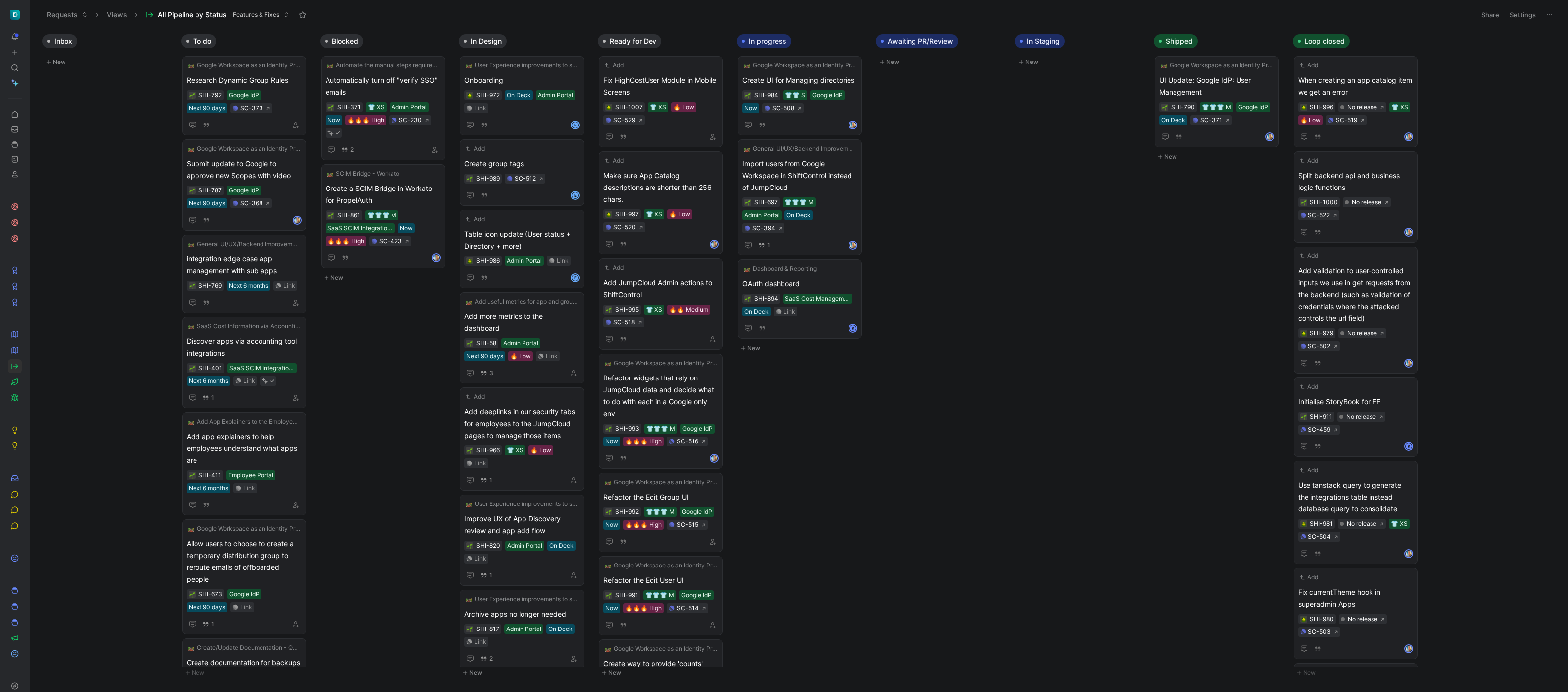
click at [761, 349] on button "New" at bounding box center [802, 348] width 131 height 12
click at [761, 352] on button "Fix" at bounding box center [757, 354] width 28 height 12
click at [749, 332] on div "Feature" at bounding box center [775, 334] width 117 height 12
click at [766, 364] on span at bounding box center [800, 369] width 115 height 12
click at [77, 228] on div "Inbox New To do Google Workspace as an Identity Provider (IdP) Integration Rese…" at bounding box center [799, 360] width 1538 height 662
